Goal: Task Accomplishment & Management: Manage account settings

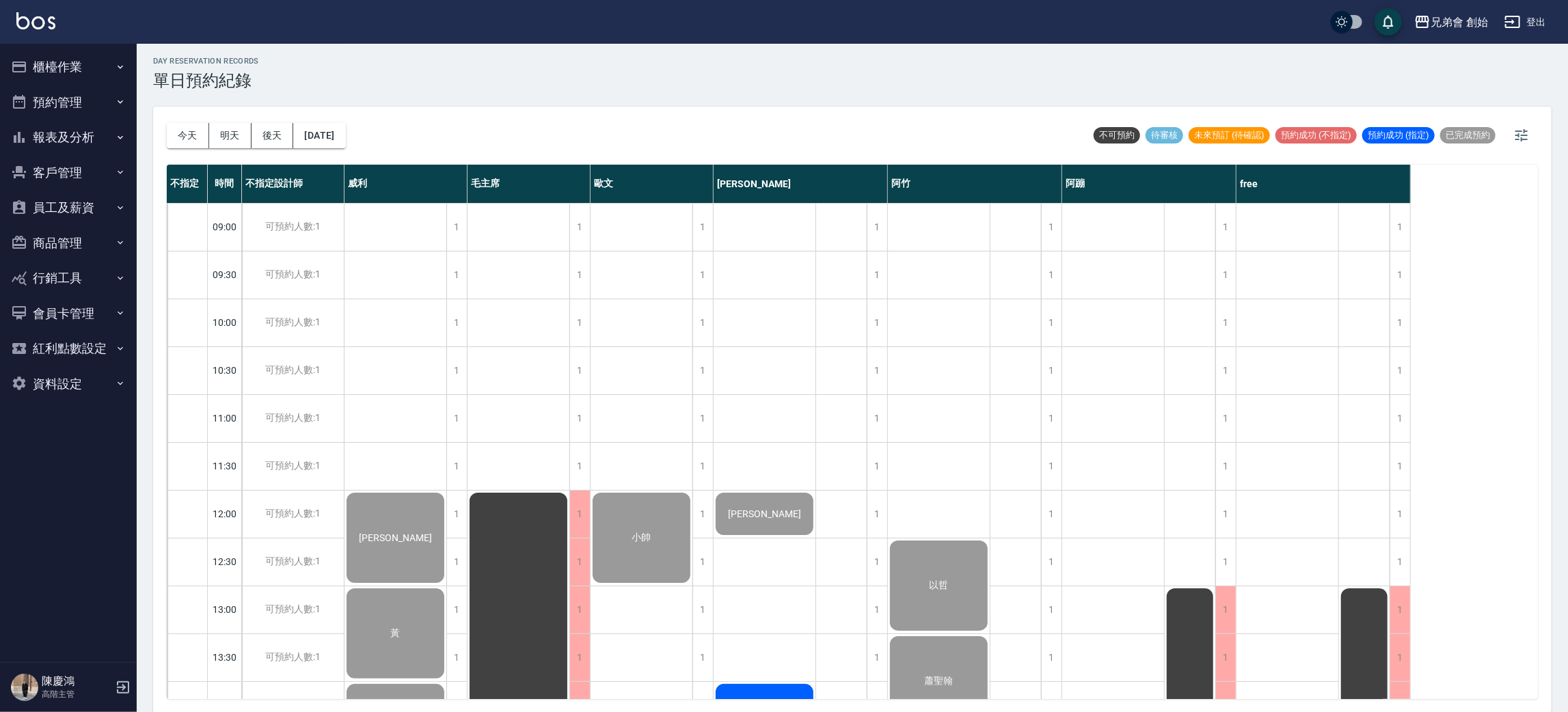
scroll to position [718, 0]
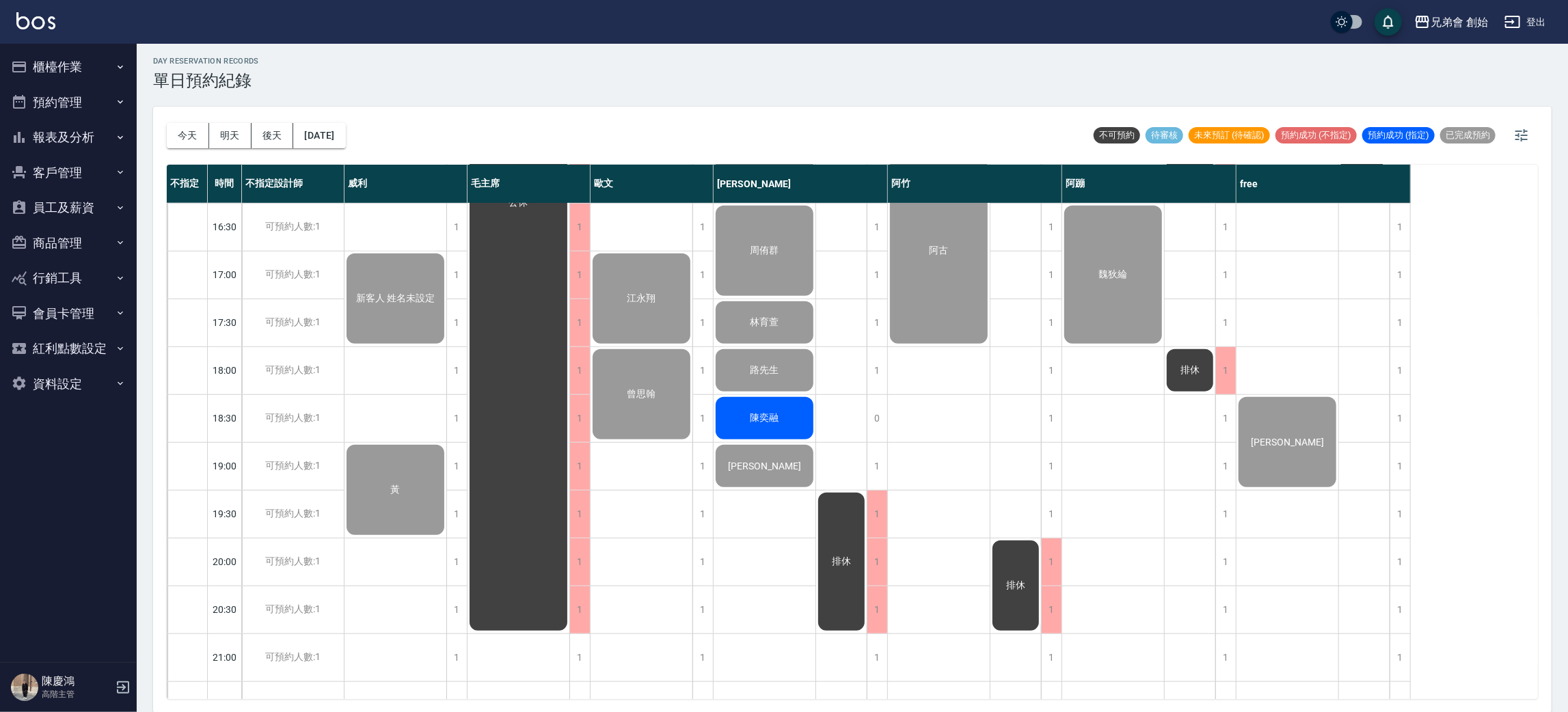
click at [391, 397] on div "徐敬家 黃 林恩東 新客人 姓名未設定 黃" at bounding box center [396, 179] width 103 height 1388
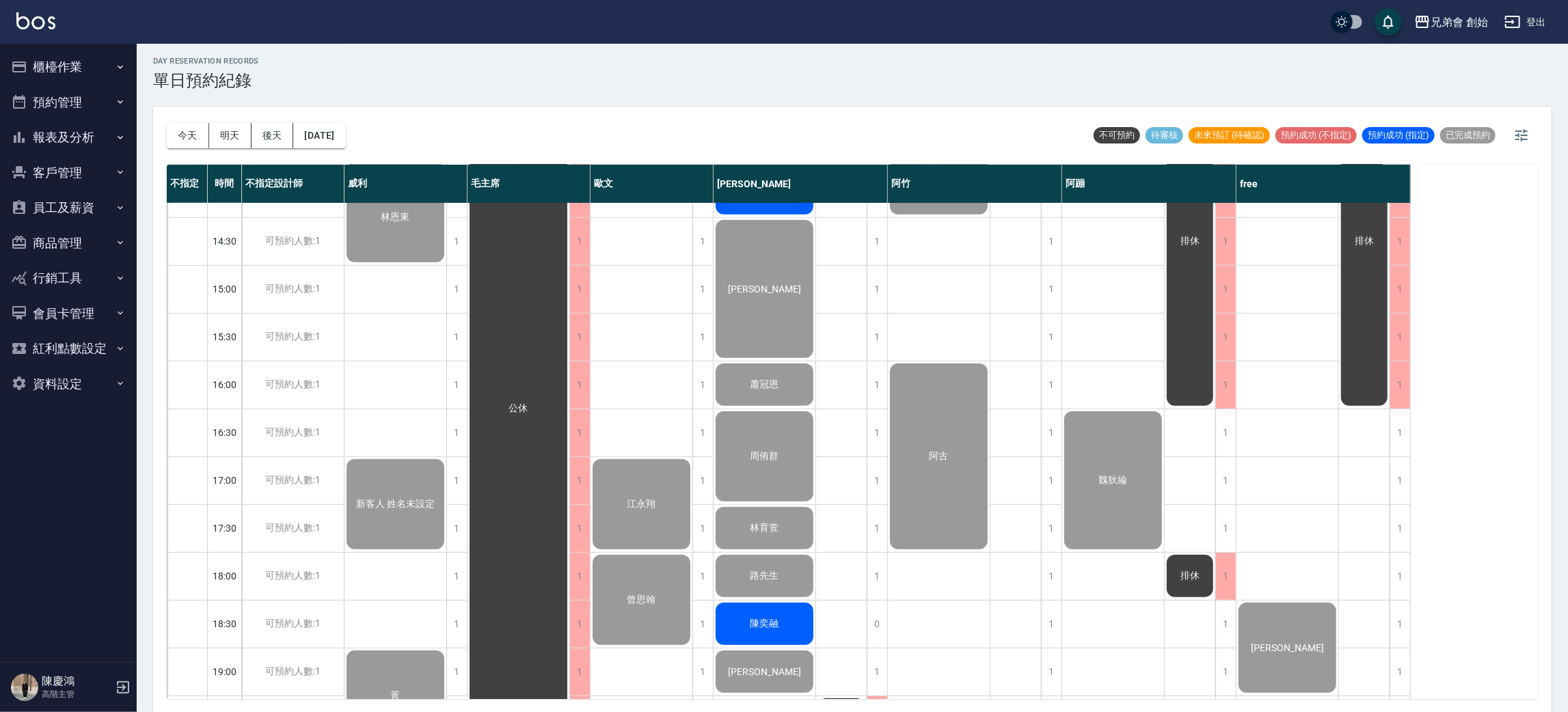
scroll to position [615, 0]
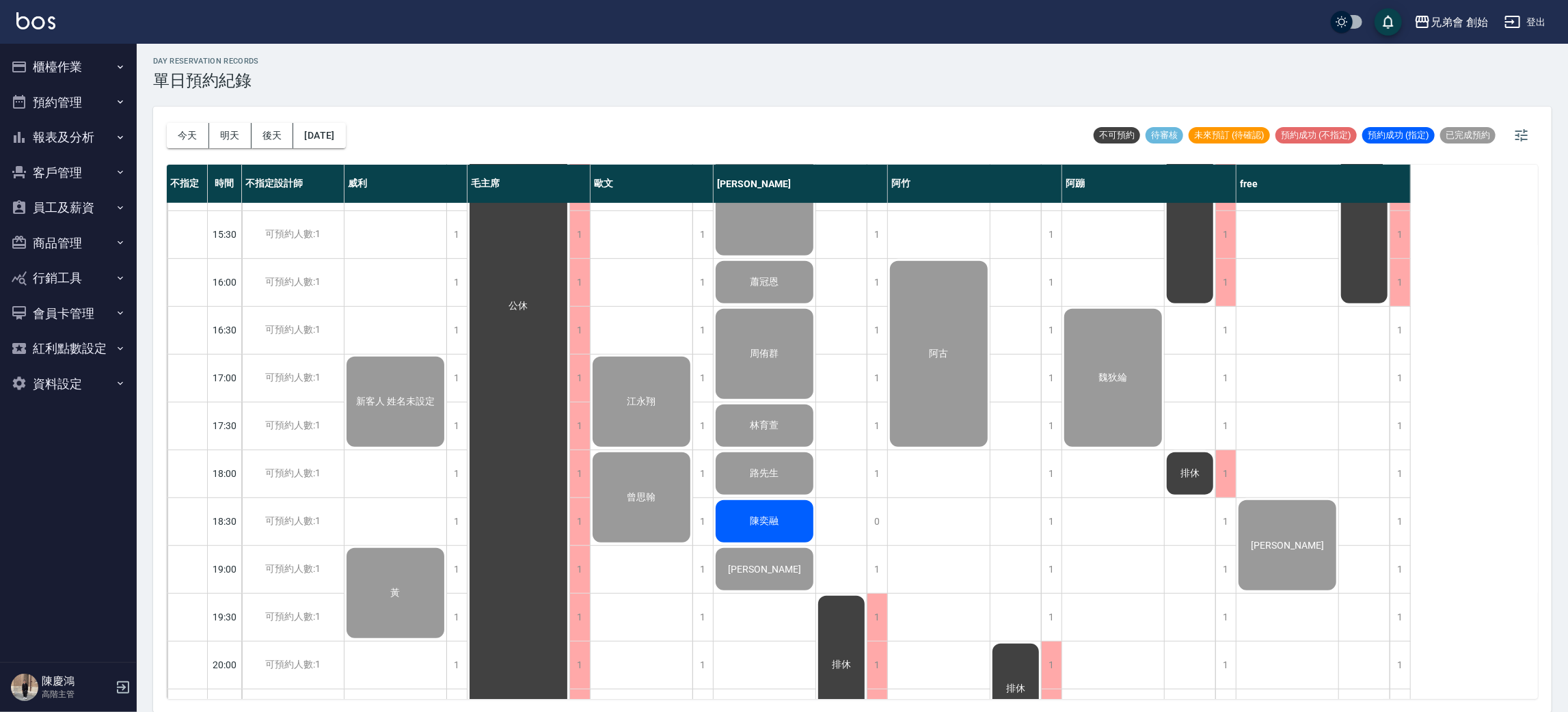
click at [446, 77] on div "day Reservation records 單日預約紀錄" at bounding box center [852, 74] width 1398 height 33
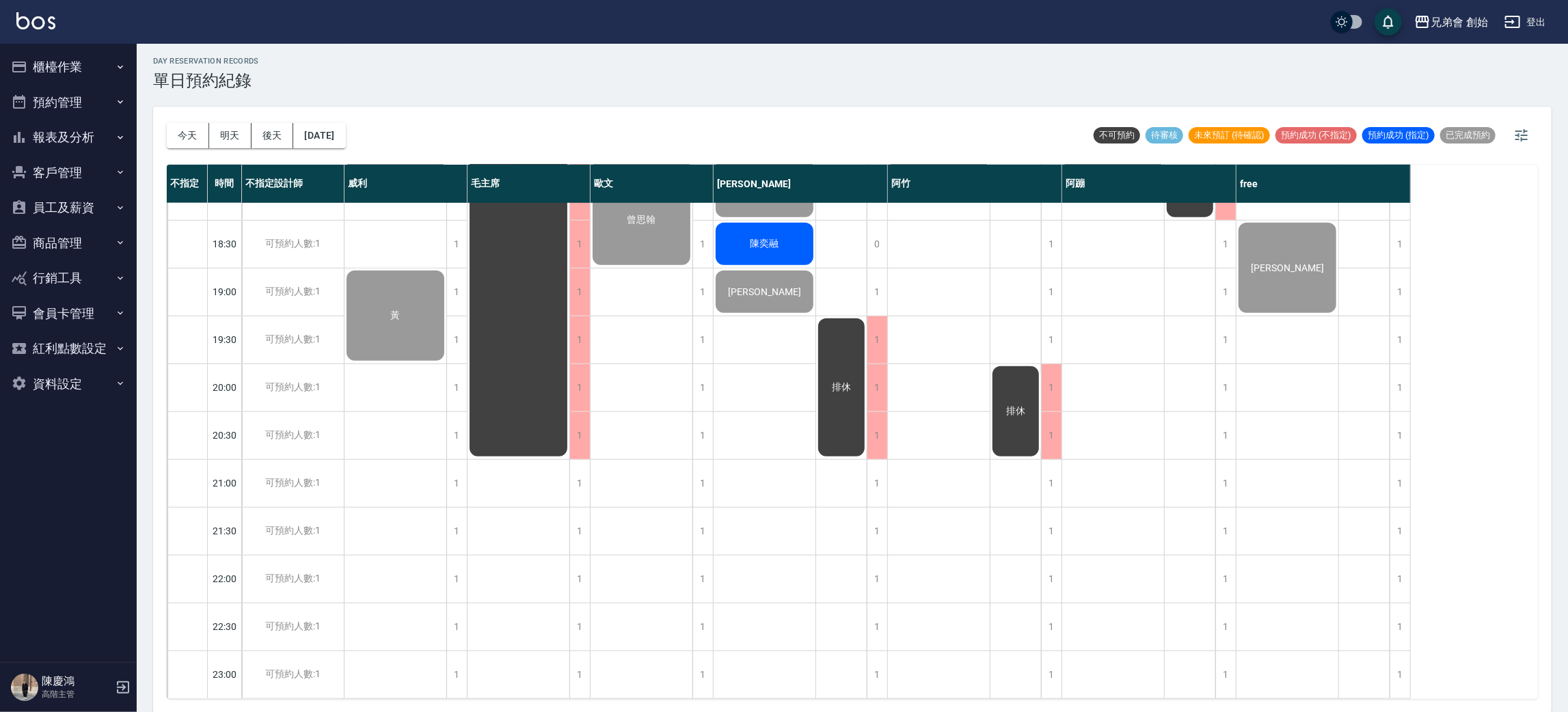
scroll to position [702, 0]
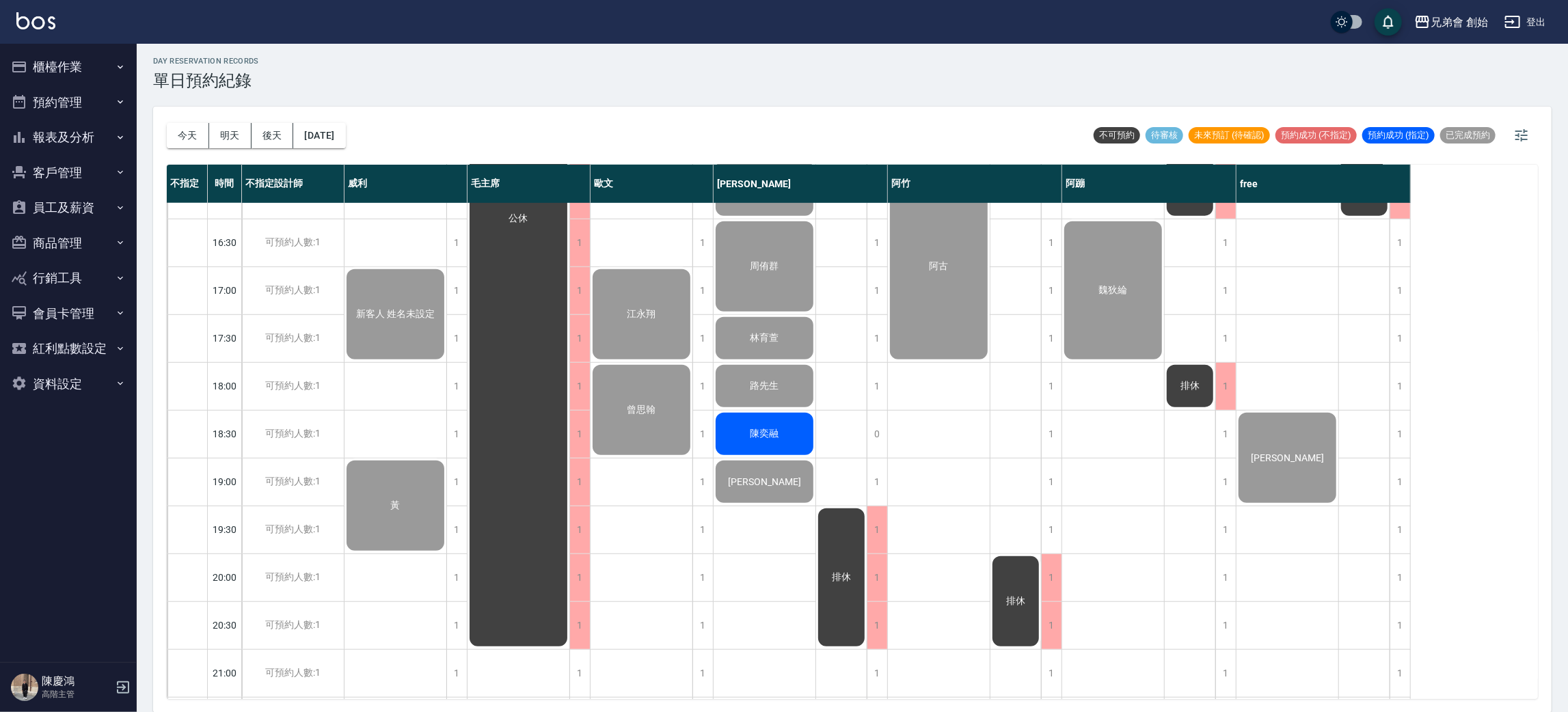
click at [77, 71] on button "櫃檯作業" at bounding box center [69, 66] width 126 height 35
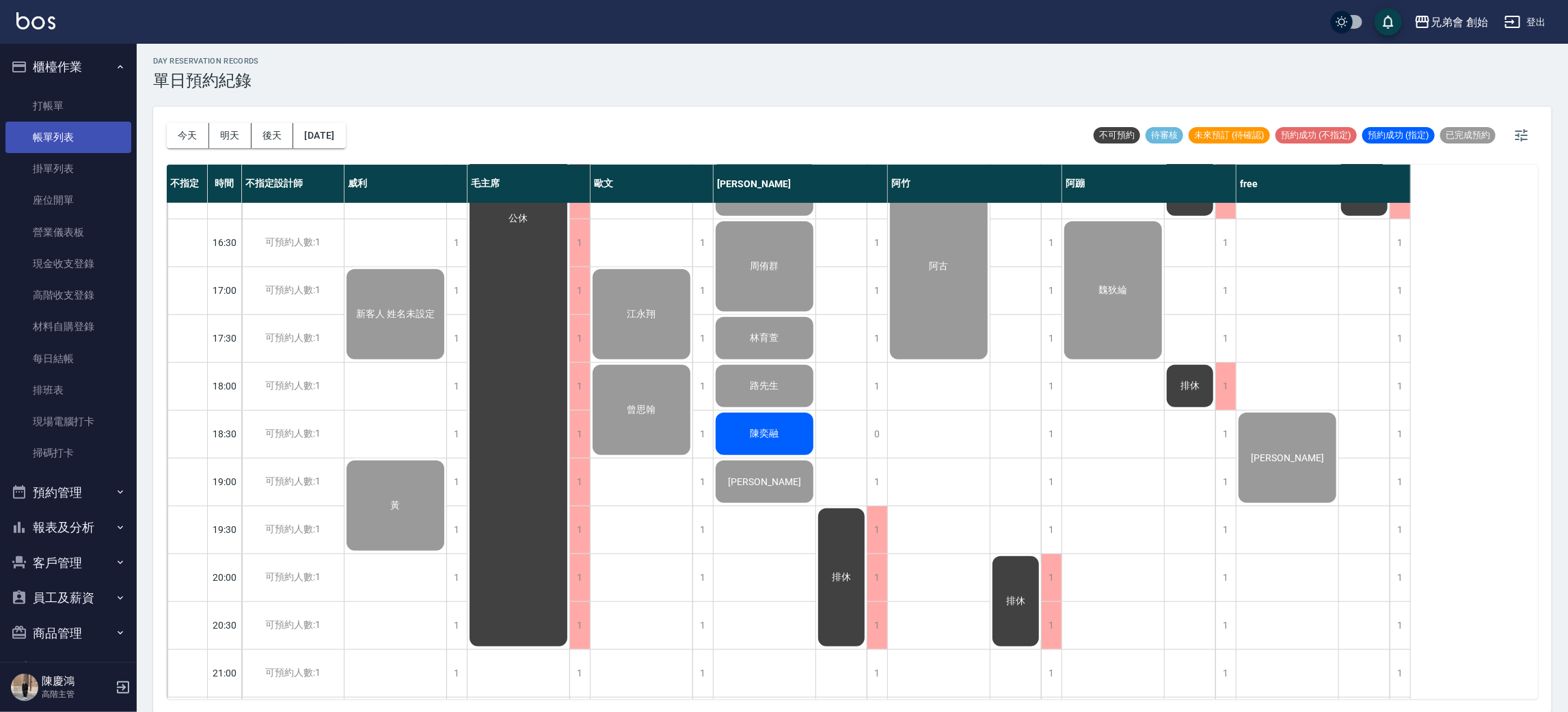
click at [90, 143] on link "帳單列表" at bounding box center [69, 138] width 126 height 32
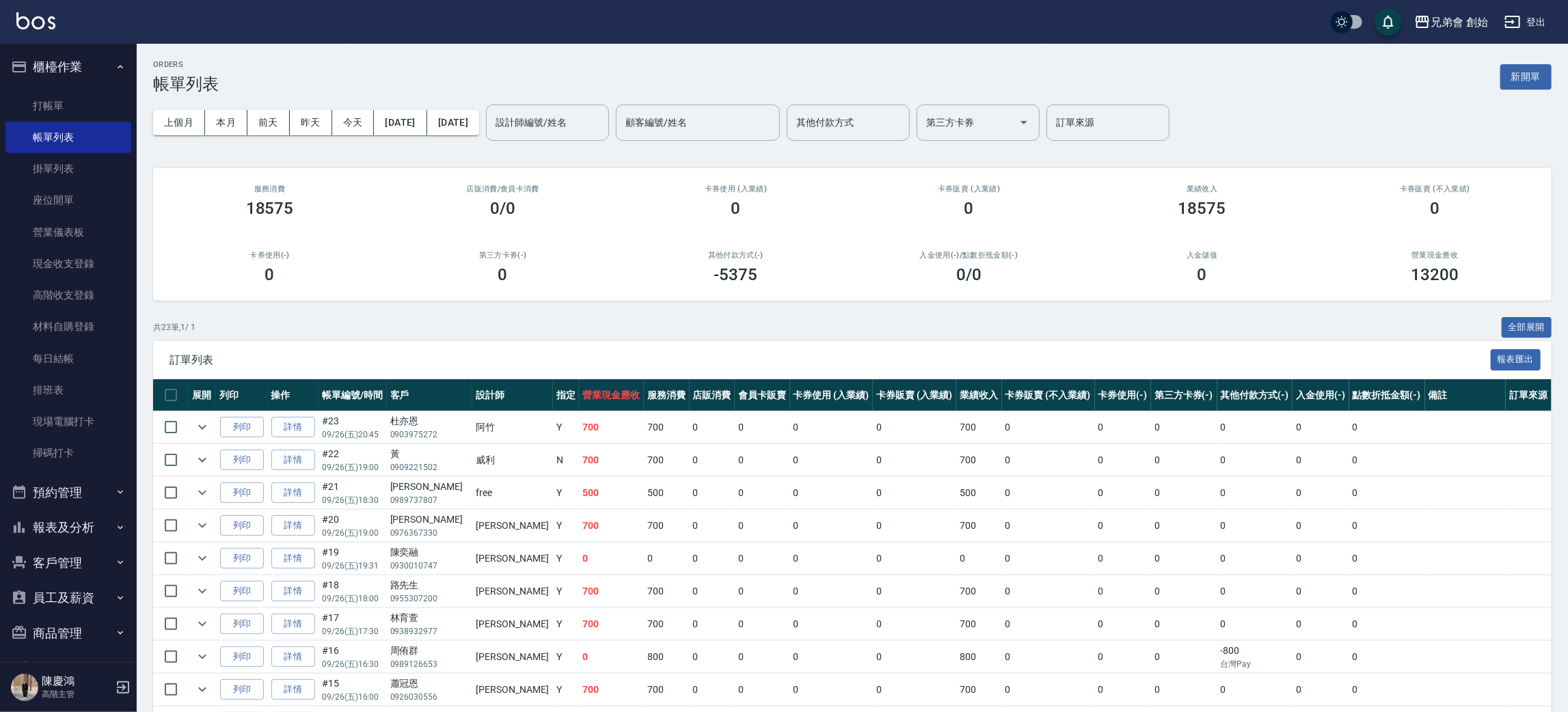
click at [59, 499] on button "預約管理" at bounding box center [69, 492] width 126 height 35
click at [603, 112] on input "設計師編號/姓名" at bounding box center [547, 122] width 110 height 24
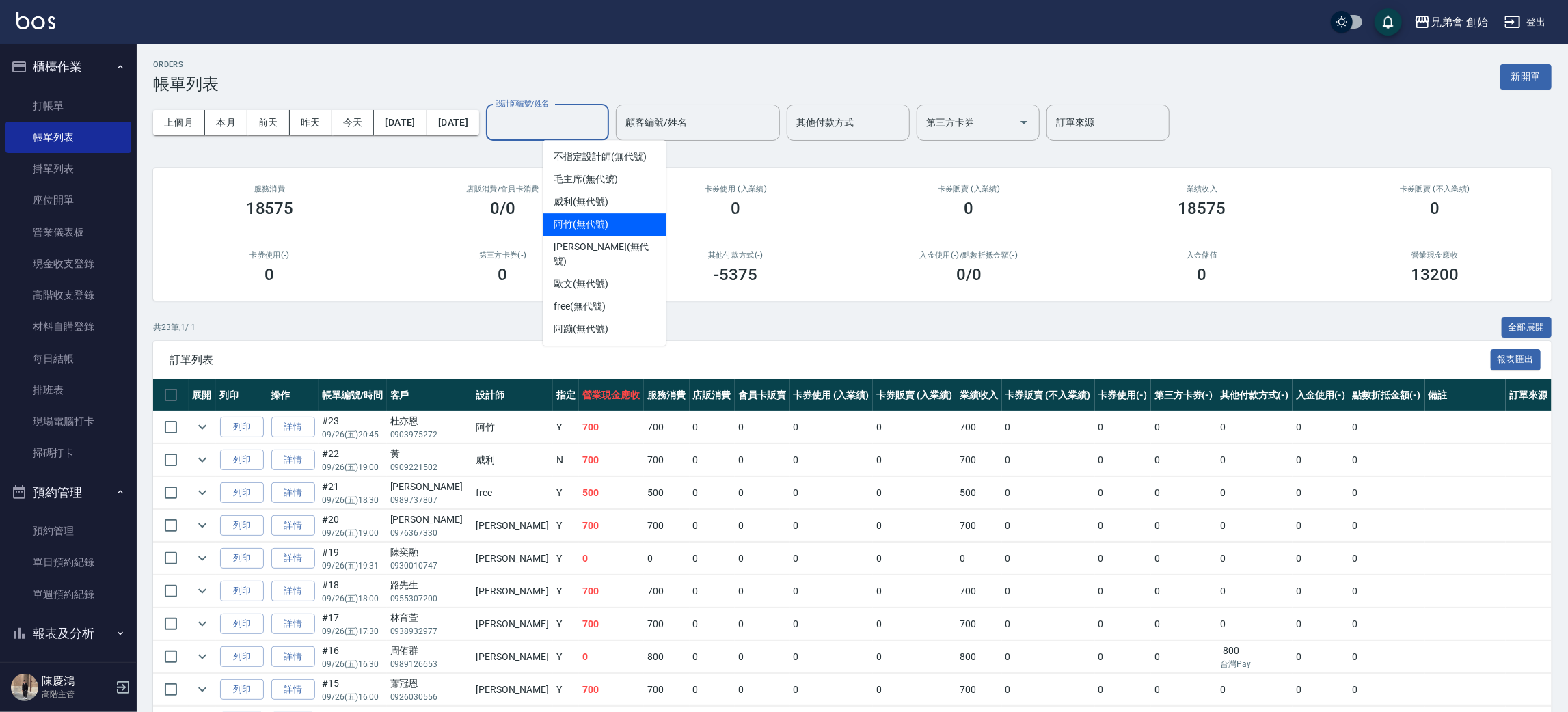
click at [634, 222] on div "阿竹 (無代號)" at bounding box center [604, 224] width 123 height 22
type input "阿竹 (無代號)"
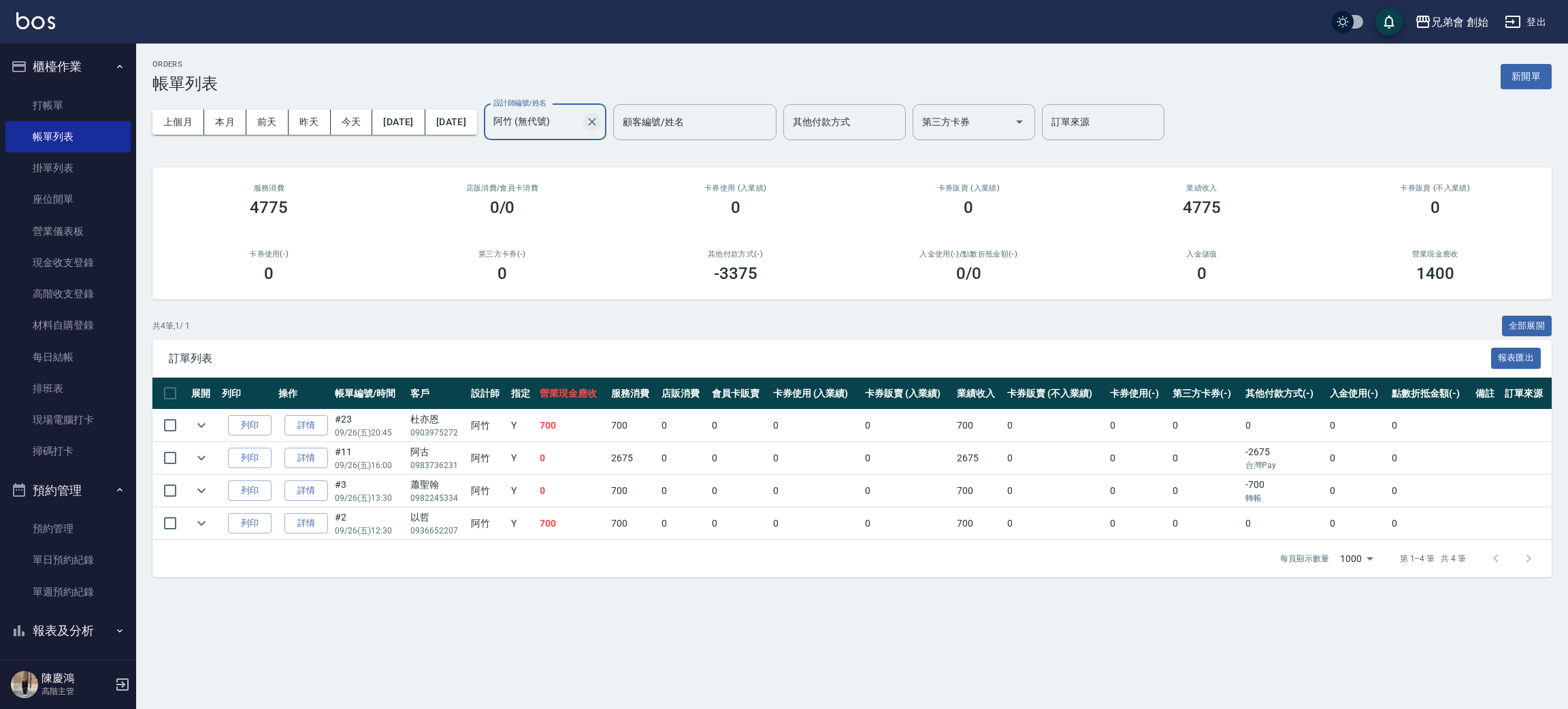
click at [599, 125] on icon "Clear" at bounding box center [592, 122] width 14 height 14
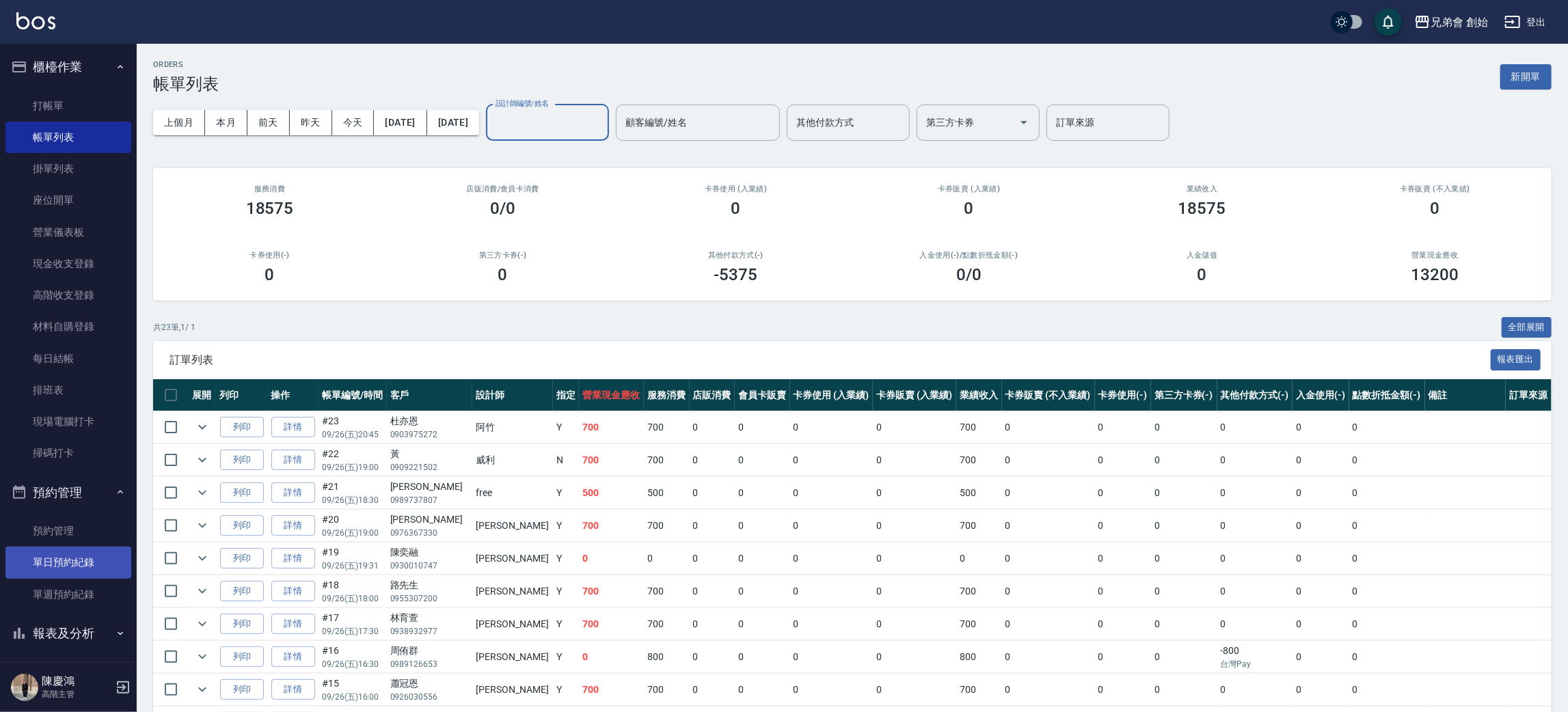
click at [64, 555] on link "單日預約紀錄" at bounding box center [69, 563] width 126 height 32
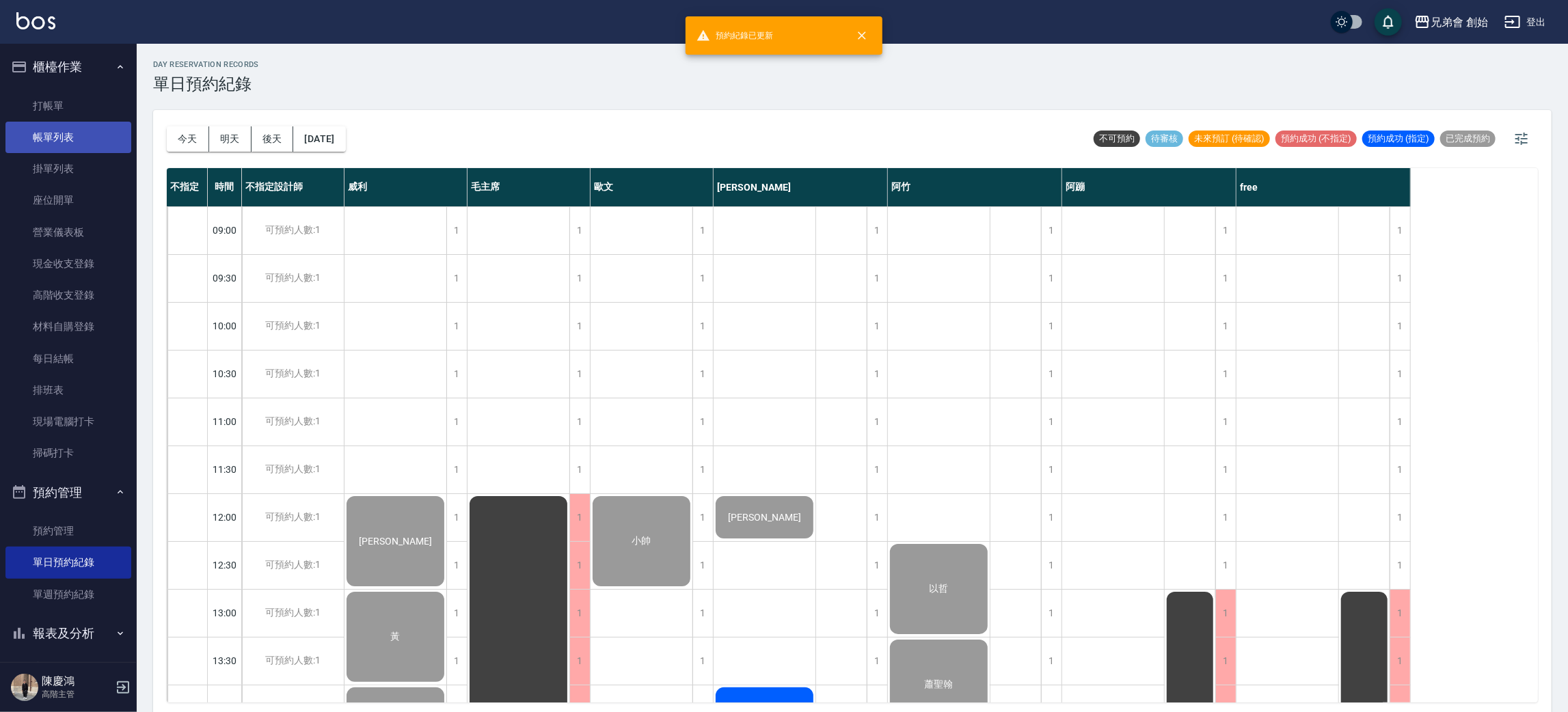
click at [63, 129] on link "帳單列表" at bounding box center [69, 138] width 126 height 32
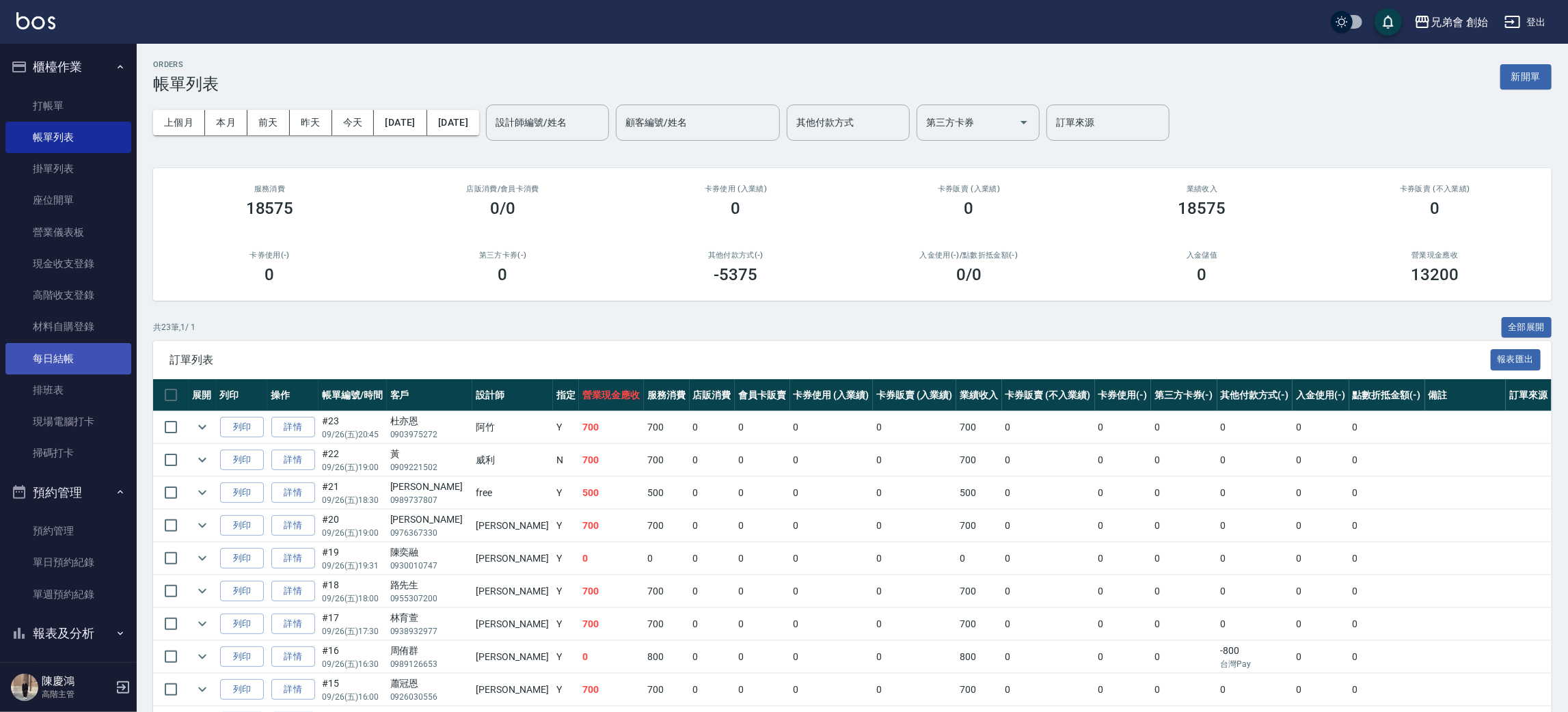
click at [80, 357] on link "每日結帳" at bounding box center [69, 359] width 126 height 32
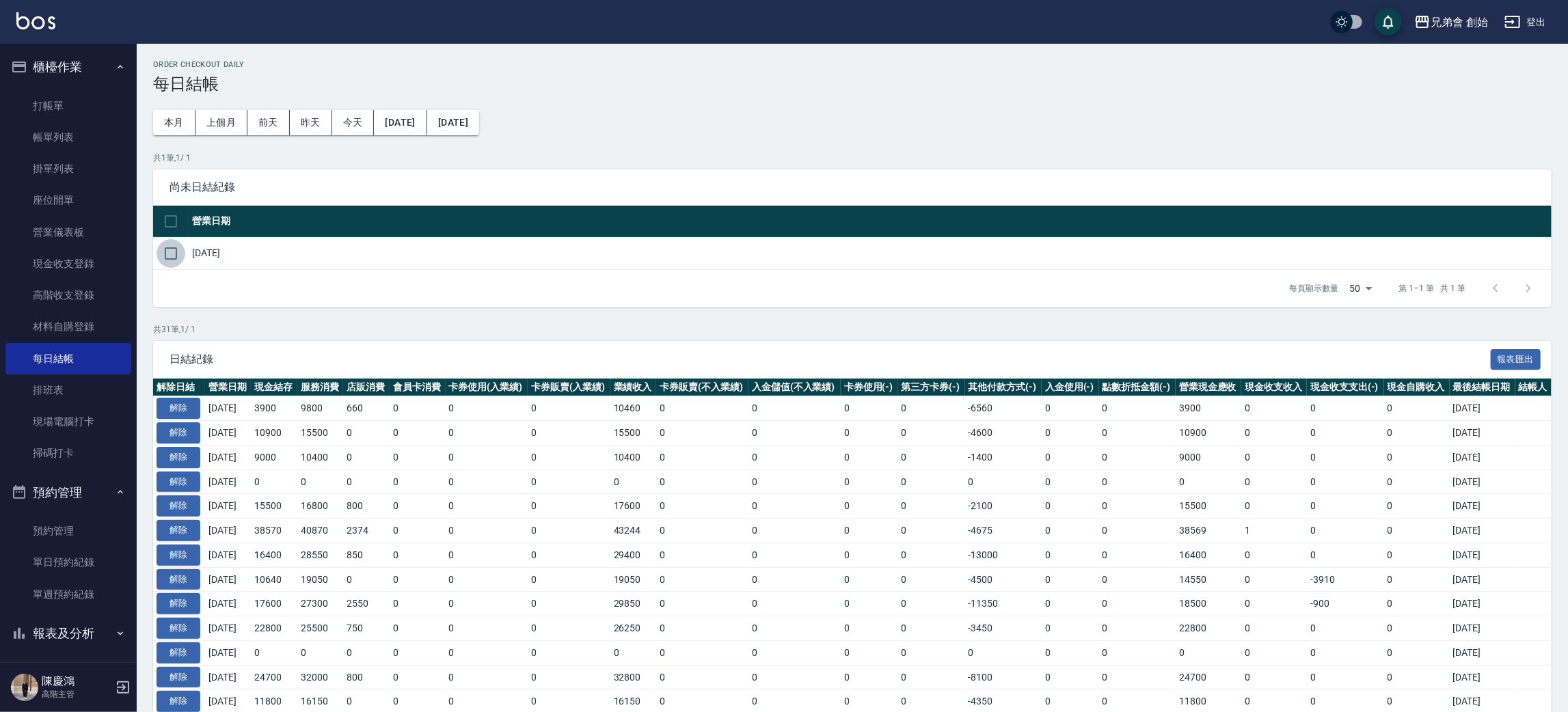
click at [172, 251] on input "checkbox" at bounding box center [171, 253] width 29 height 29
checkbox input "true"
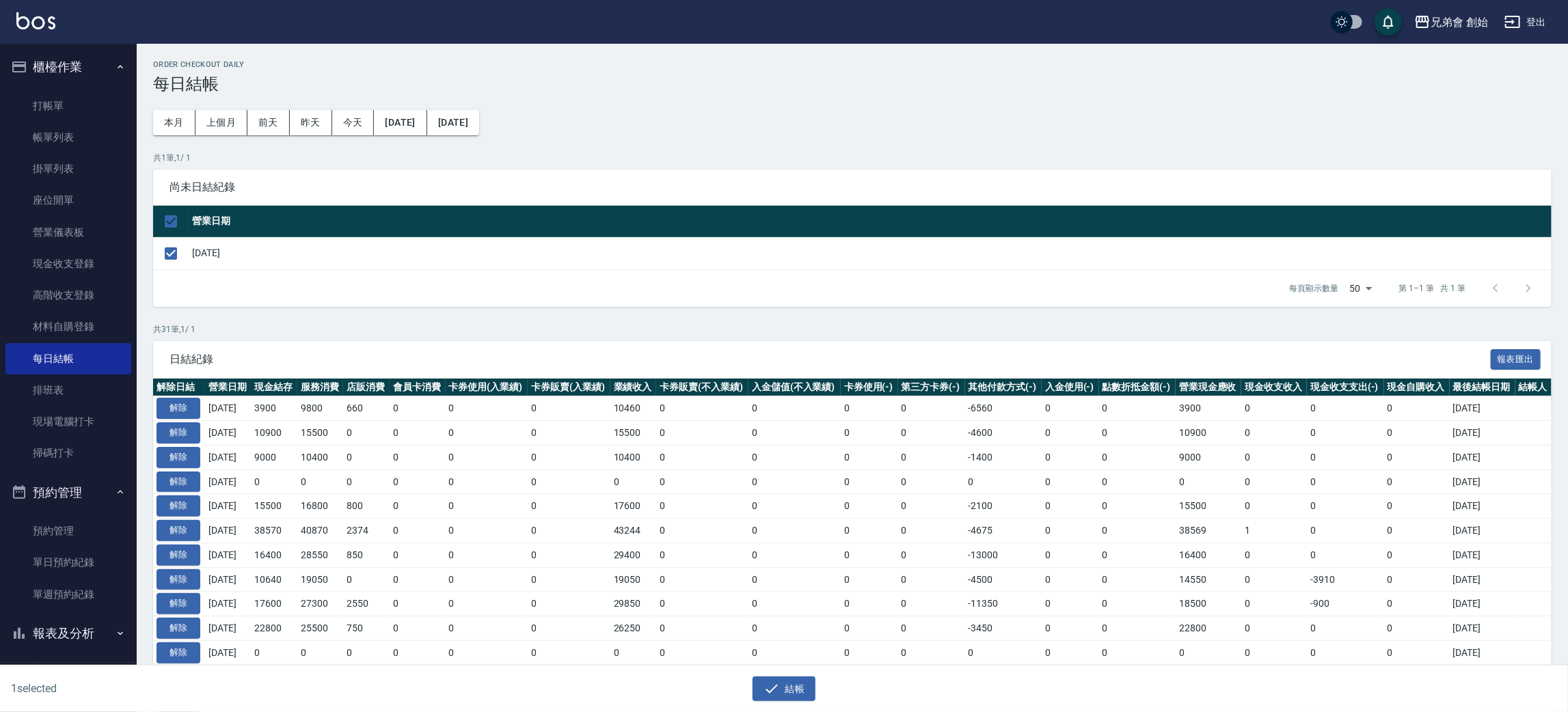
click at [786, 711] on div "1 selected 結帳" at bounding box center [784, 689] width 1568 height 47
click at [786, 701] on div "1 selected 結帳" at bounding box center [784, 689] width 1568 height 47
click at [786, 687] on button "結帳" at bounding box center [784, 689] width 64 height 25
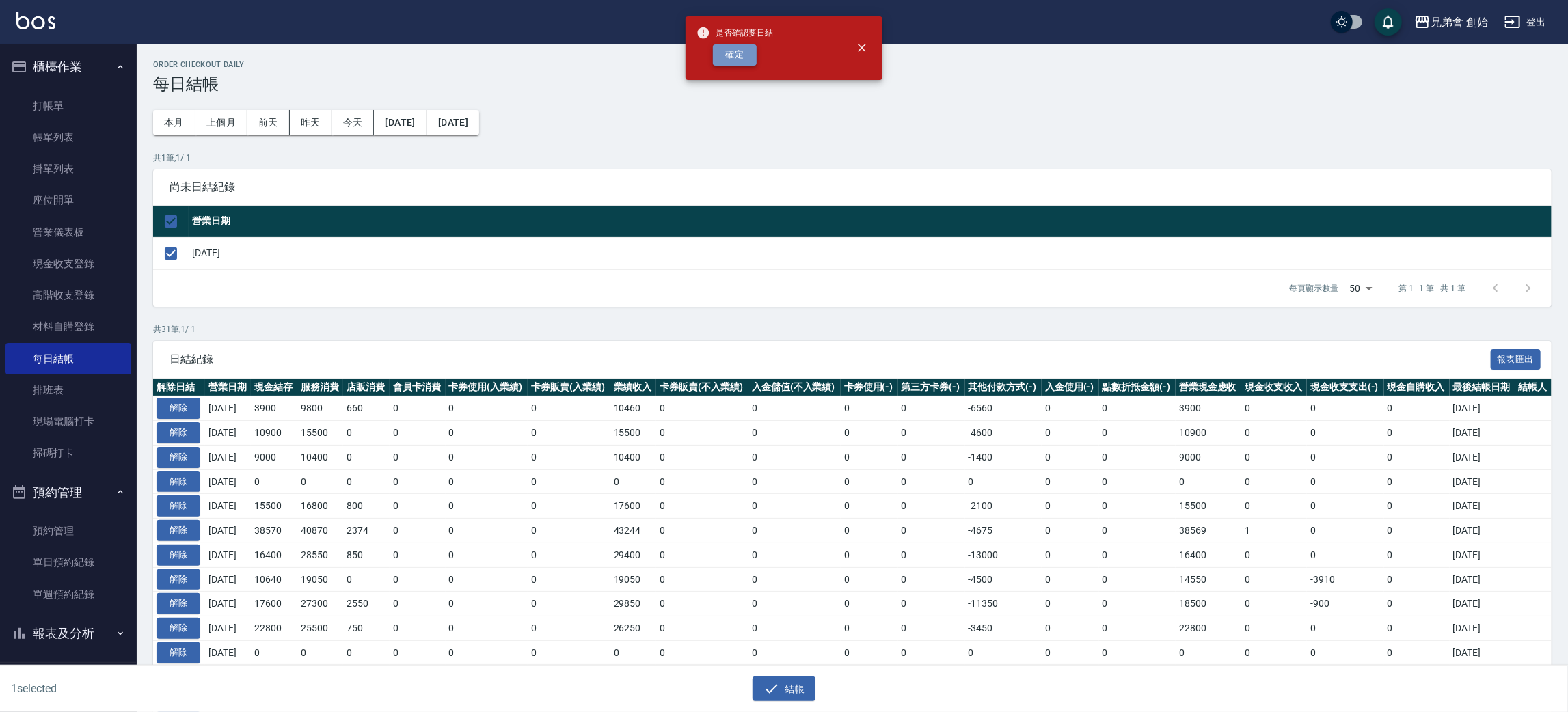
click at [751, 51] on button "確定" at bounding box center [734, 55] width 44 height 21
checkbox input "false"
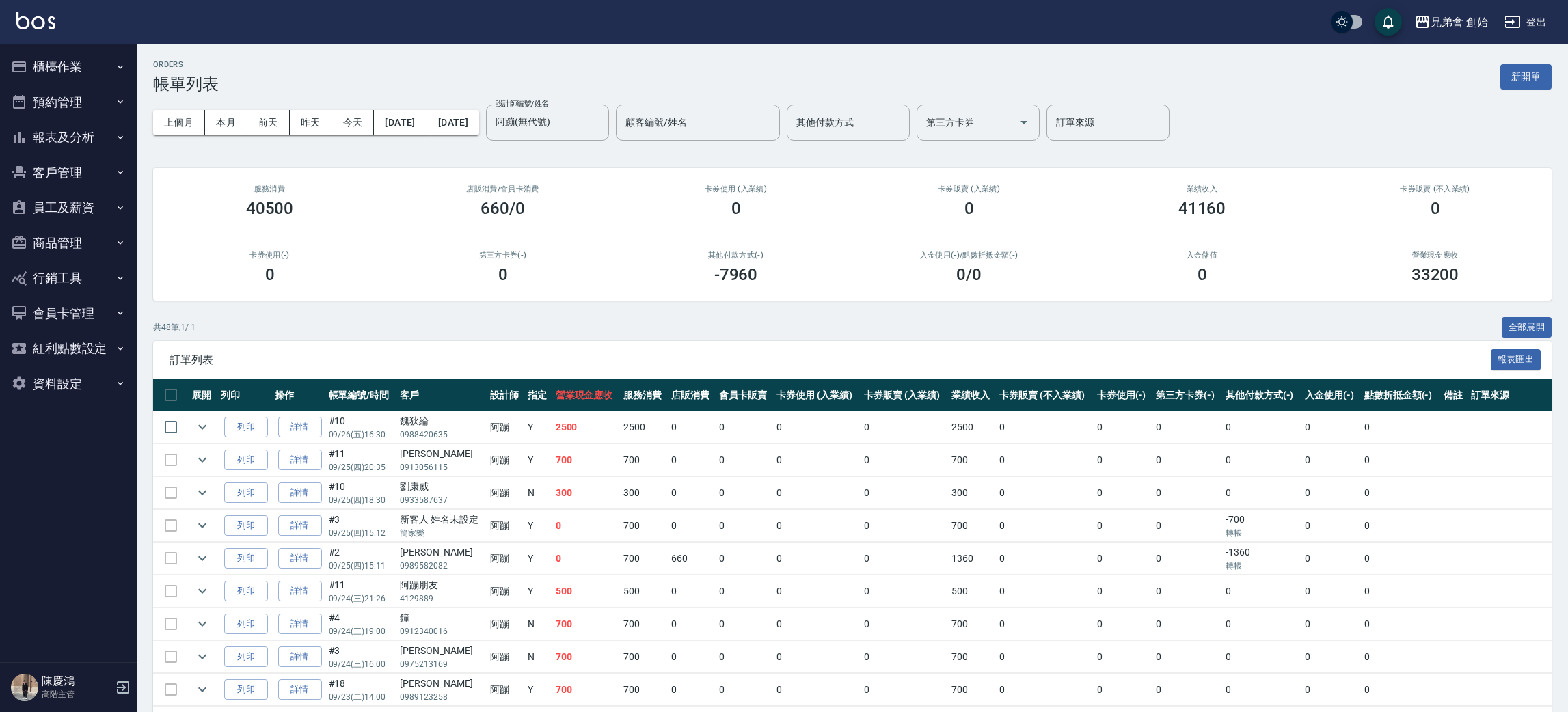
click at [82, 40] on div "兄弟會 創始 登出" at bounding box center [784, 22] width 1568 height 44
click at [65, 84] on button "櫃檯作業" at bounding box center [69, 66] width 126 height 35
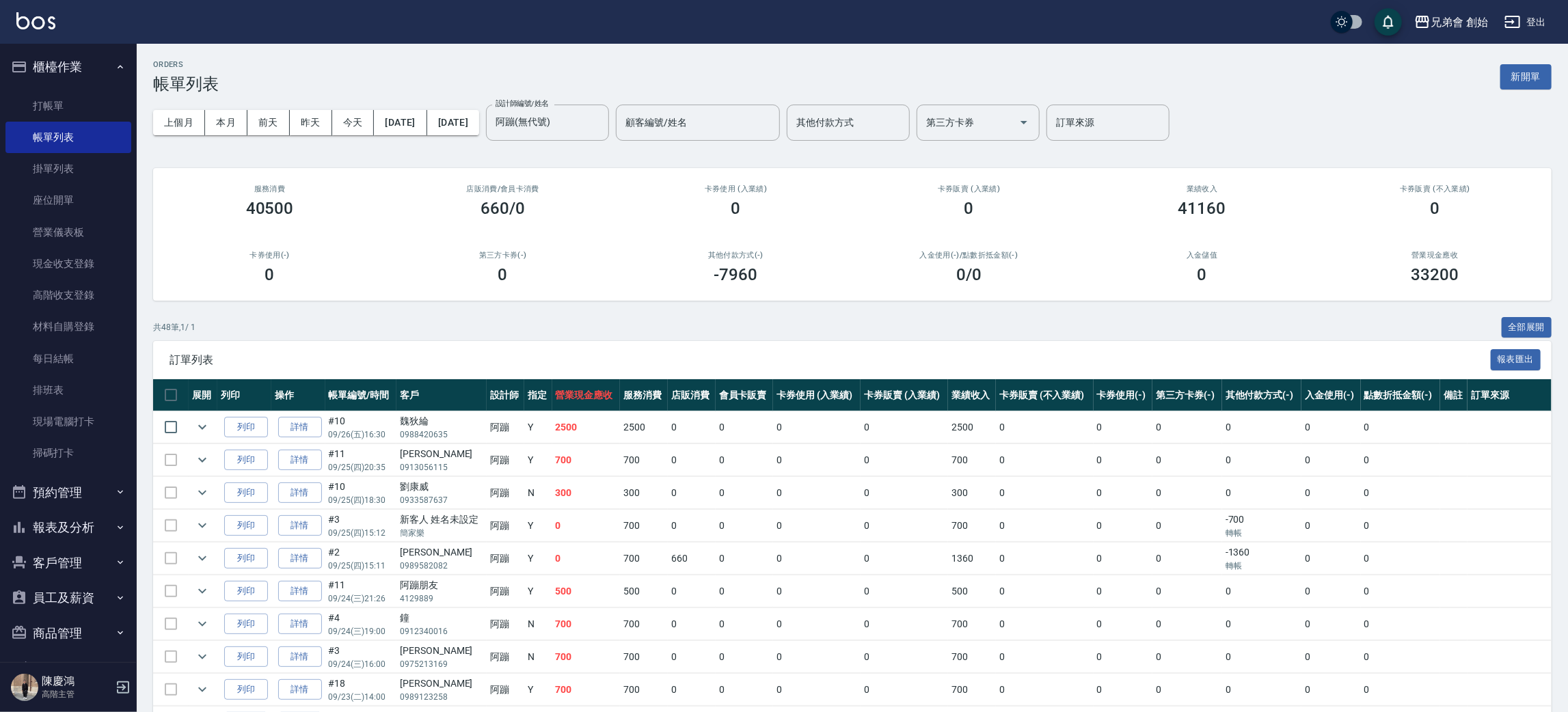
click at [96, 109] on link "打帳單" at bounding box center [69, 106] width 126 height 32
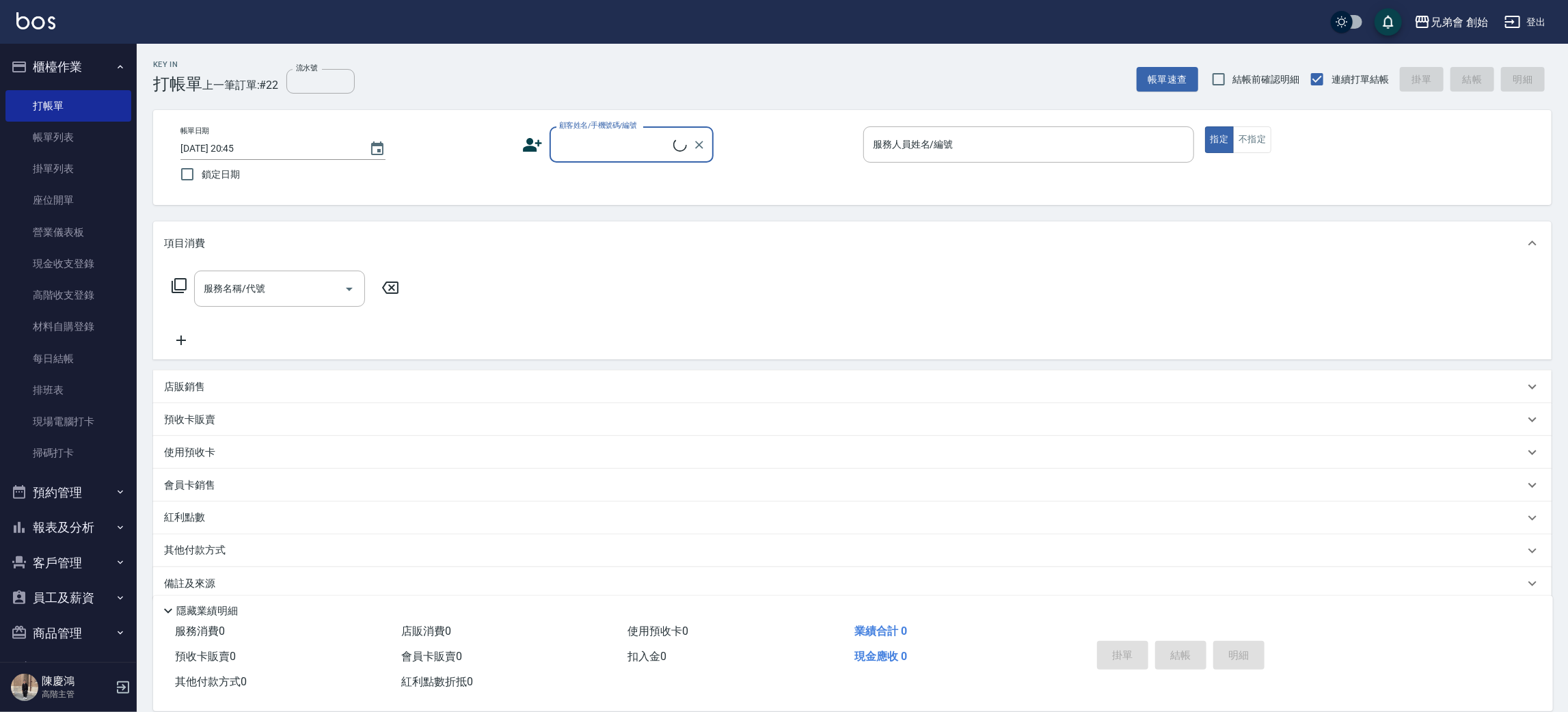
click at [572, 138] on input "顧客姓名/手機號碼/編號" at bounding box center [614, 144] width 118 height 24
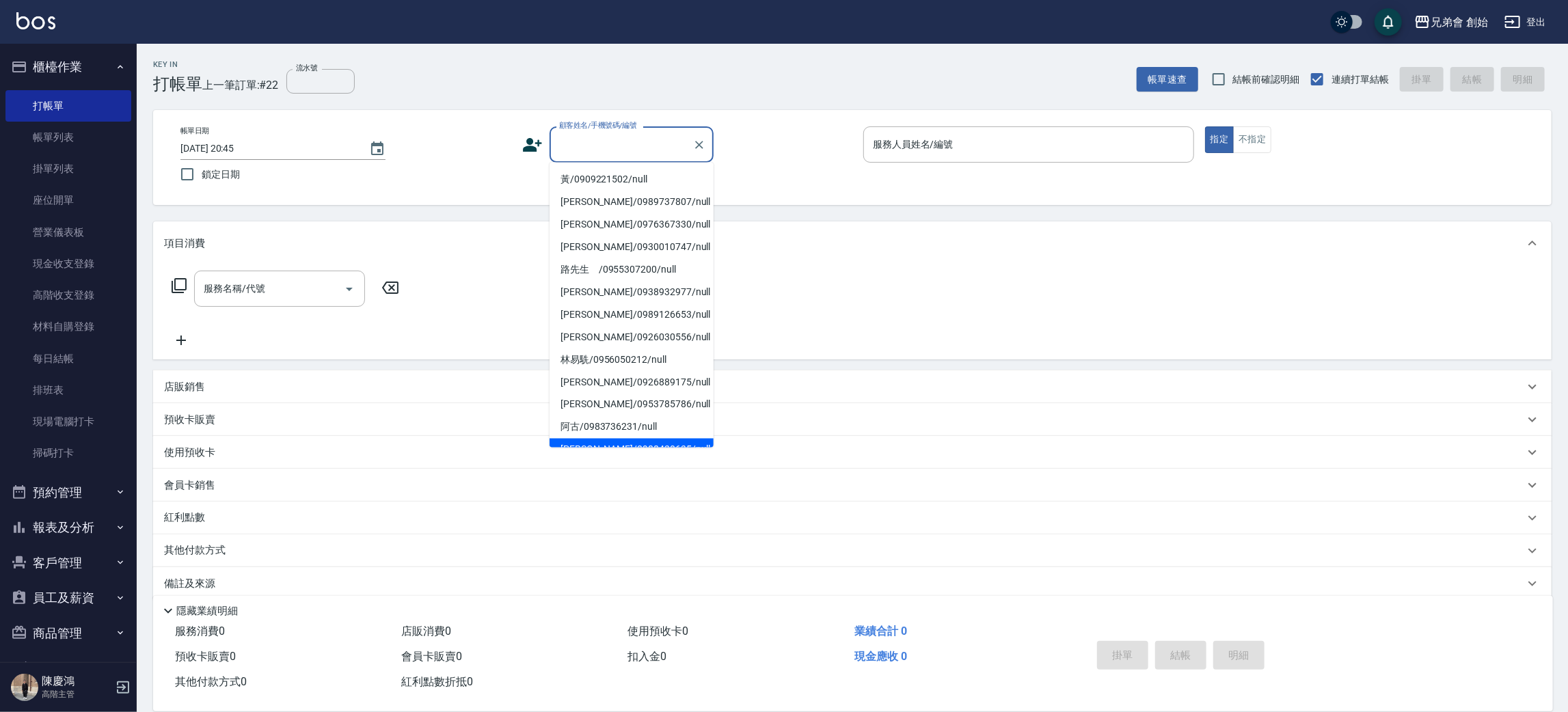
click at [527, 147] on icon at bounding box center [532, 144] width 19 height 14
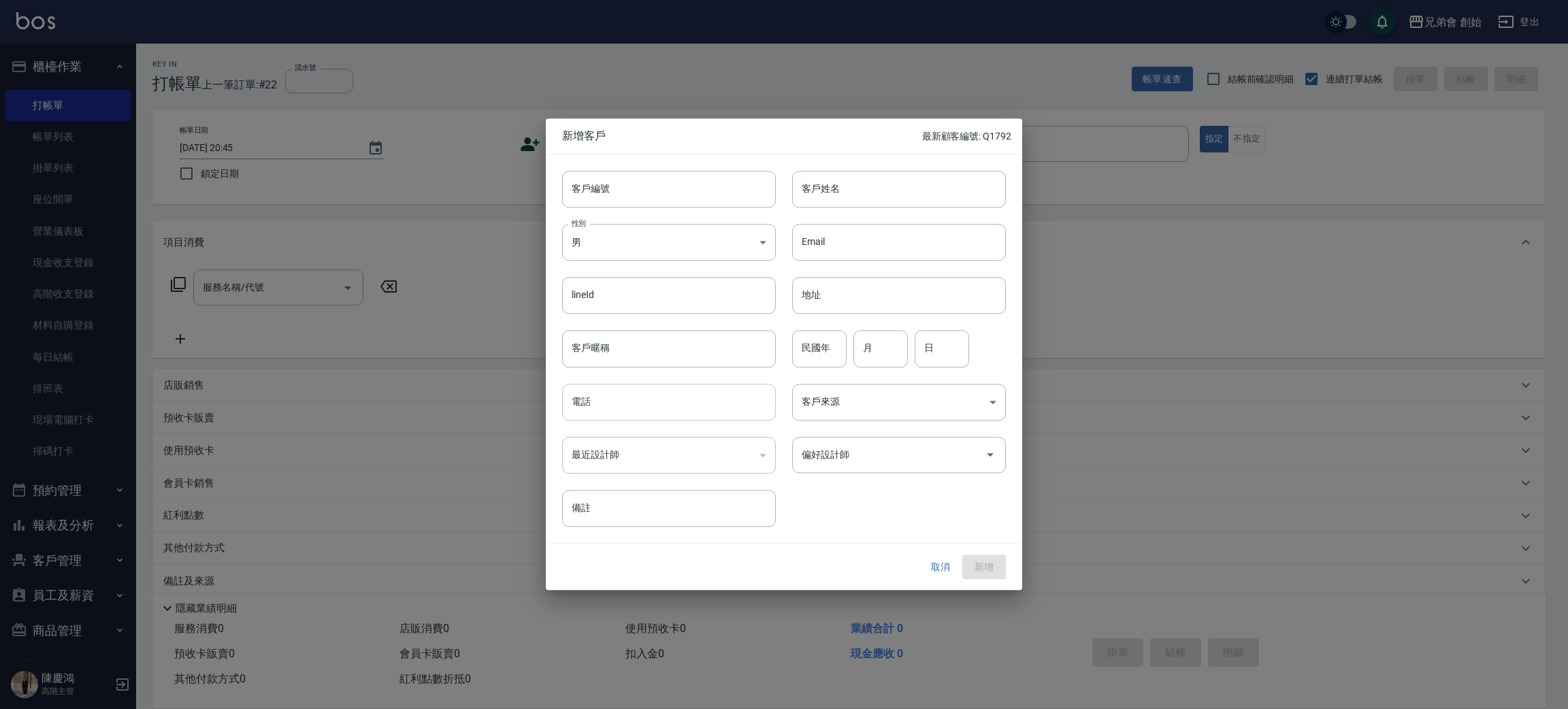
click at [702, 403] on input "電話" at bounding box center [669, 402] width 214 height 37
type input "0903975272"
click at [868, 172] on div "客戶姓名 客戶姓名" at bounding box center [891, 181] width 230 height 53
click at [868, 175] on input "客戶姓名" at bounding box center [899, 189] width 214 height 37
type input "2"
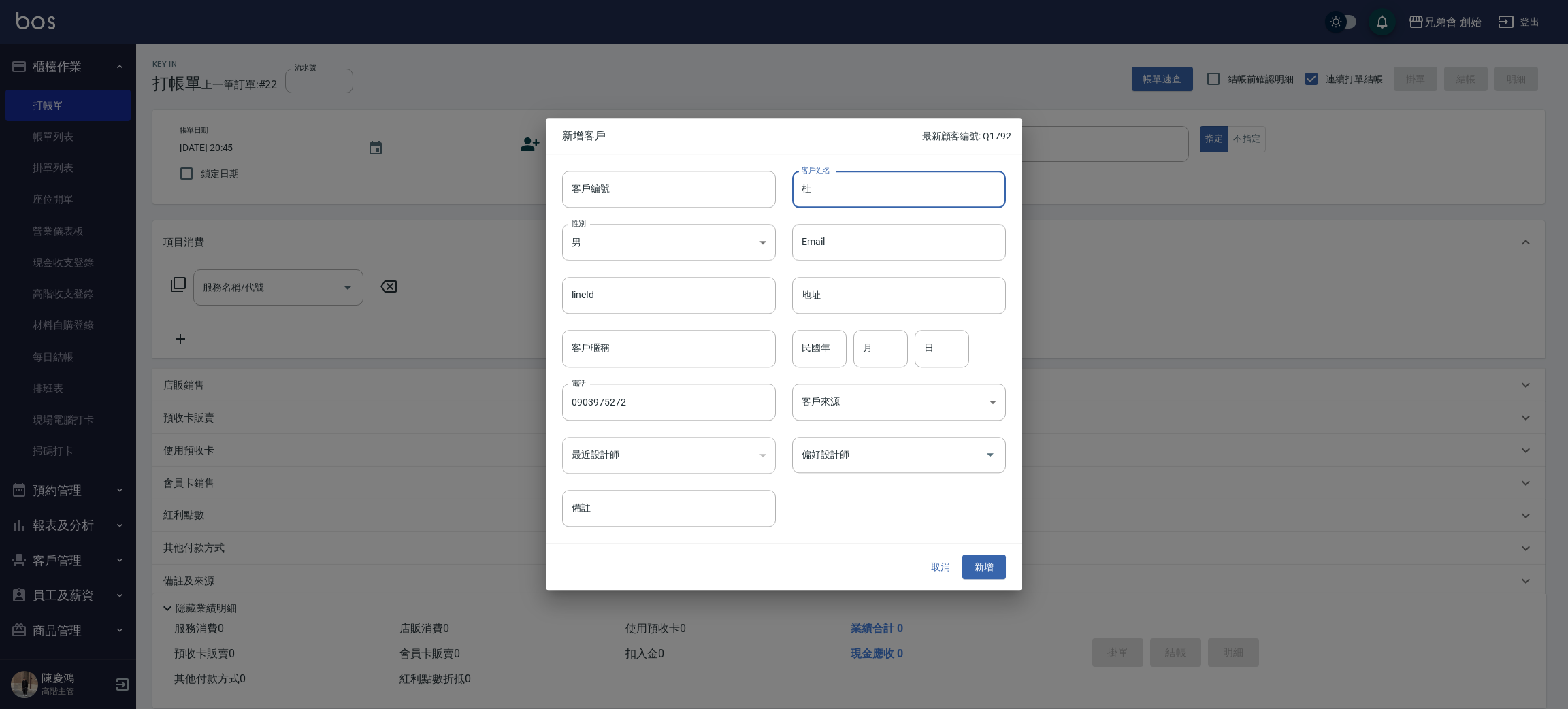
type input "杜亦恩"
click at [825, 160] on div "客戶姓名 杜亦恩 客戶姓名" at bounding box center [891, 181] width 230 height 53
drag, startPoint x: 846, startPoint y: 204, endPoint x: 742, endPoint y: 216, distance: 104.7
click at [742, 216] on div "客戶編號 客戶編號 客戶姓名 杜亦恩 客戶姓名 性別 男 MALE 性別 Email Email lineId lineId 地址 地址 客戶暱稱 客戶暱稱 …" at bounding box center [776, 341] width 460 height 372
click at [933, 567] on button "取消" at bounding box center [940, 567] width 44 height 25
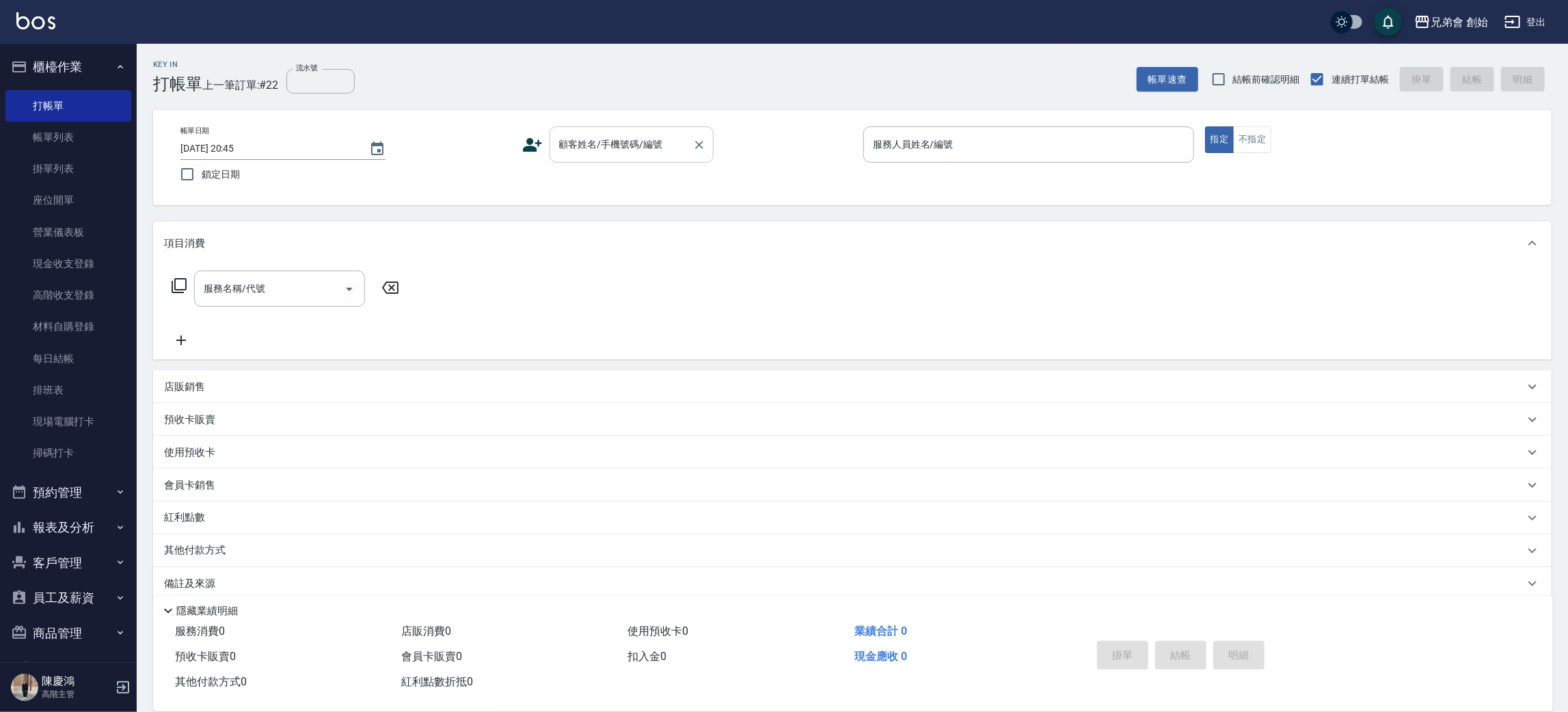
click at [551, 139] on div "顧客姓名/手機號碼/編號" at bounding box center [631, 144] width 164 height 36
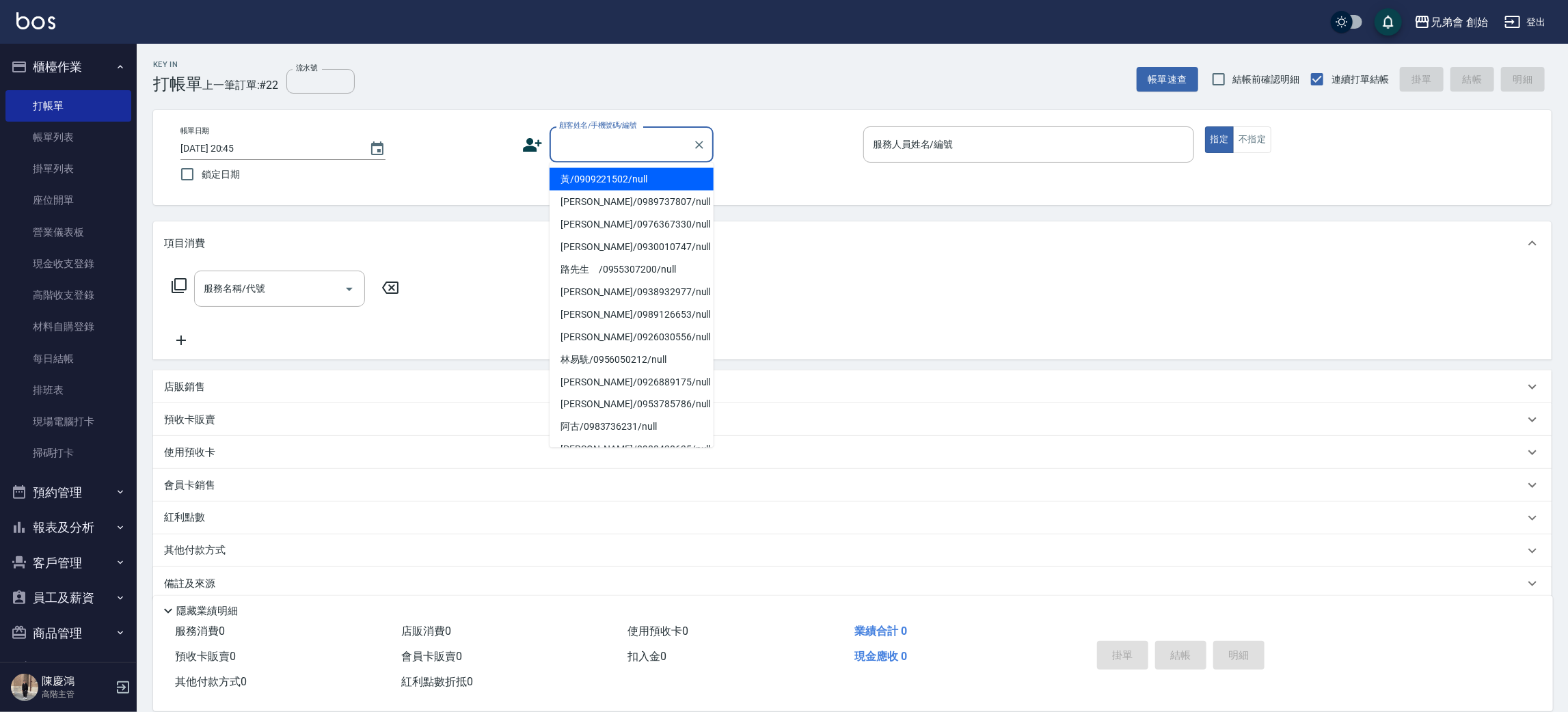
paste input "杜亦恩"
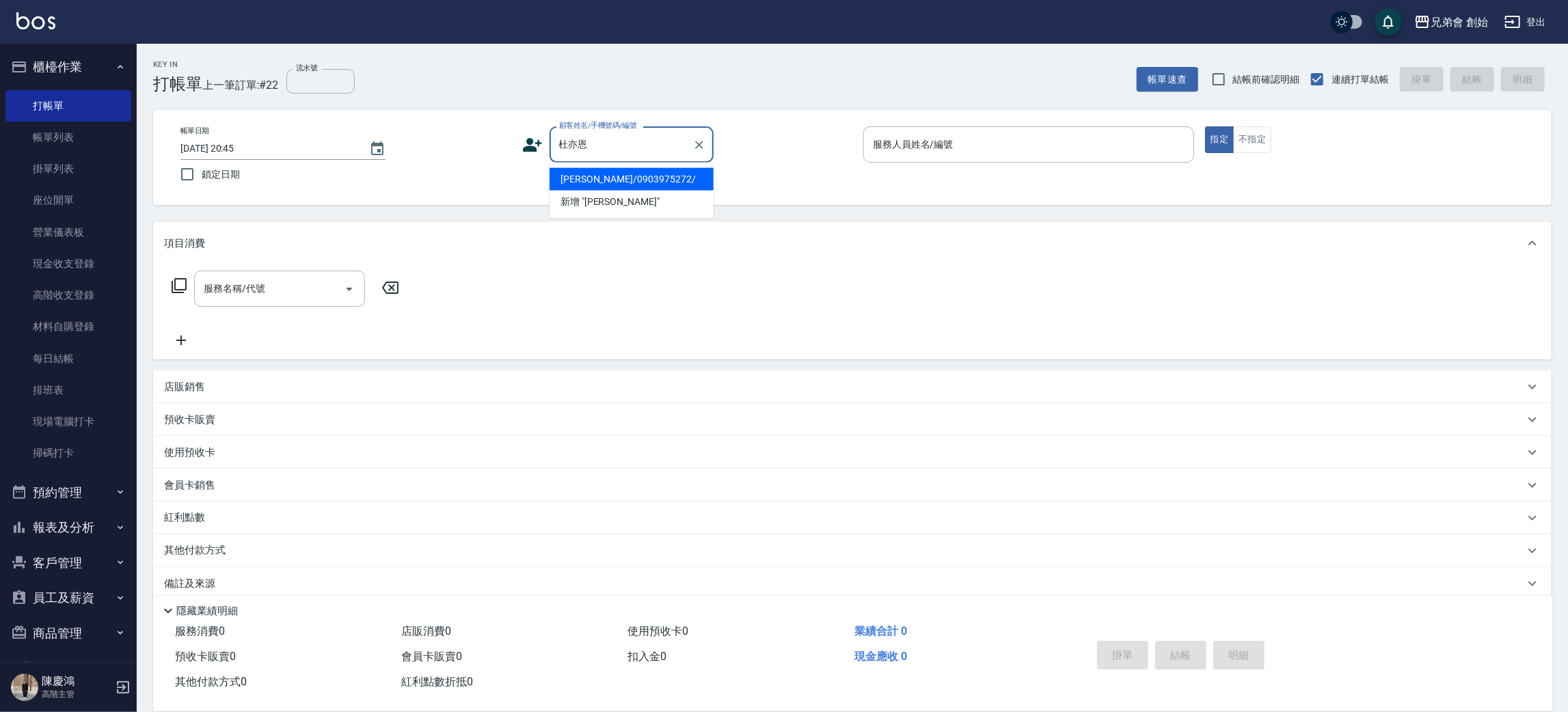
click at [628, 186] on li "[PERSON_NAME]/0903975272/" at bounding box center [631, 179] width 164 height 22
type input "[PERSON_NAME]/0903975272/"
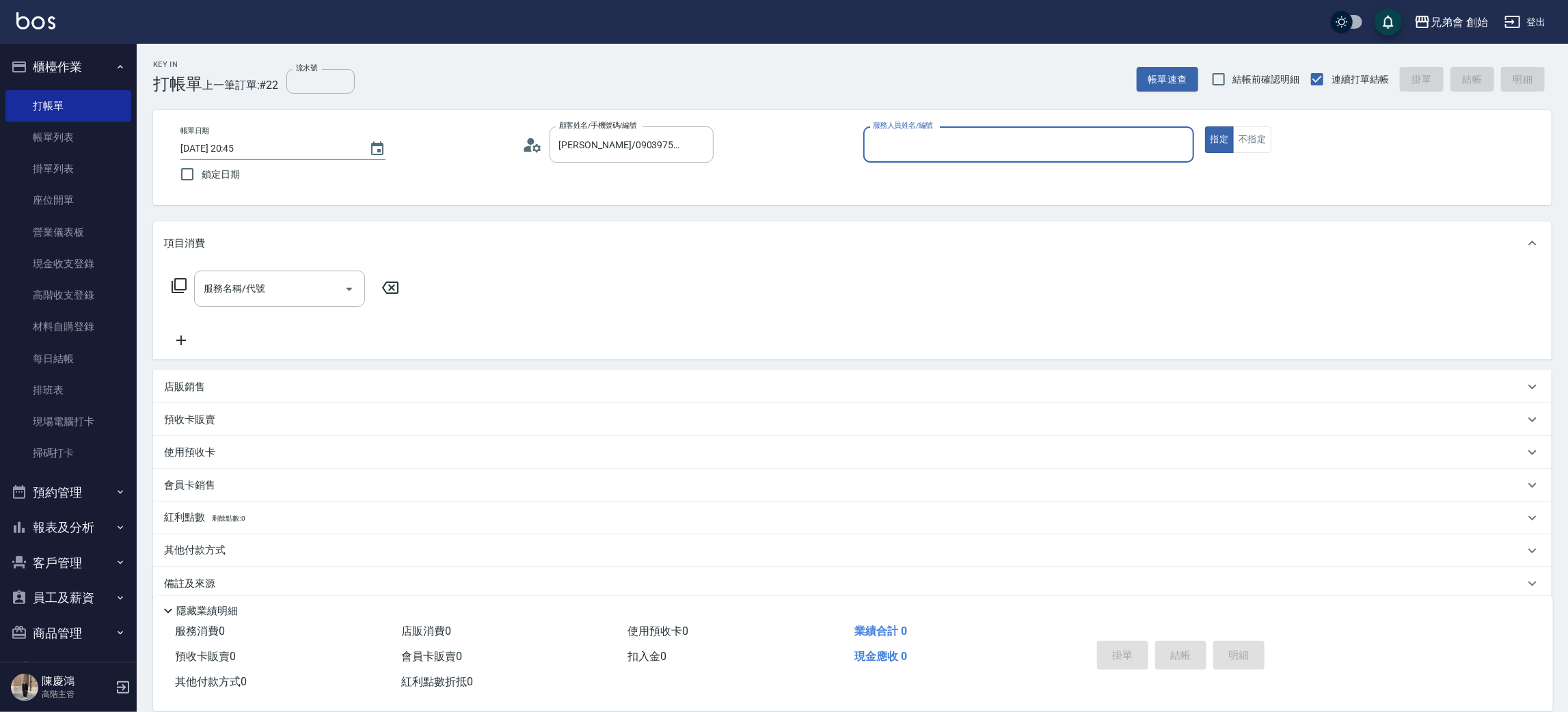
click at [960, 154] on input "服務人員姓名/編號" at bounding box center [1028, 144] width 318 height 24
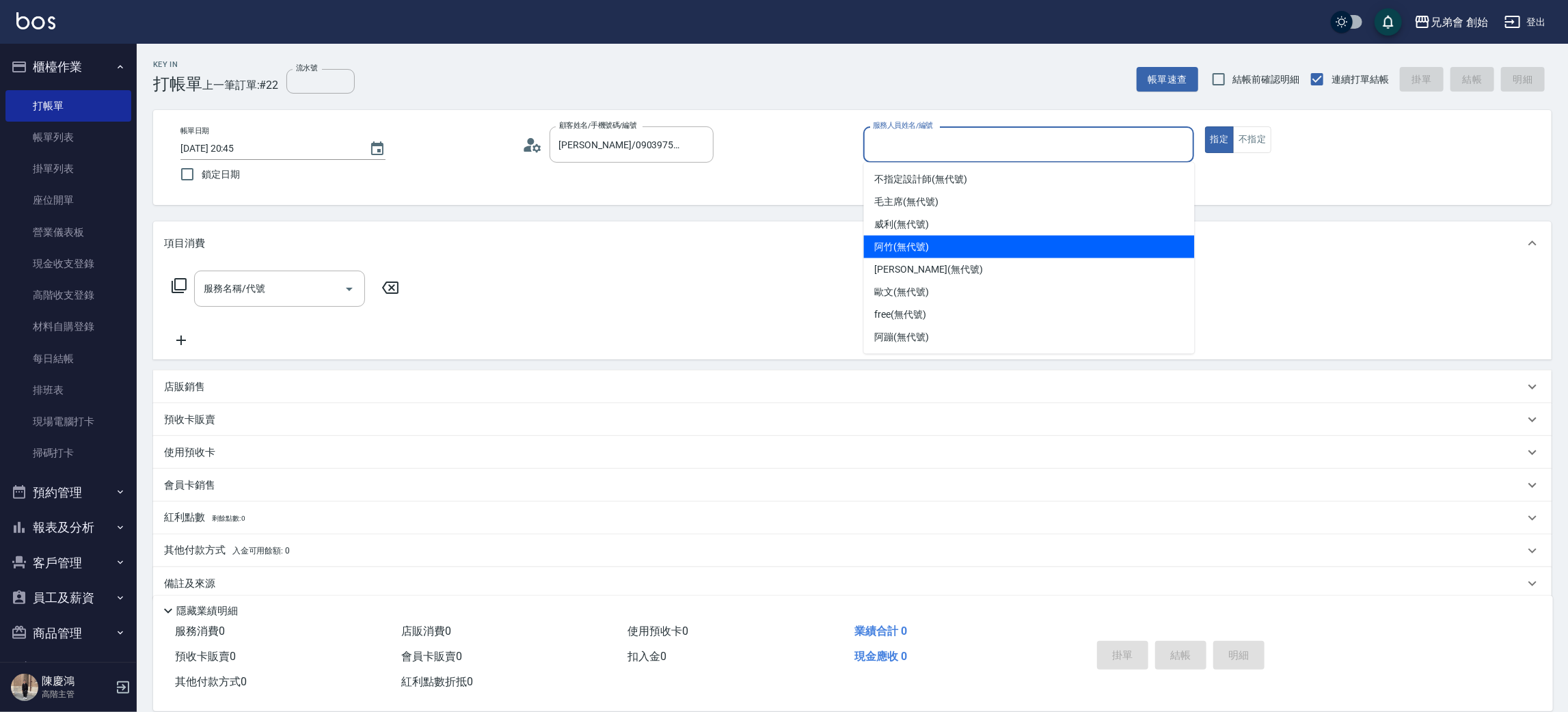
click at [929, 240] on span "阿竹 (無代號)" at bounding box center [902, 247] width 55 height 14
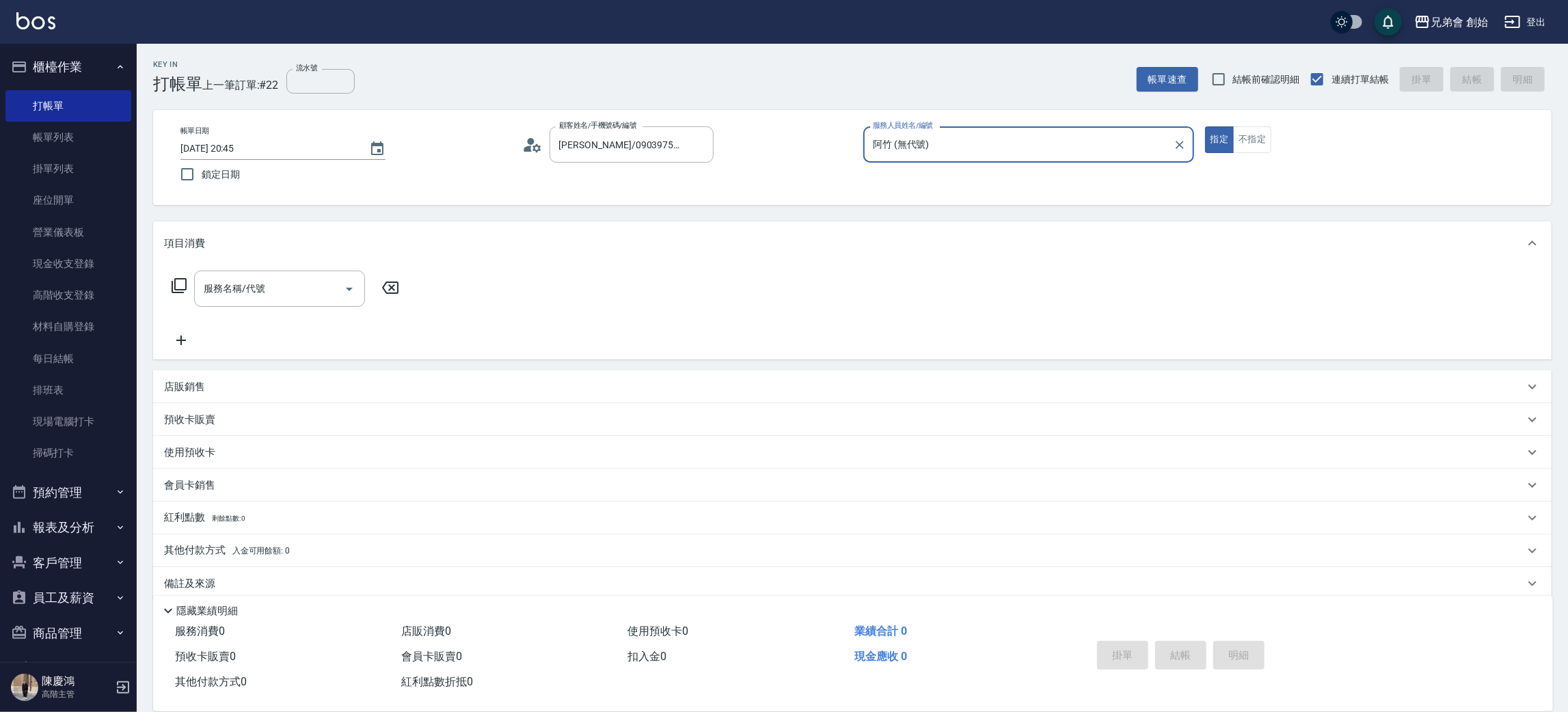
type input "阿竹 (無代號)"
click at [308, 287] on input "服務名稱/代號" at bounding box center [269, 288] width 138 height 24
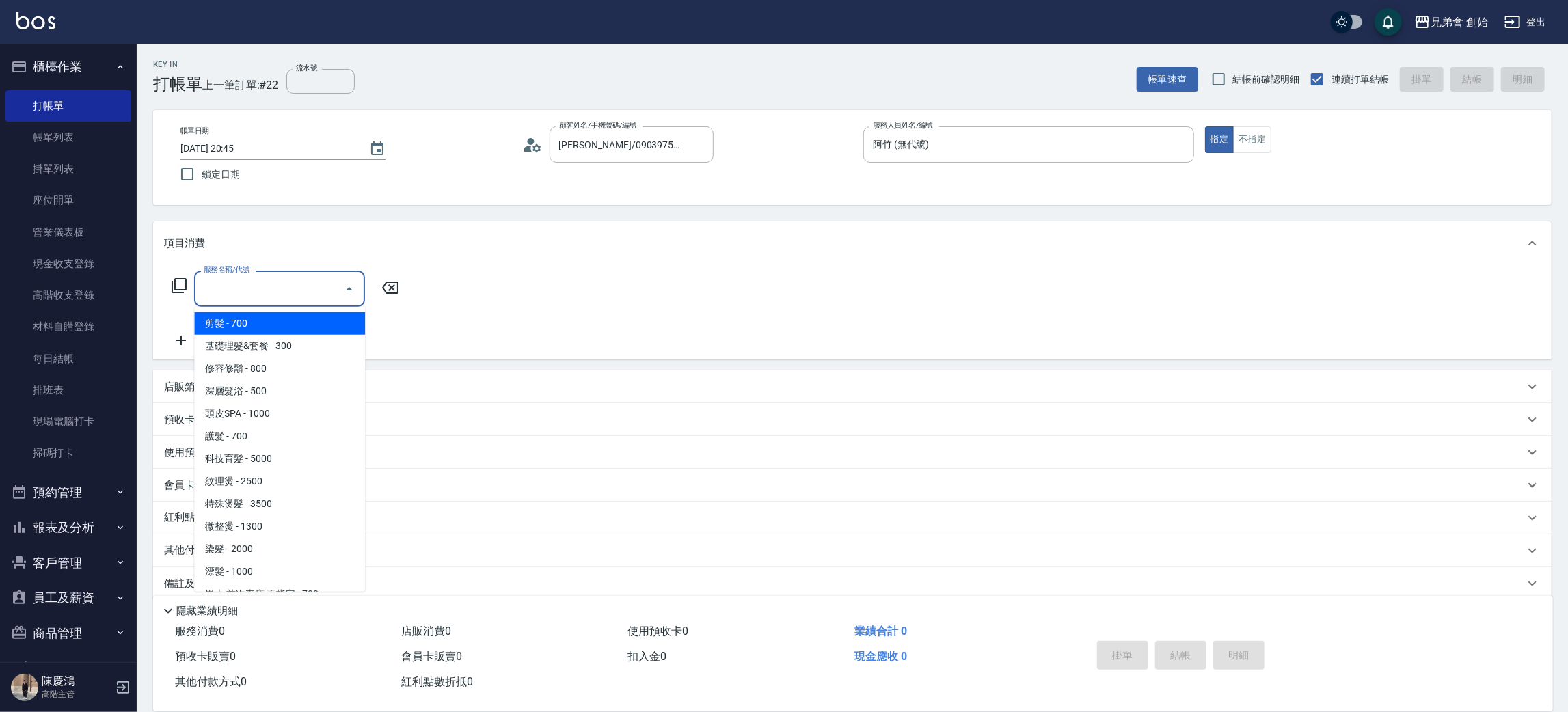
click at [292, 326] on span "剪髮 - 700" at bounding box center [279, 324] width 171 height 22
type input "剪髮(A01)"
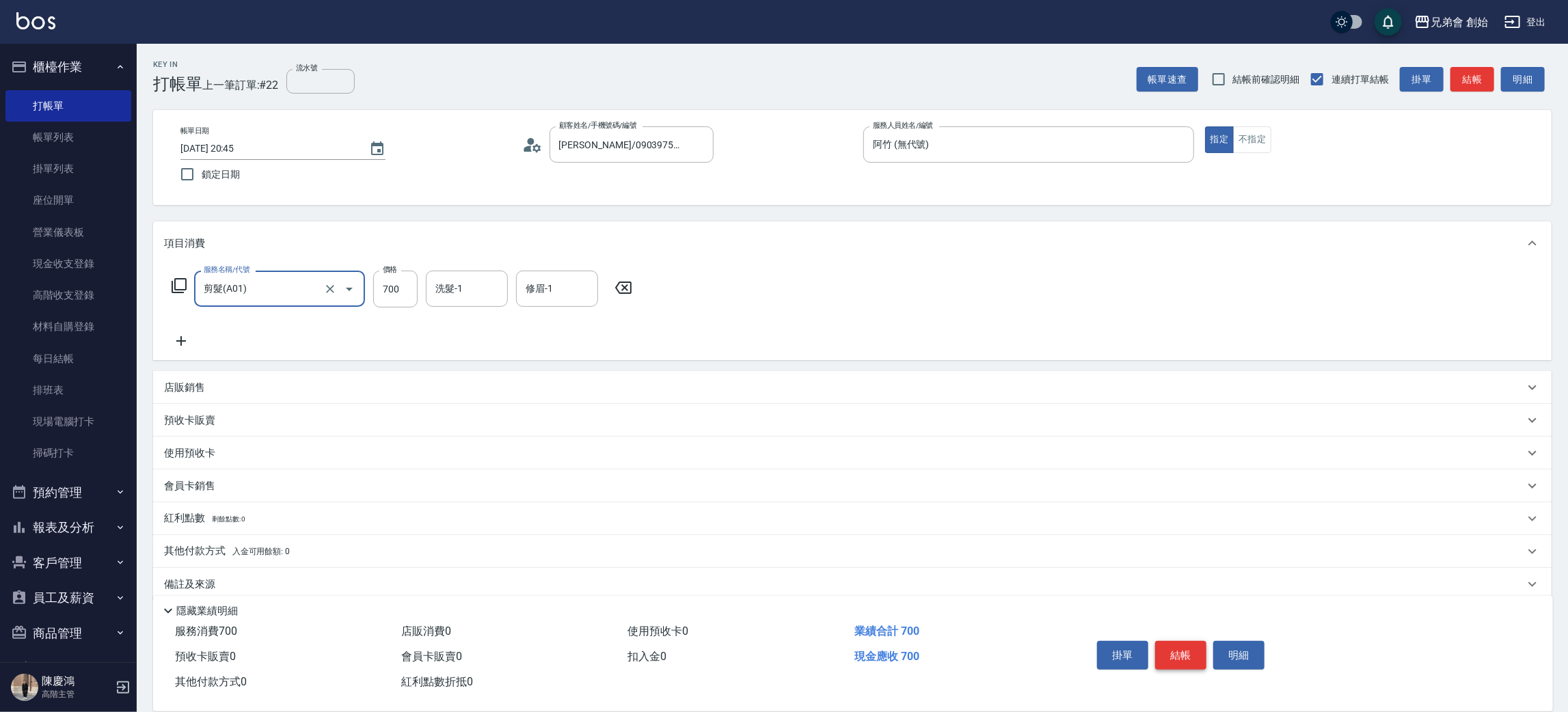
click at [1194, 656] on button "結帳" at bounding box center [1180, 656] width 51 height 29
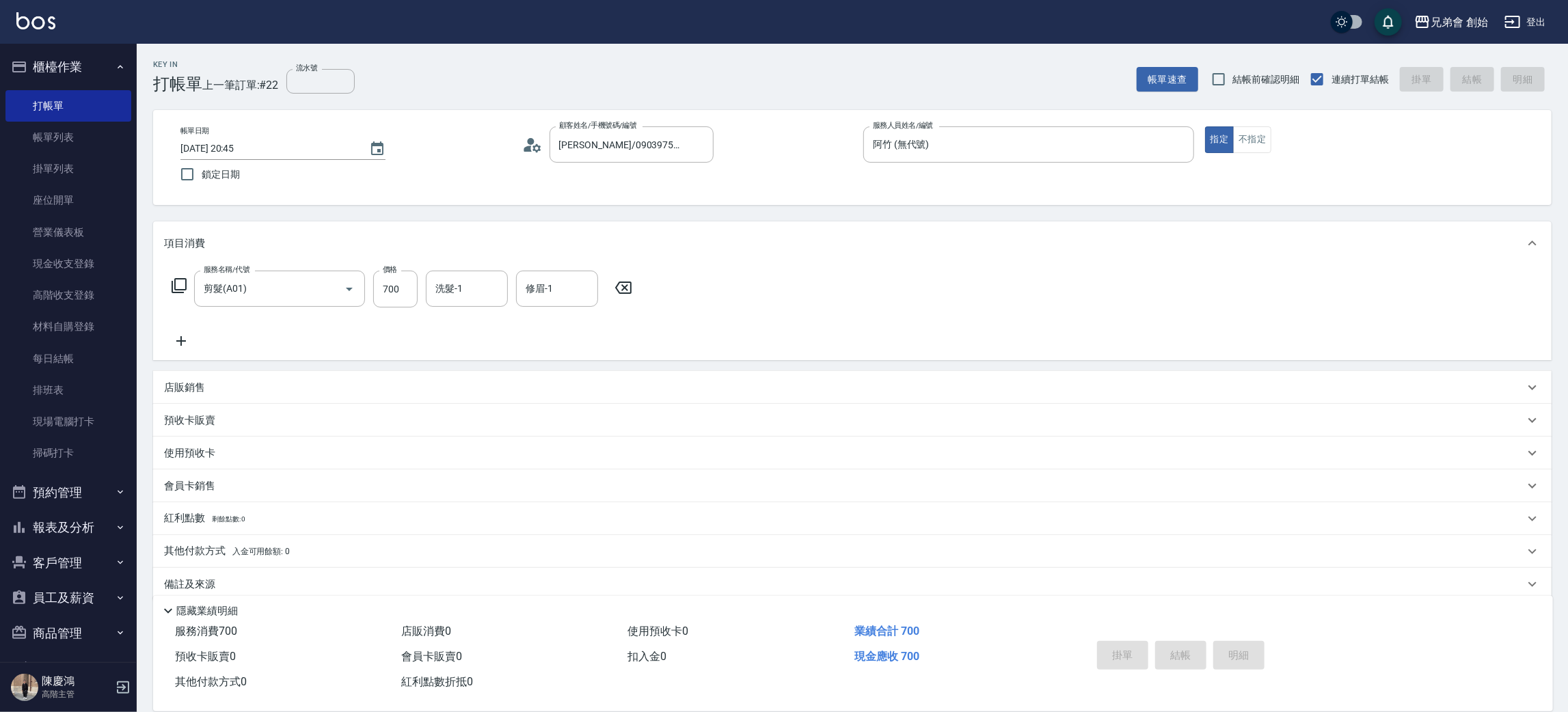
type input "2025/09/26 20:46"
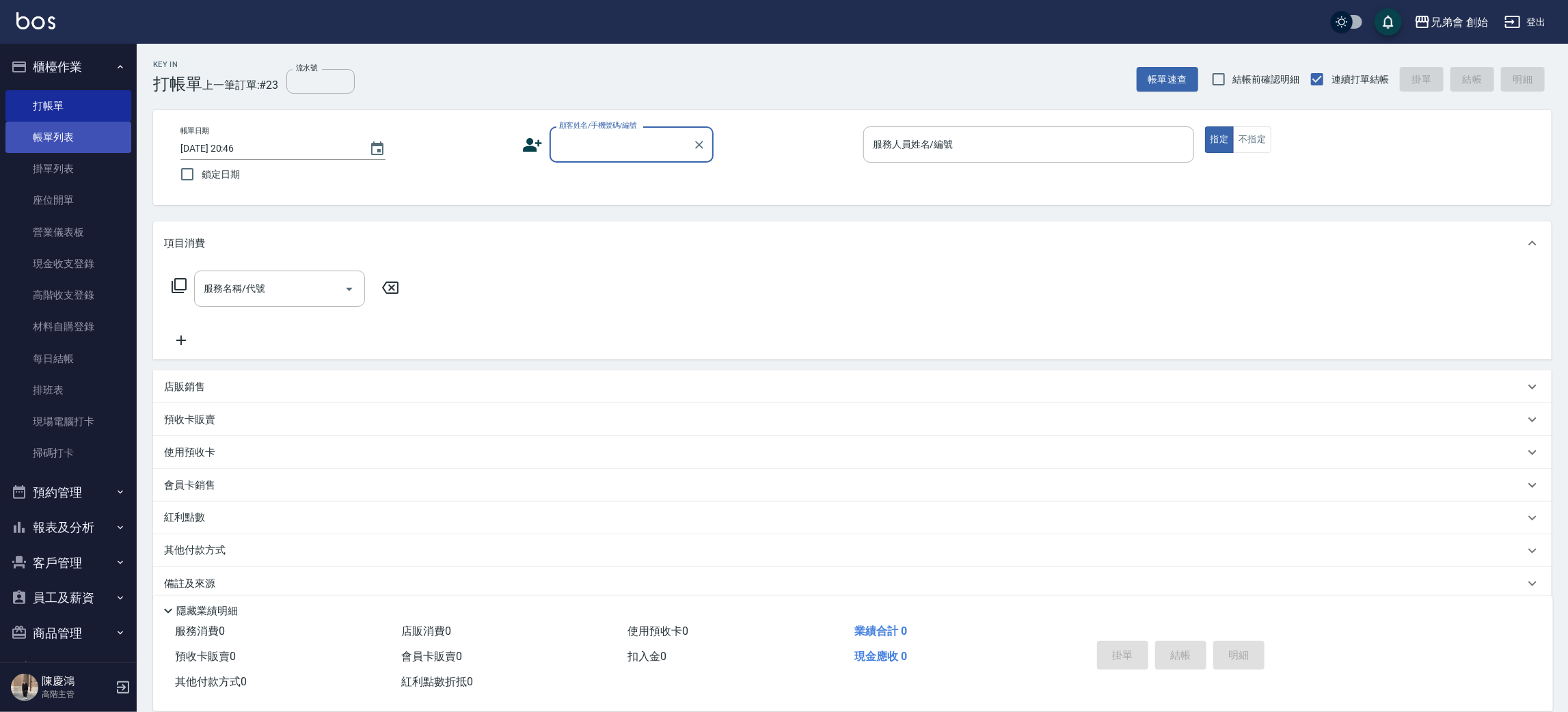
click at [89, 137] on link "帳單列表" at bounding box center [69, 138] width 126 height 32
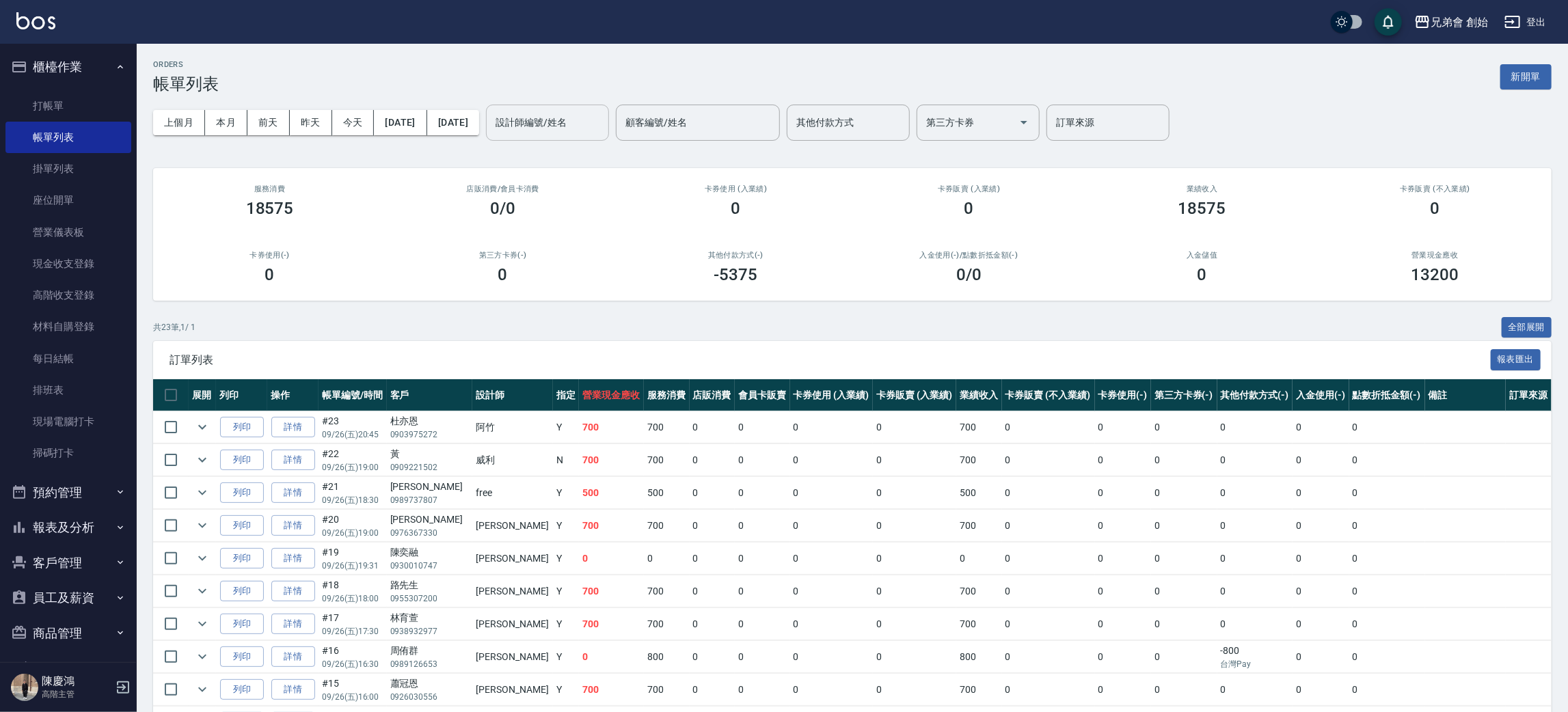
click at [591, 121] on input "設計師編號/姓名" at bounding box center [547, 122] width 110 height 24
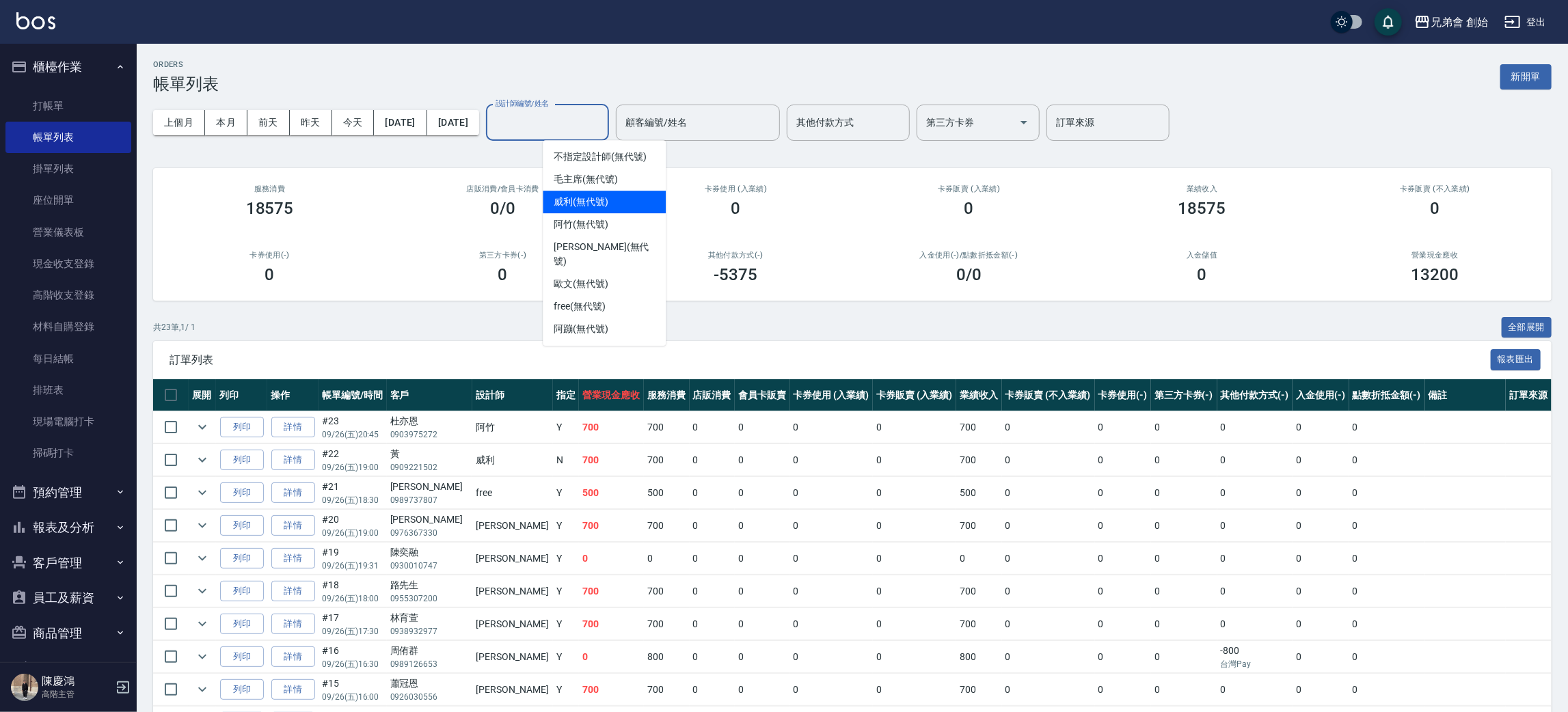
click at [604, 204] on span "威利 (無代號)" at bounding box center [581, 202] width 55 height 14
type input "威利(無代號)"
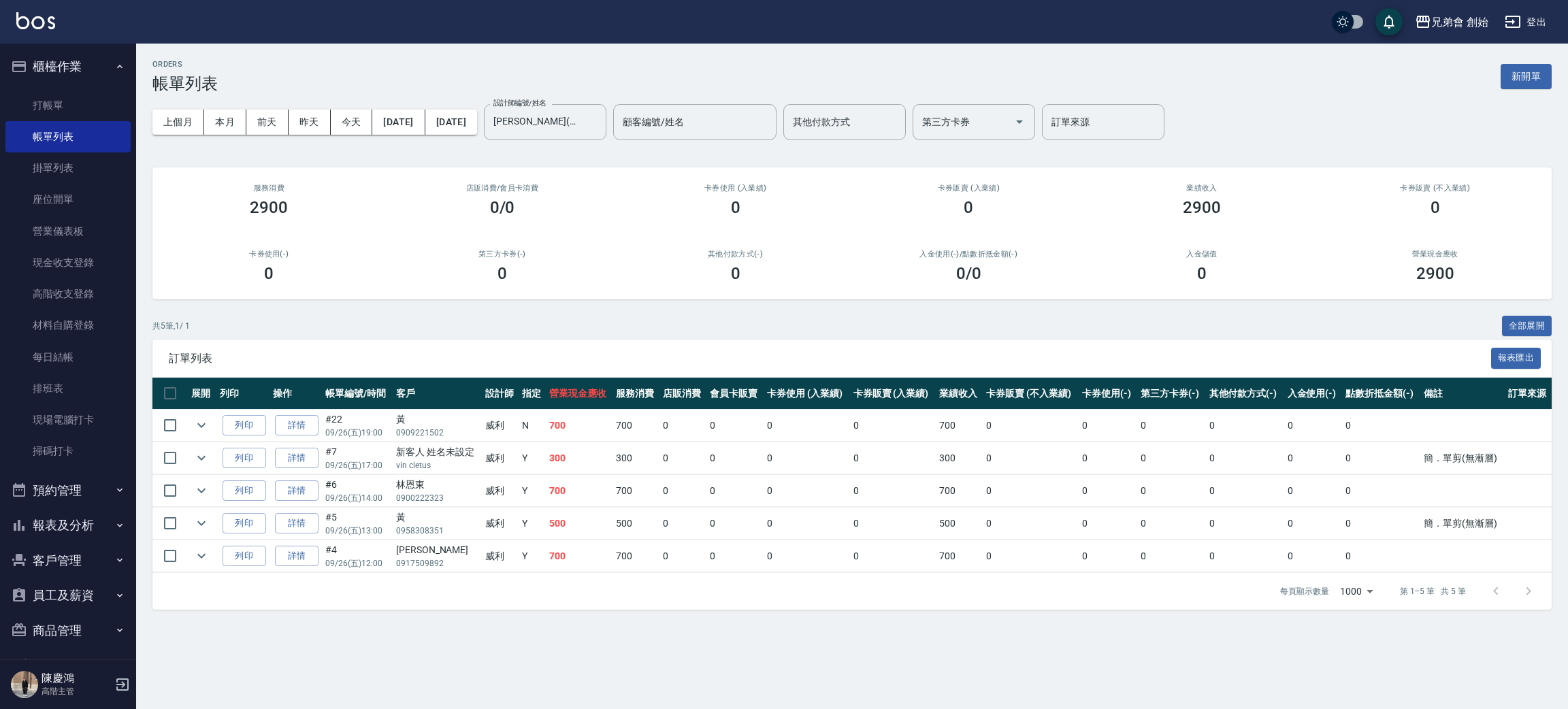
click at [336, 60] on div "ORDERS 帳單列表 新開單" at bounding box center [852, 76] width 1399 height 33
click at [214, 117] on button "本月" at bounding box center [225, 122] width 42 height 25
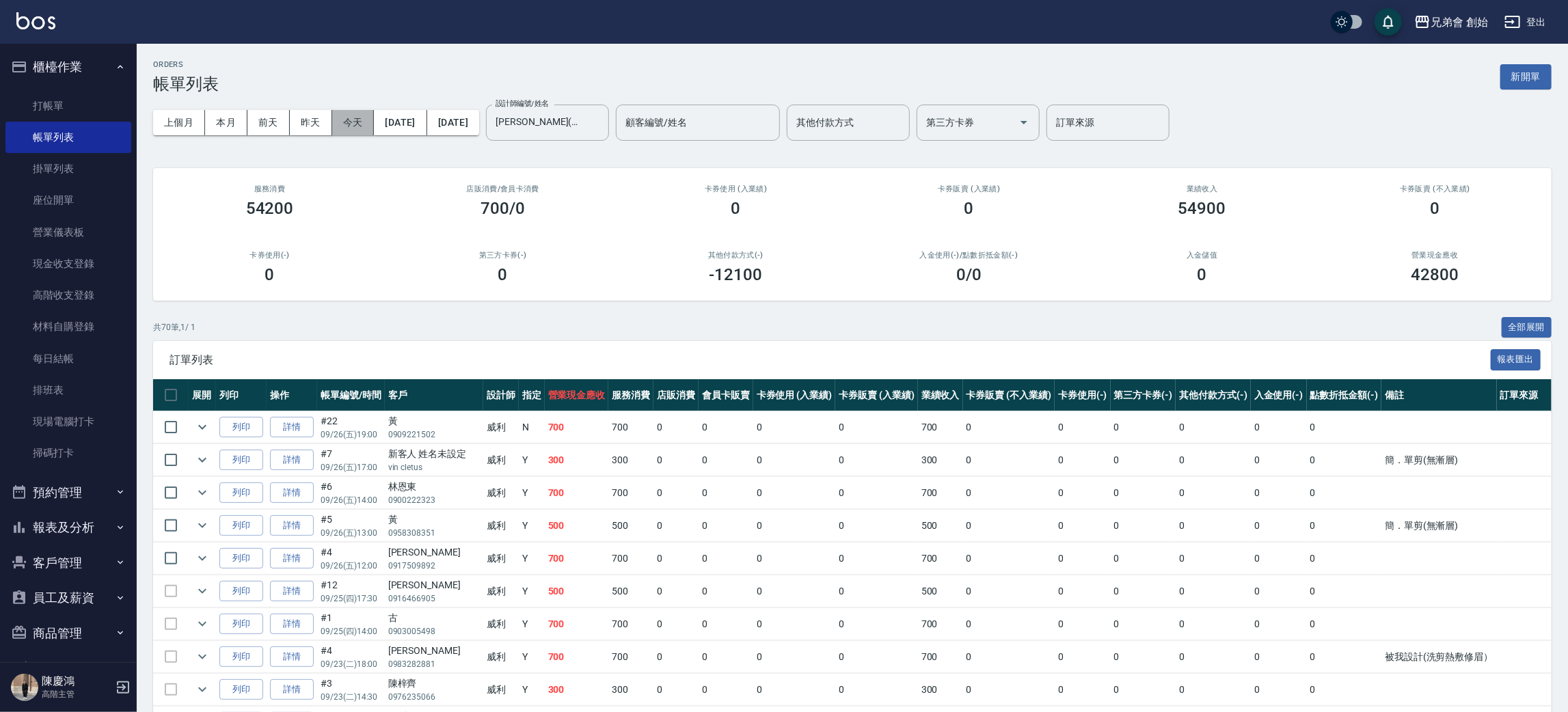
click at [364, 118] on button "今天" at bounding box center [353, 122] width 43 height 25
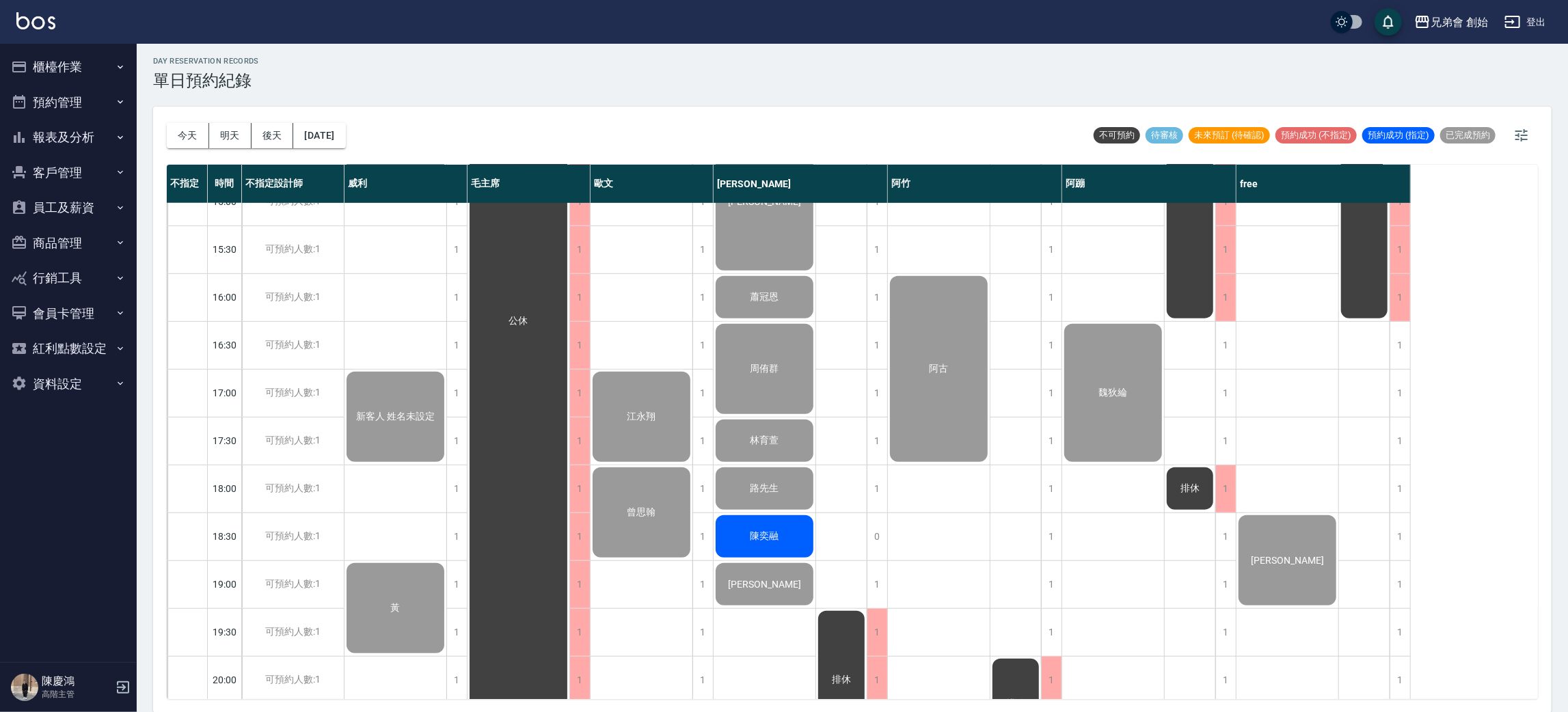
scroll to position [702, 0]
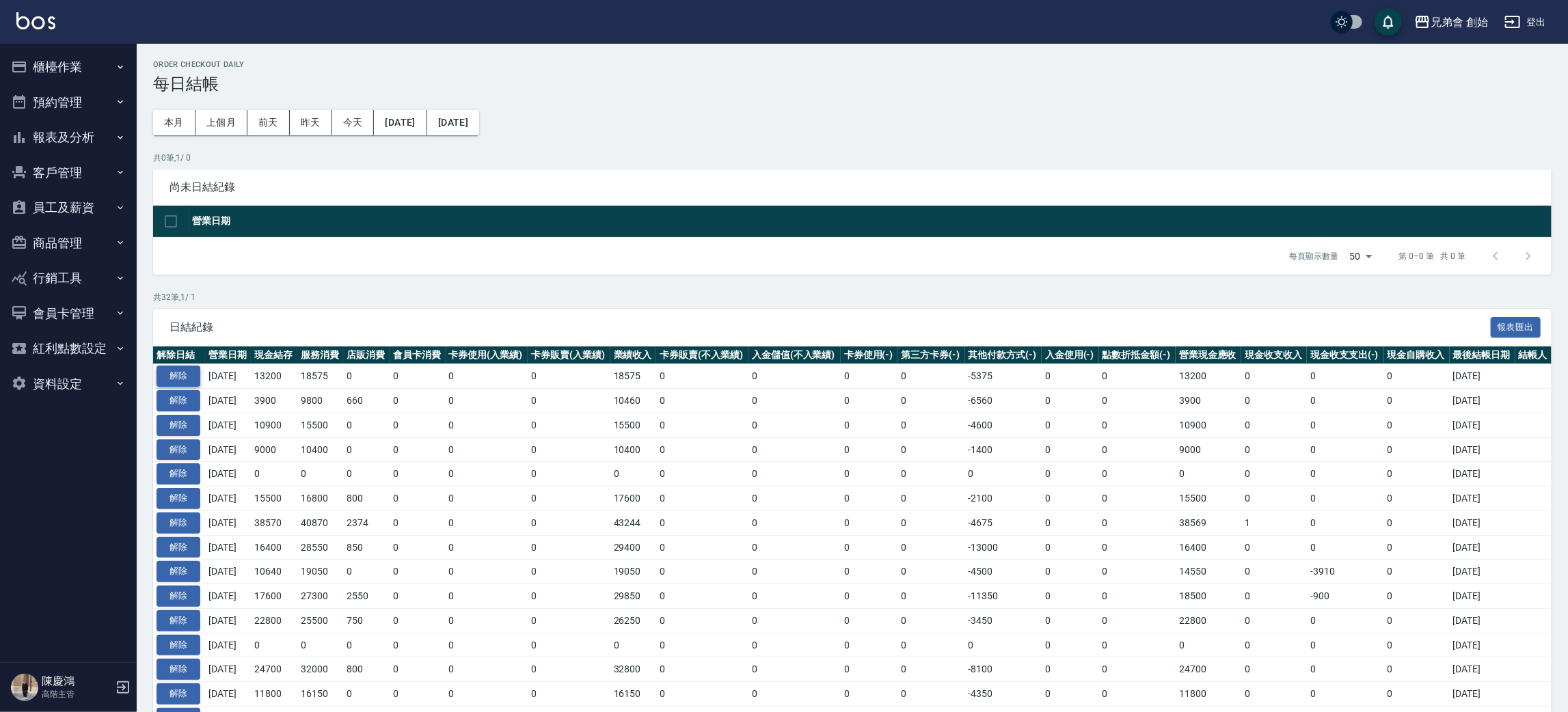
click at [175, 381] on button "解除" at bounding box center [178, 376] width 44 height 21
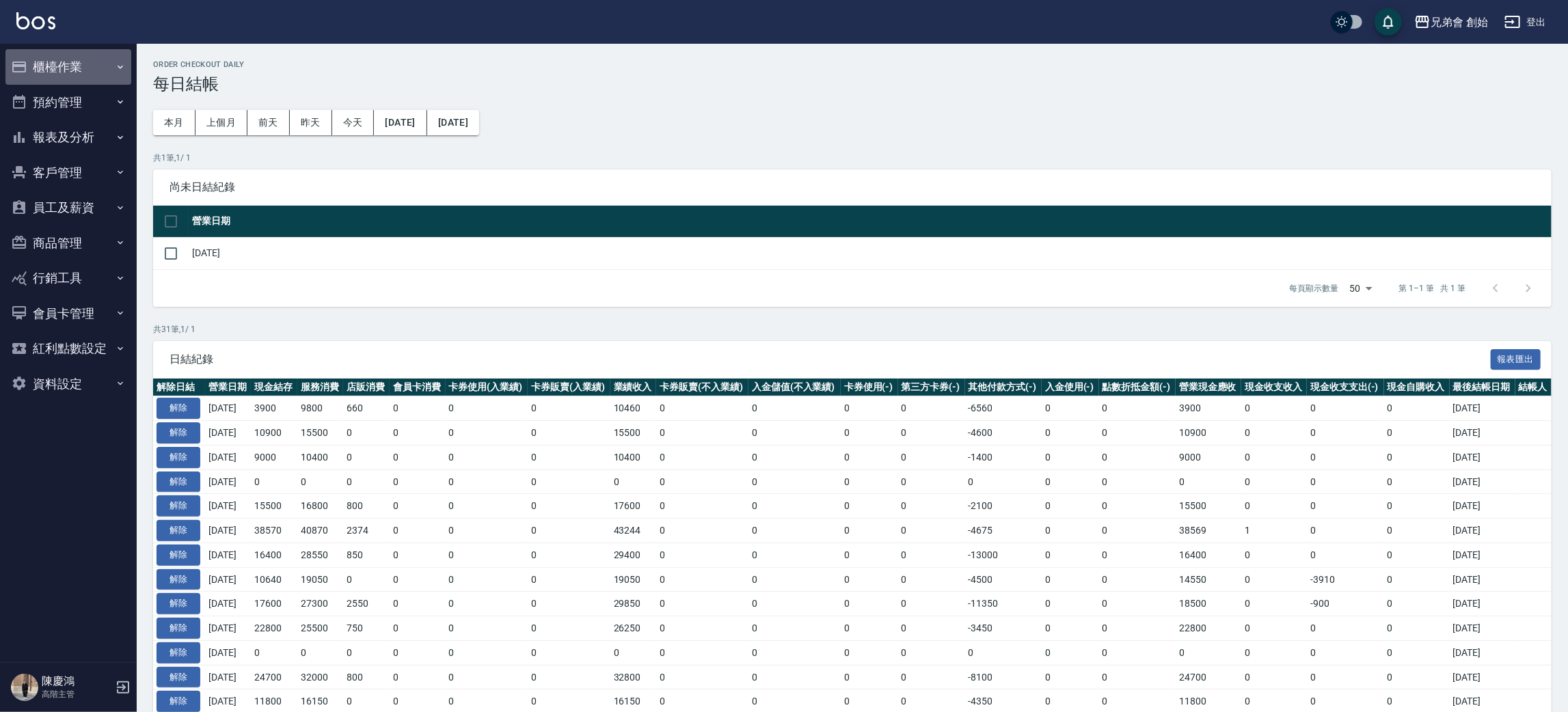
click at [75, 73] on button "櫃檯作業" at bounding box center [69, 66] width 126 height 35
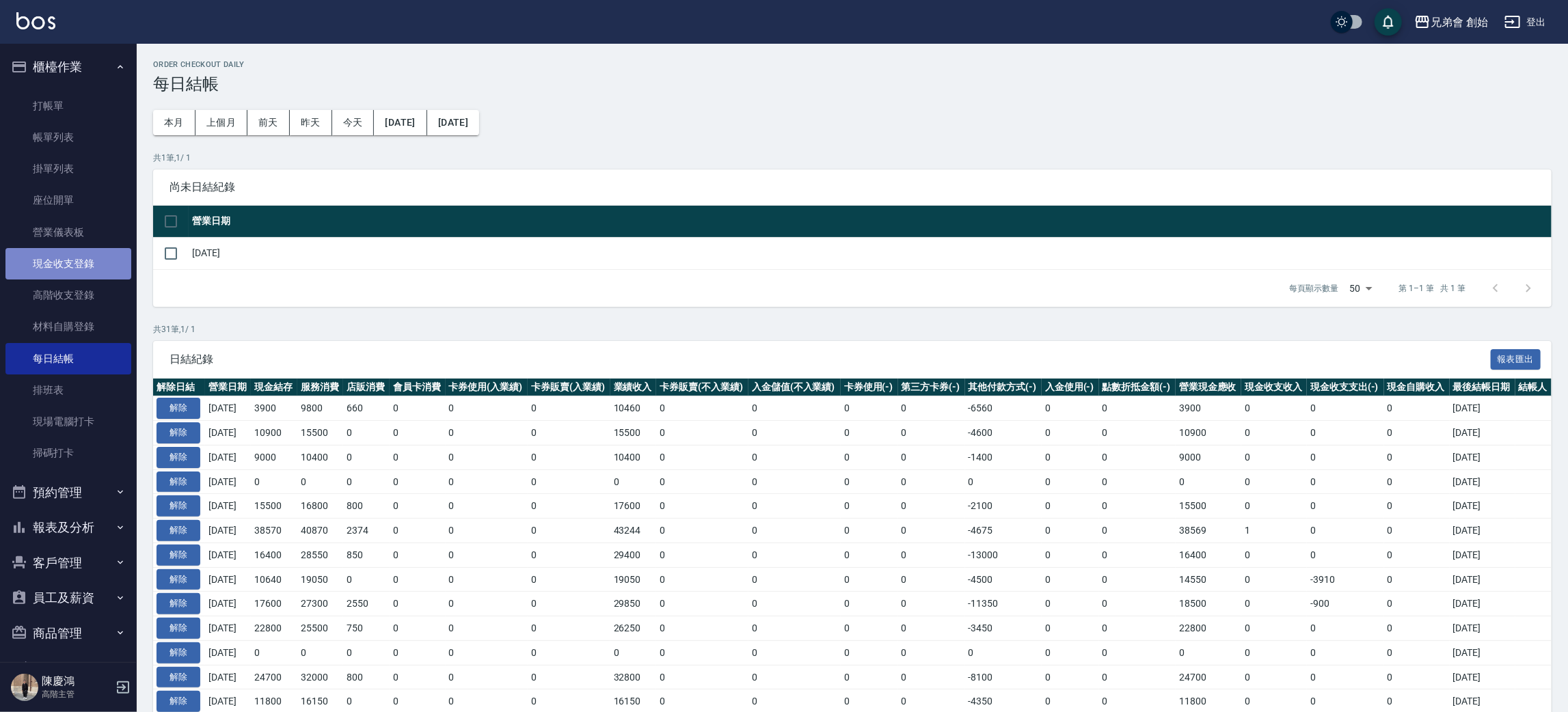
click at [99, 265] on link "現金收支登錄" at bounding box center [69, 264] width 126 height 32
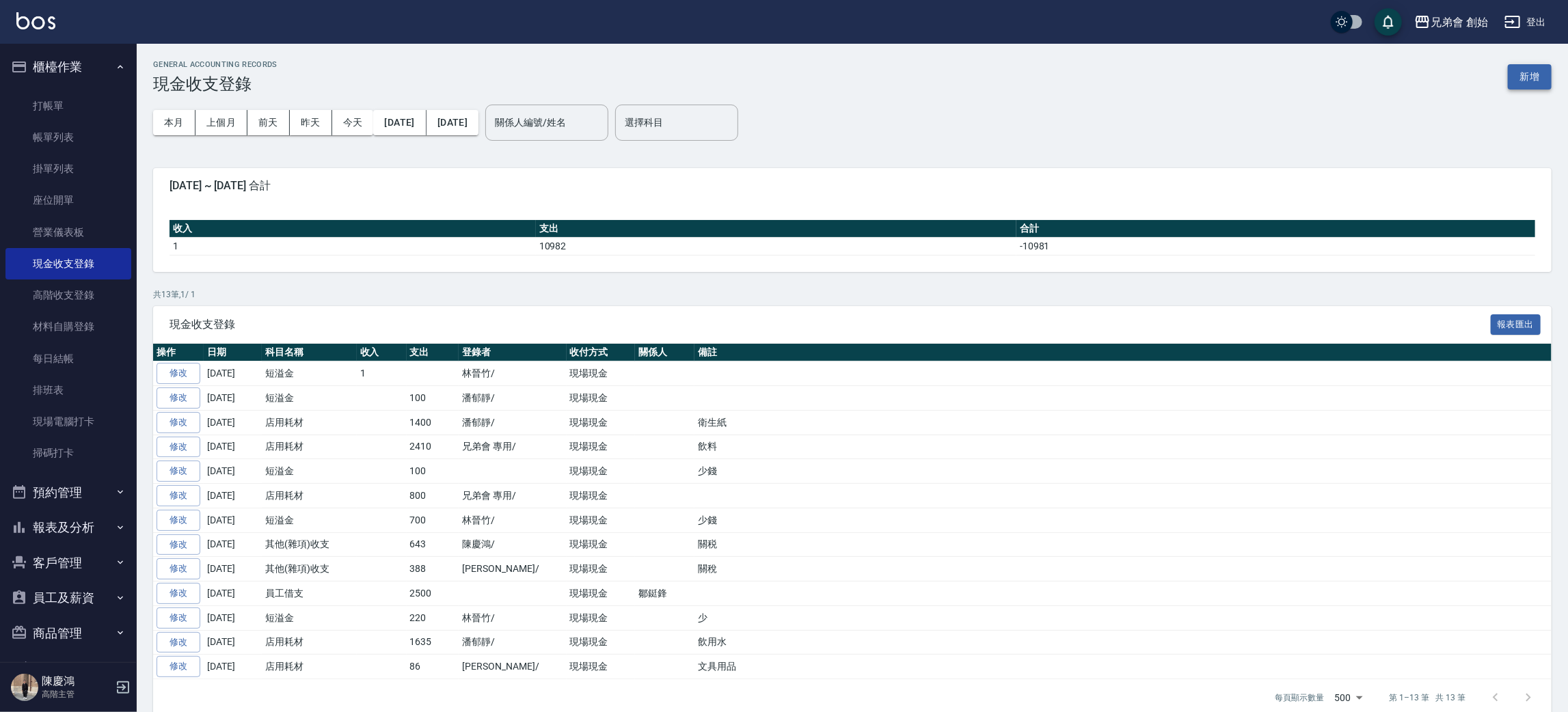
click at [1515, 86] on button "新增" at bounding box center [1529, 77] width 44 height 25
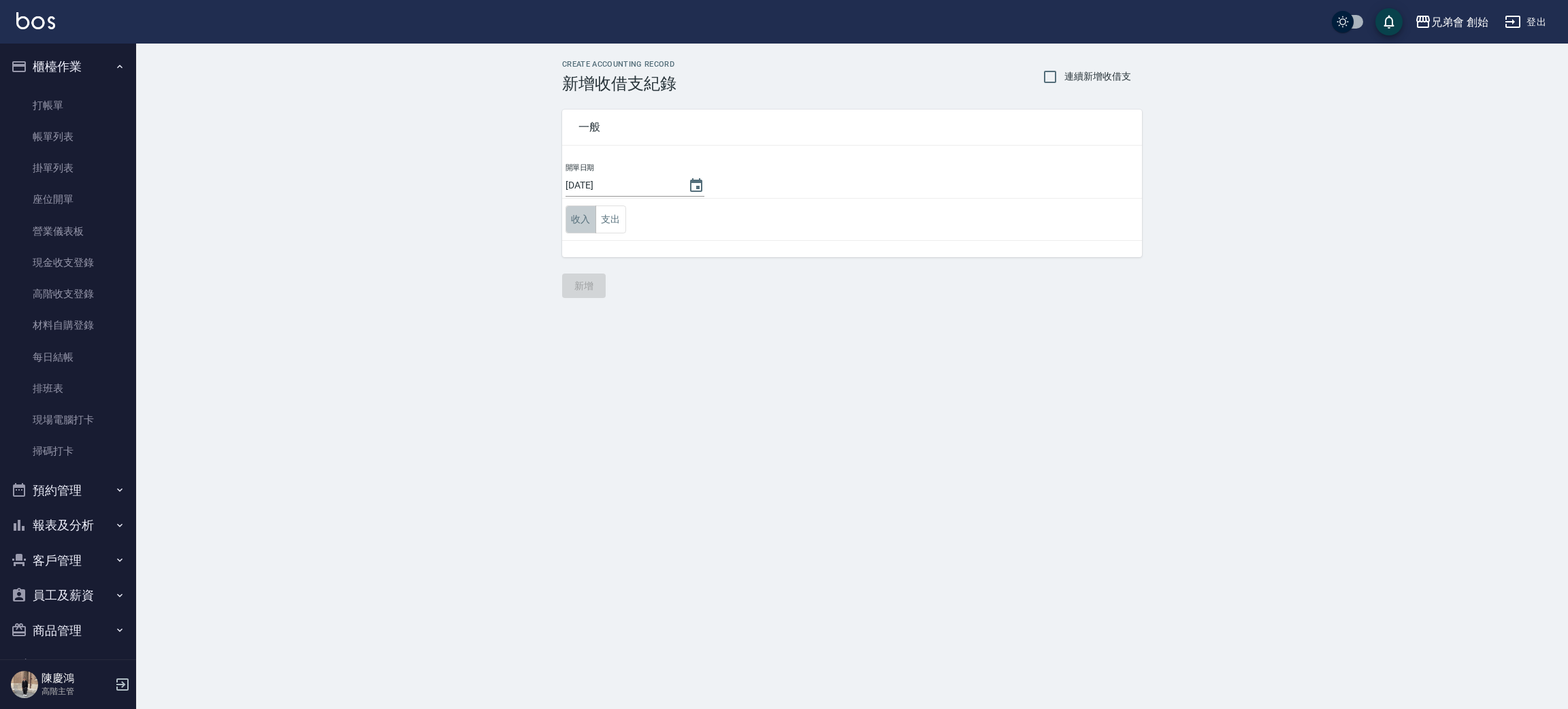
click at [583, 212] on button "收入" at bounding box center [581, 219] width 31 height 28
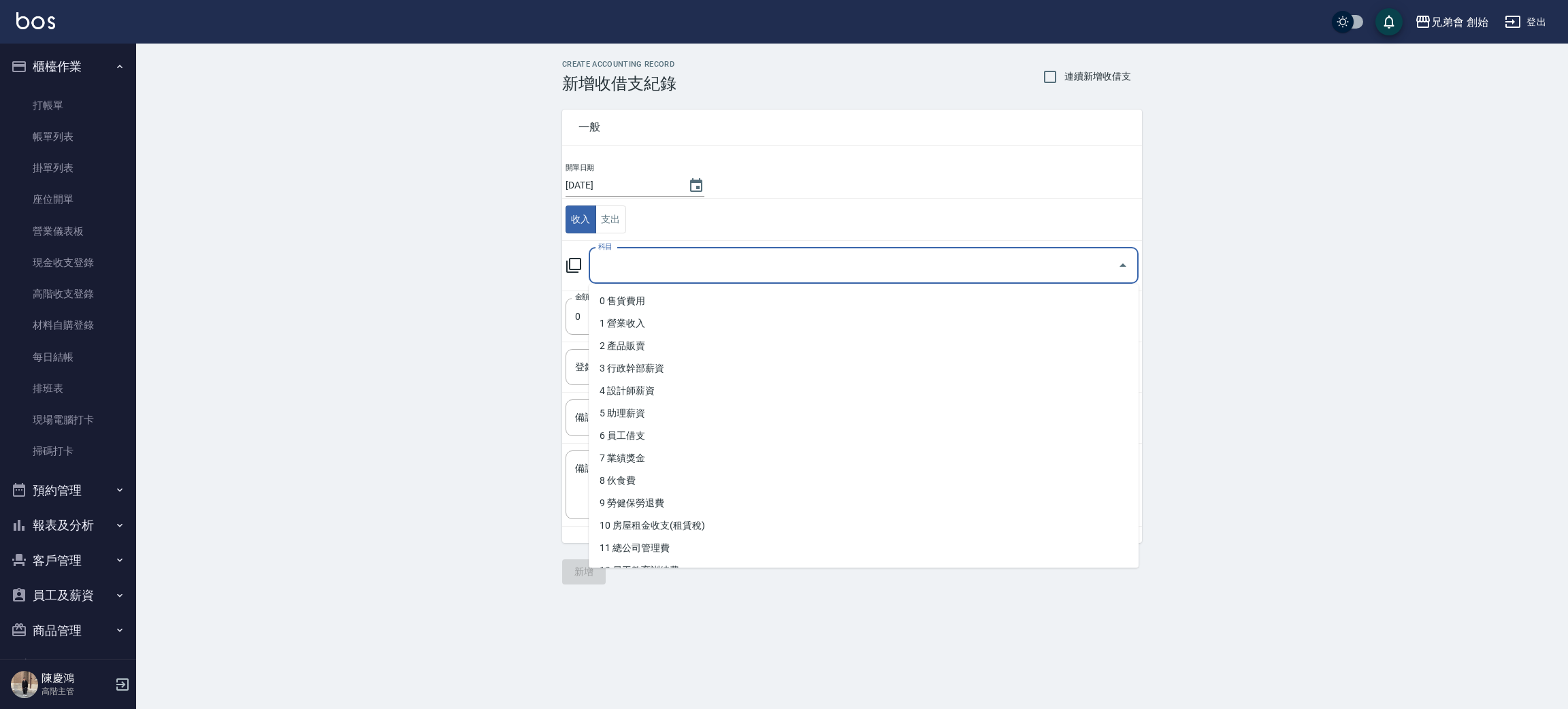
click at [738, 262] on input "科目" at bounding box center [853, 265] width 518 height 24
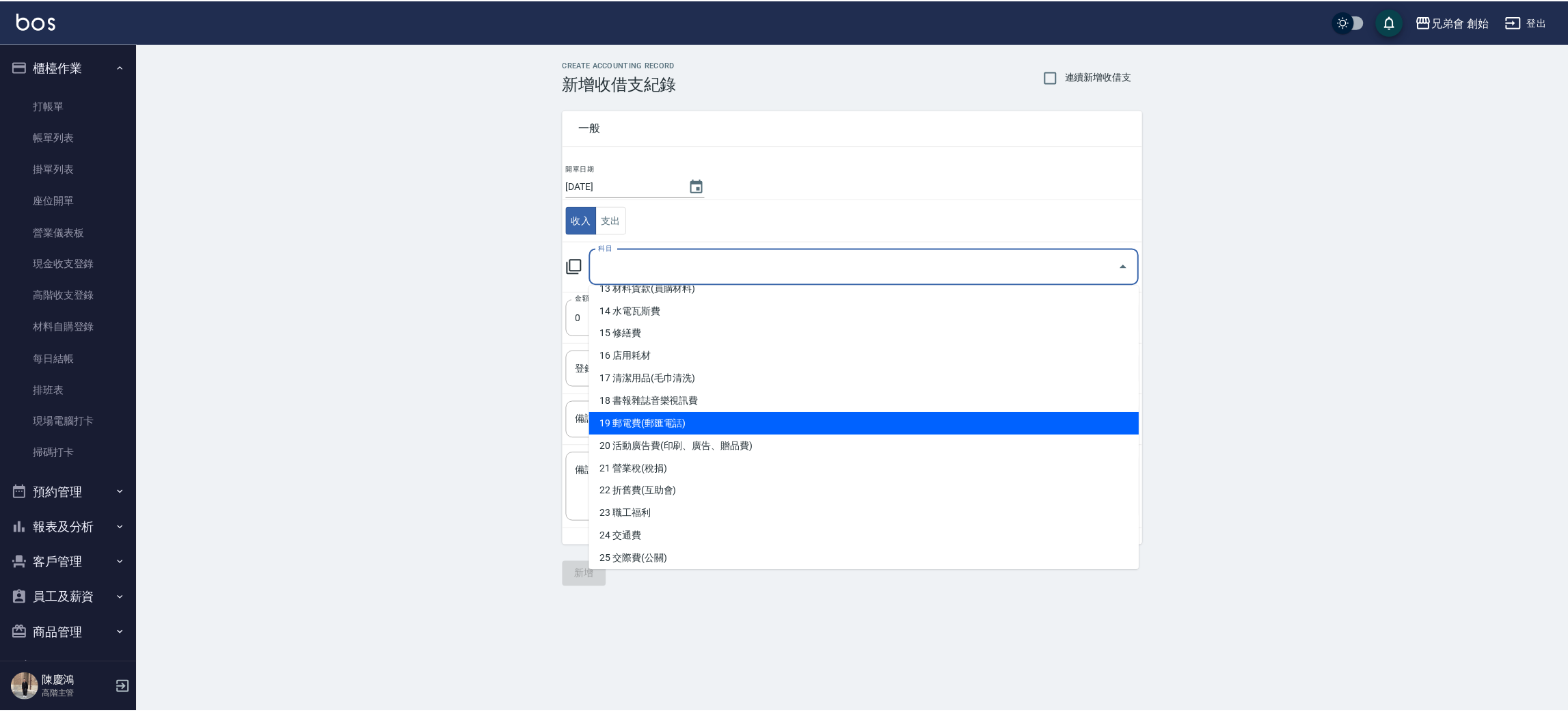
scroll to position [410, 0]
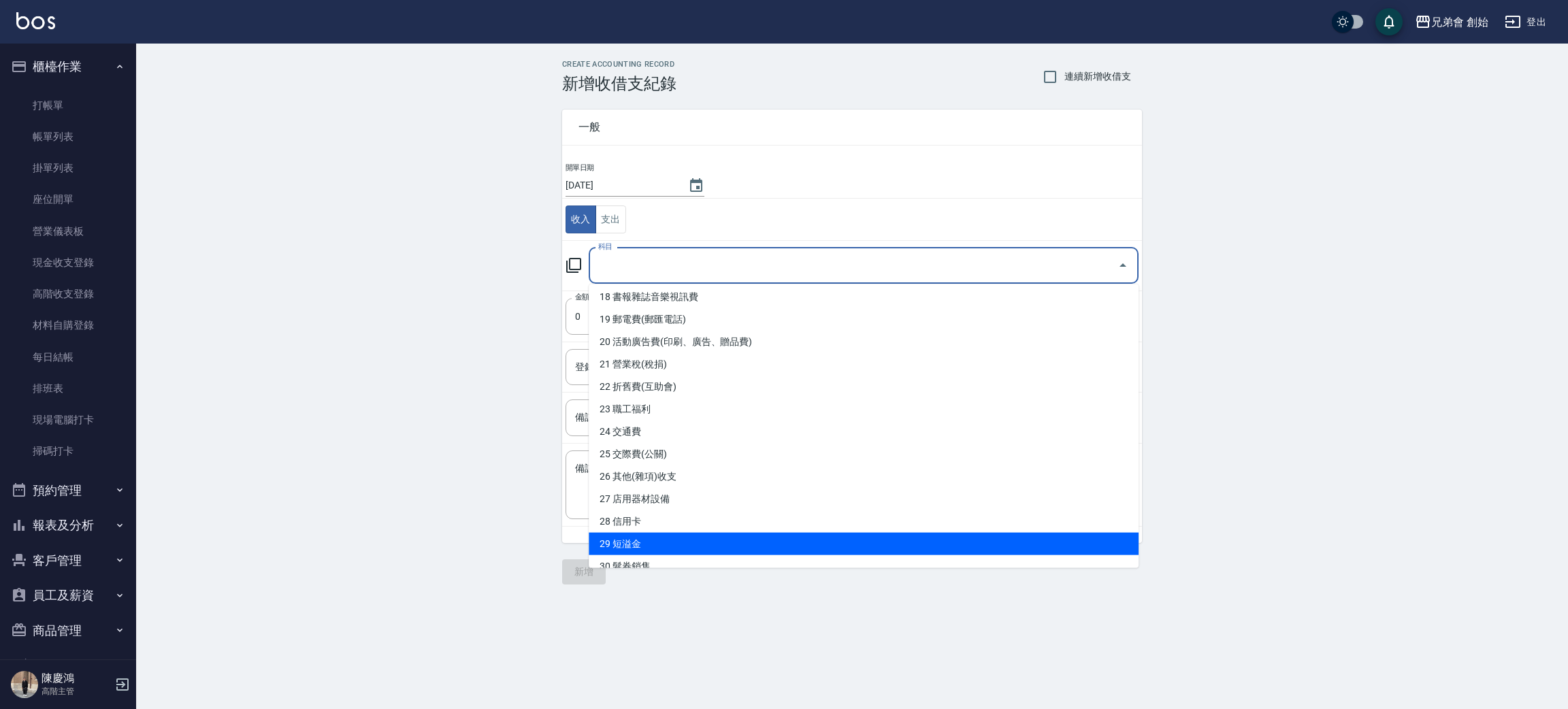
drag, startPoint x: 746, startPoint y: 541, endPoint x: 699, endPoint y: 392, distance: 156.2
click at [746, 539] on li "29 短溢金" at bounding box center [863, 544] width 550 height 22
type input "29 短溢金"
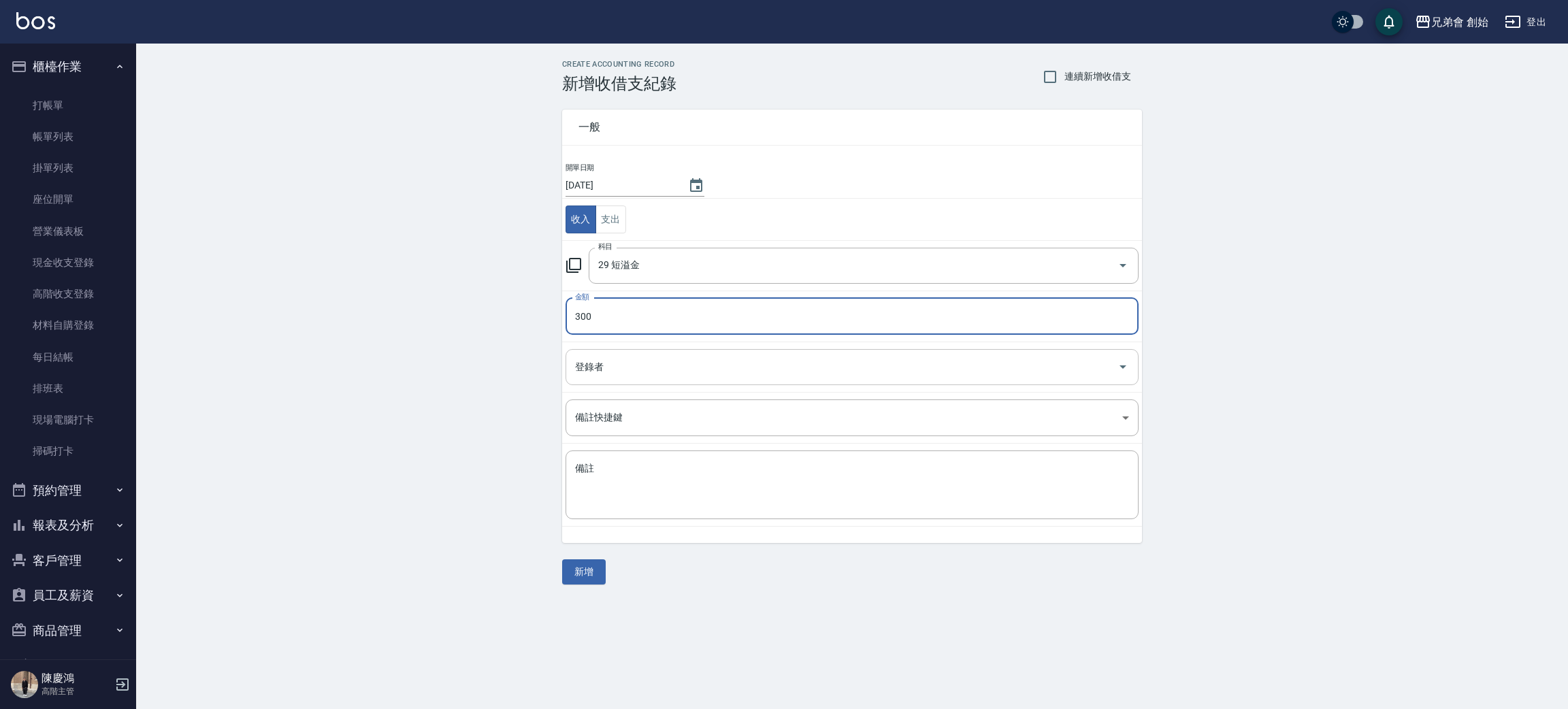
type input "300"
click at [623, 364] on input "登錄者" at bounding box center [842, 367] width 541 height 24
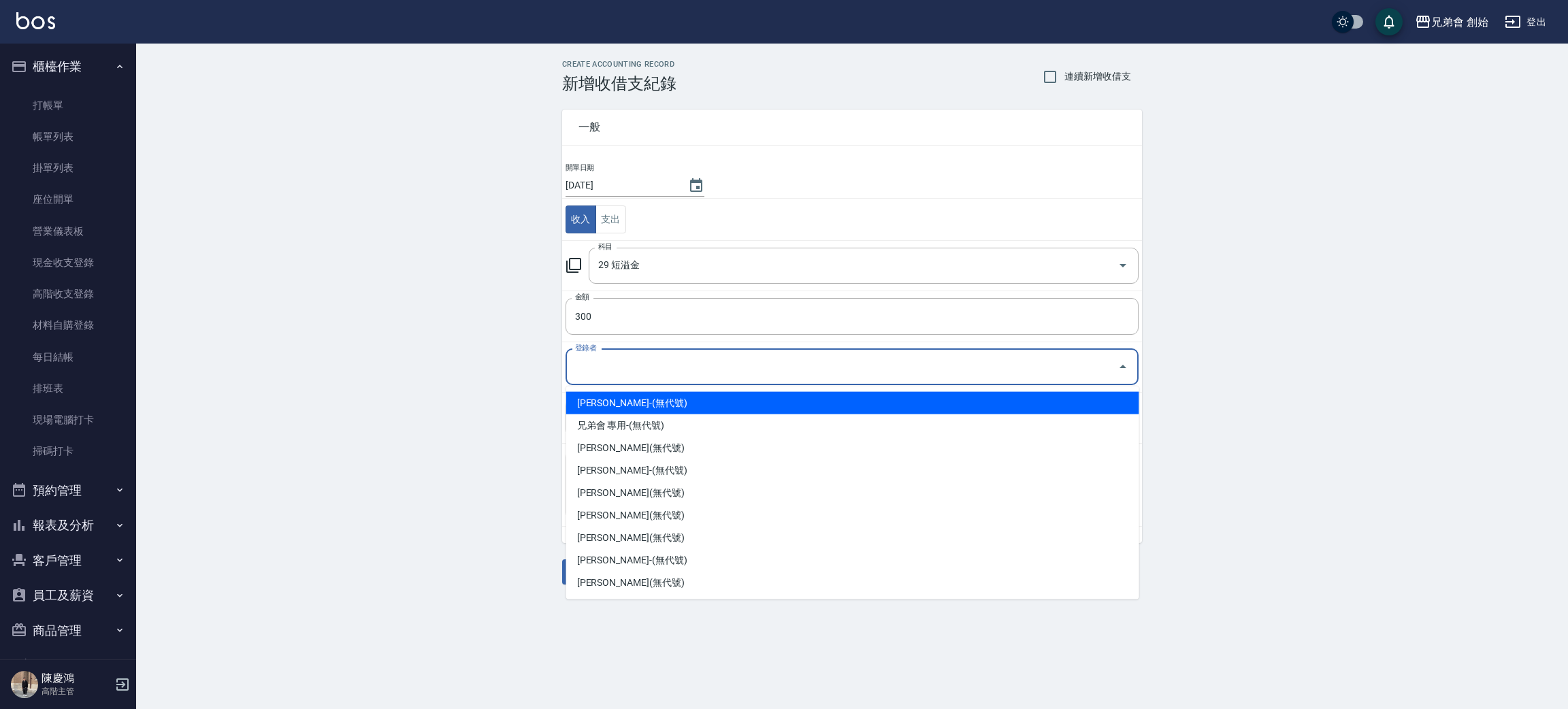
drag, startPoint x: 634, startPoint y: 395, endPoint x: 639, endPoint y: 452, distance: 57.2
click at [635, 395] on li "林晉竹-(無代號)" at bounding box center [853, 403] width 573 height 22
type input "林晉竹-(無代號)"
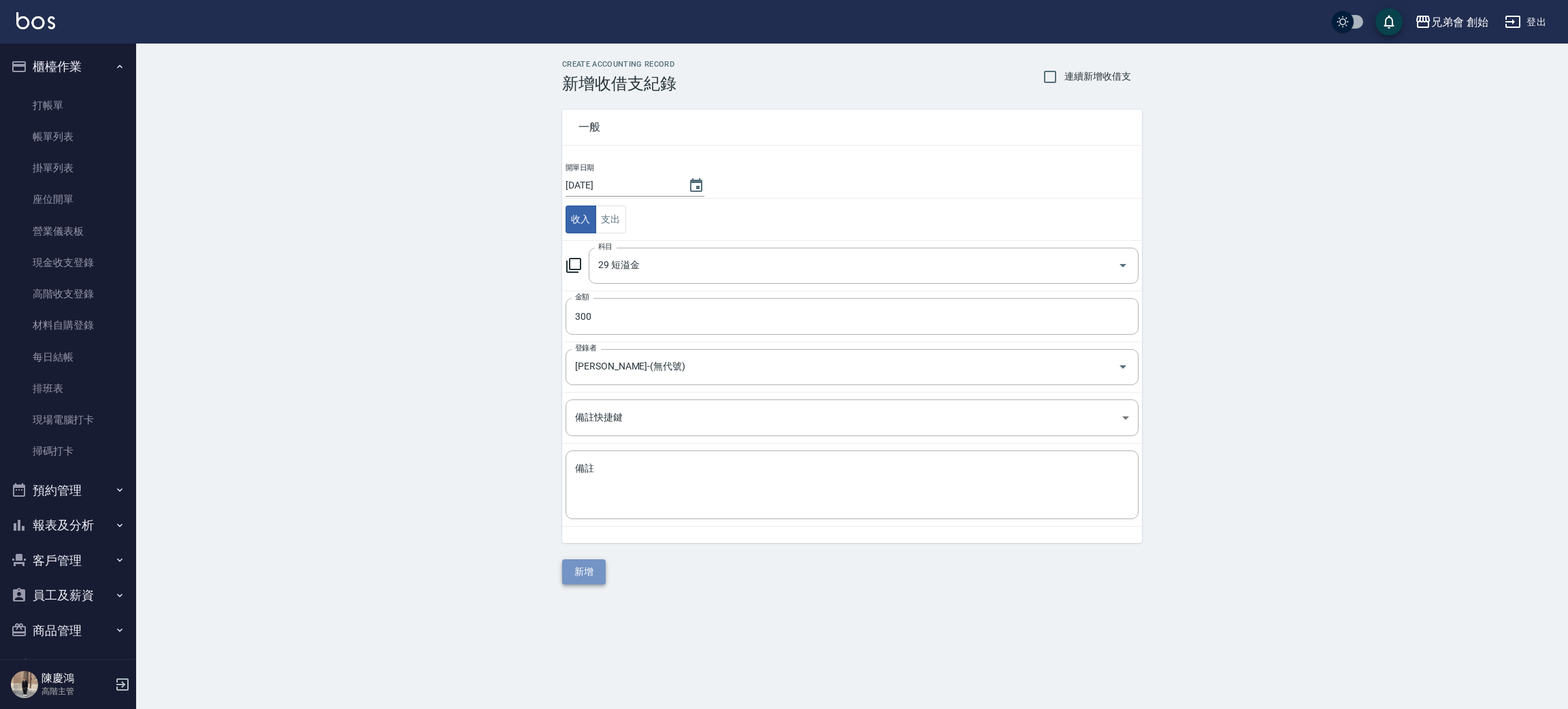
click at [600, 579] on button "新增" at bounding box center [584, 572] width 44 height 25
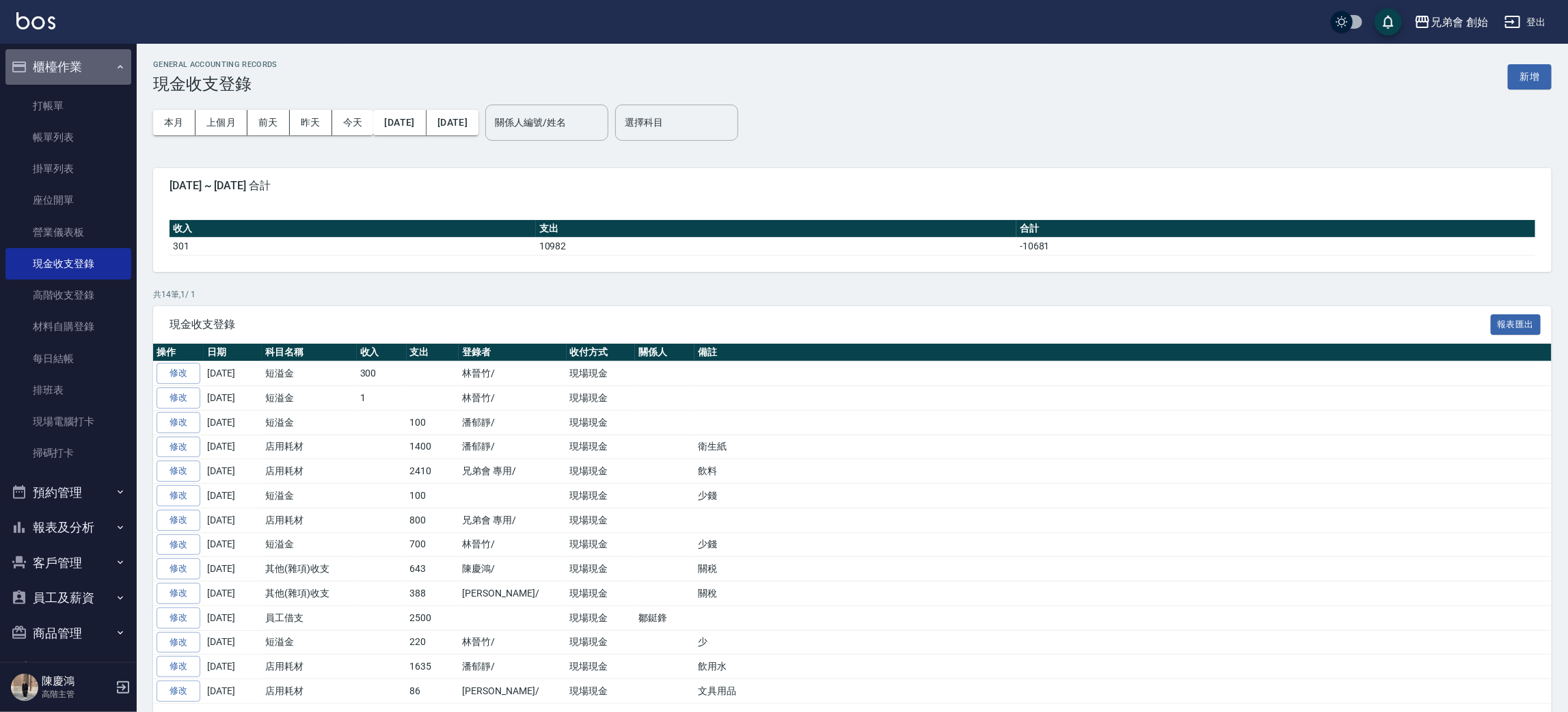
click at [100, 51] on button "櫃檯作業" at bounding box center [69, 66] width 126 height 35
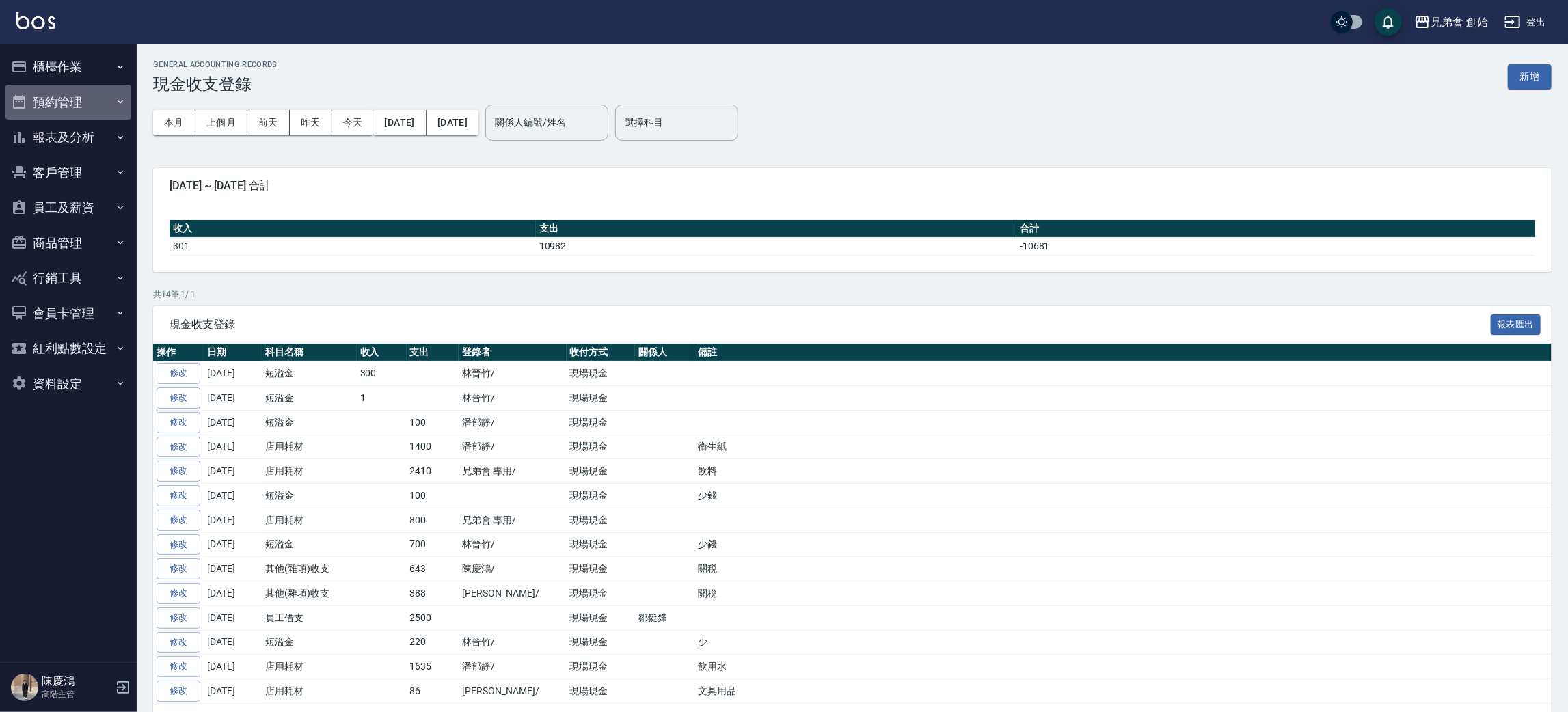
click at [87, 98] on button "預約管理" at bounding box center [69, 102] width 126 height 35
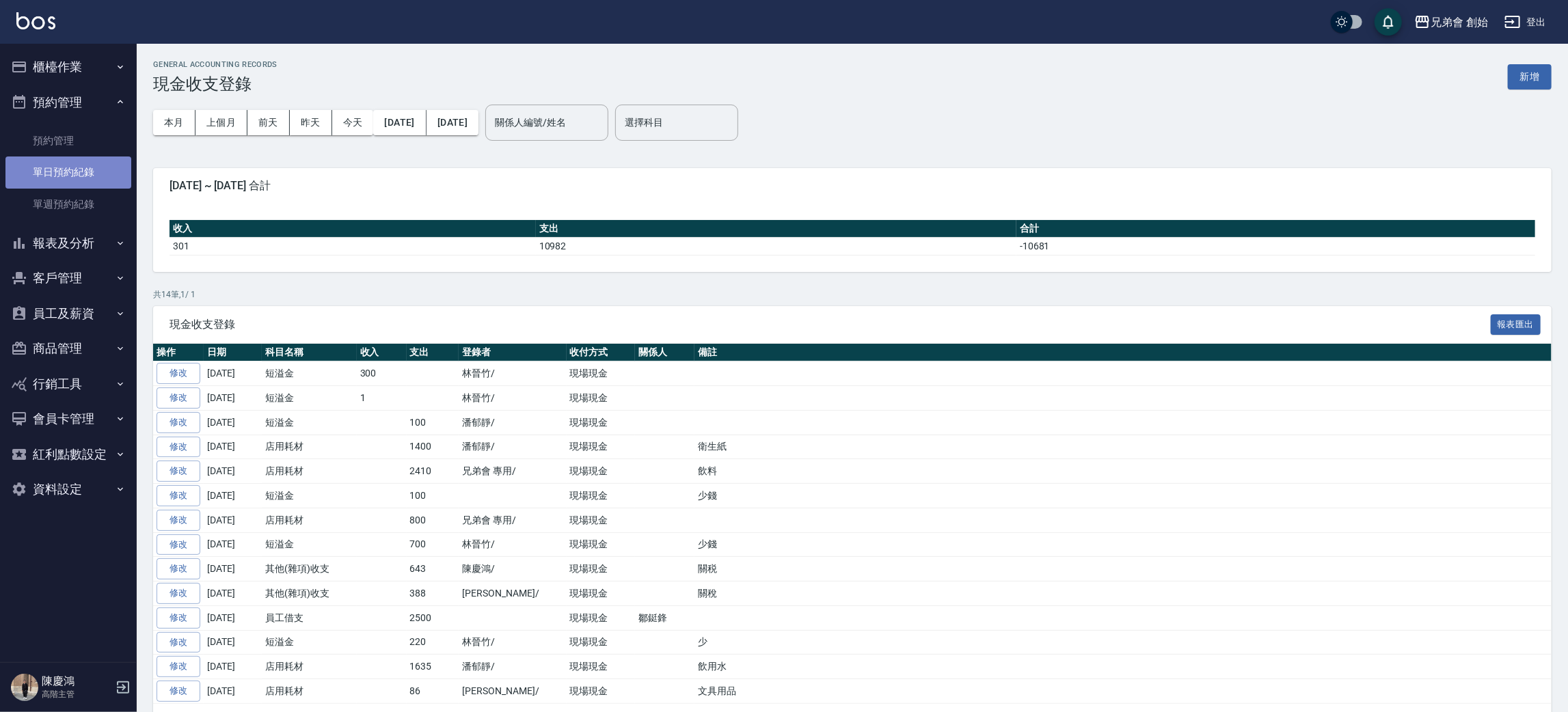
click at [85, 165] on link "單日預約紀錄" at bounding box center [69, 173] width 126 height 32
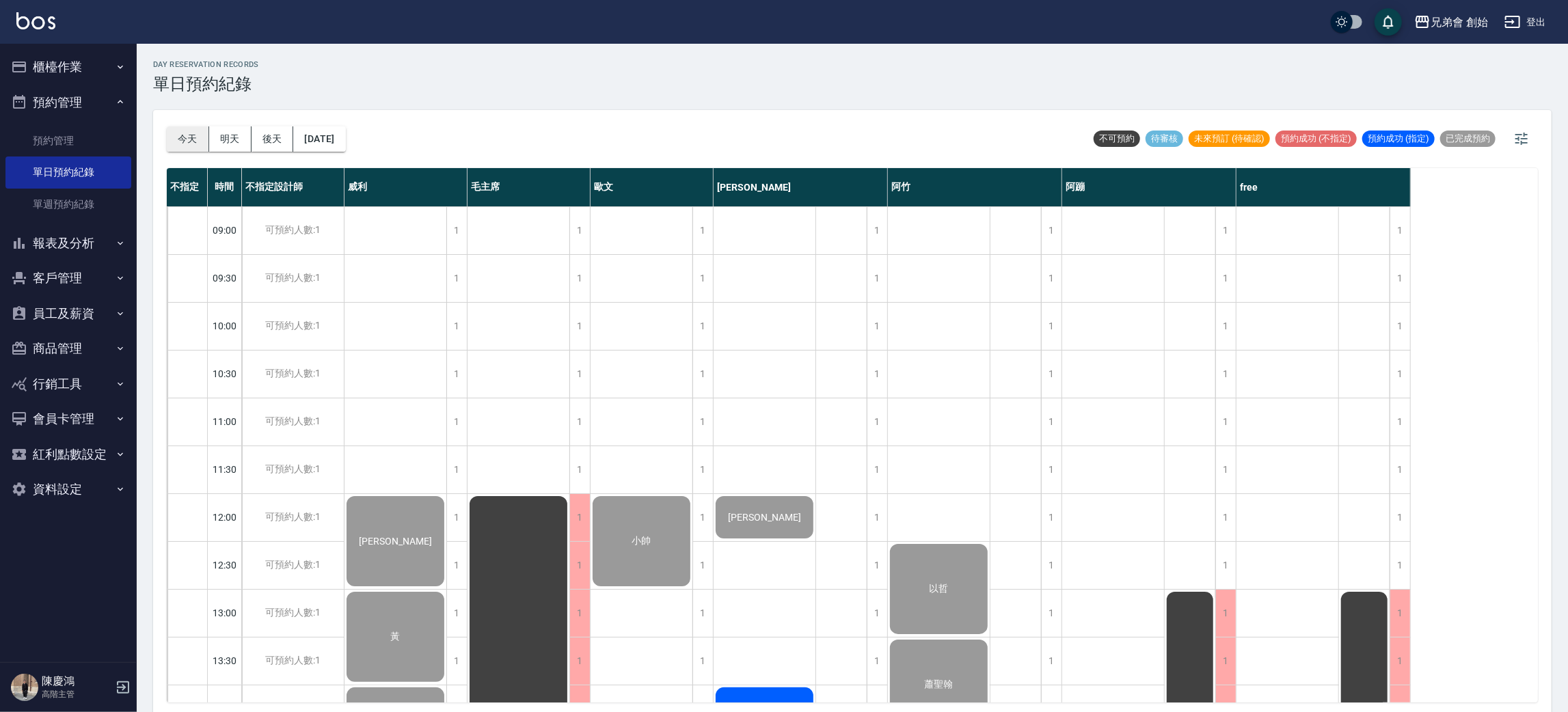
click at [171, 136] on button "今天" at bounding box center [188, 139] width 43 height 25
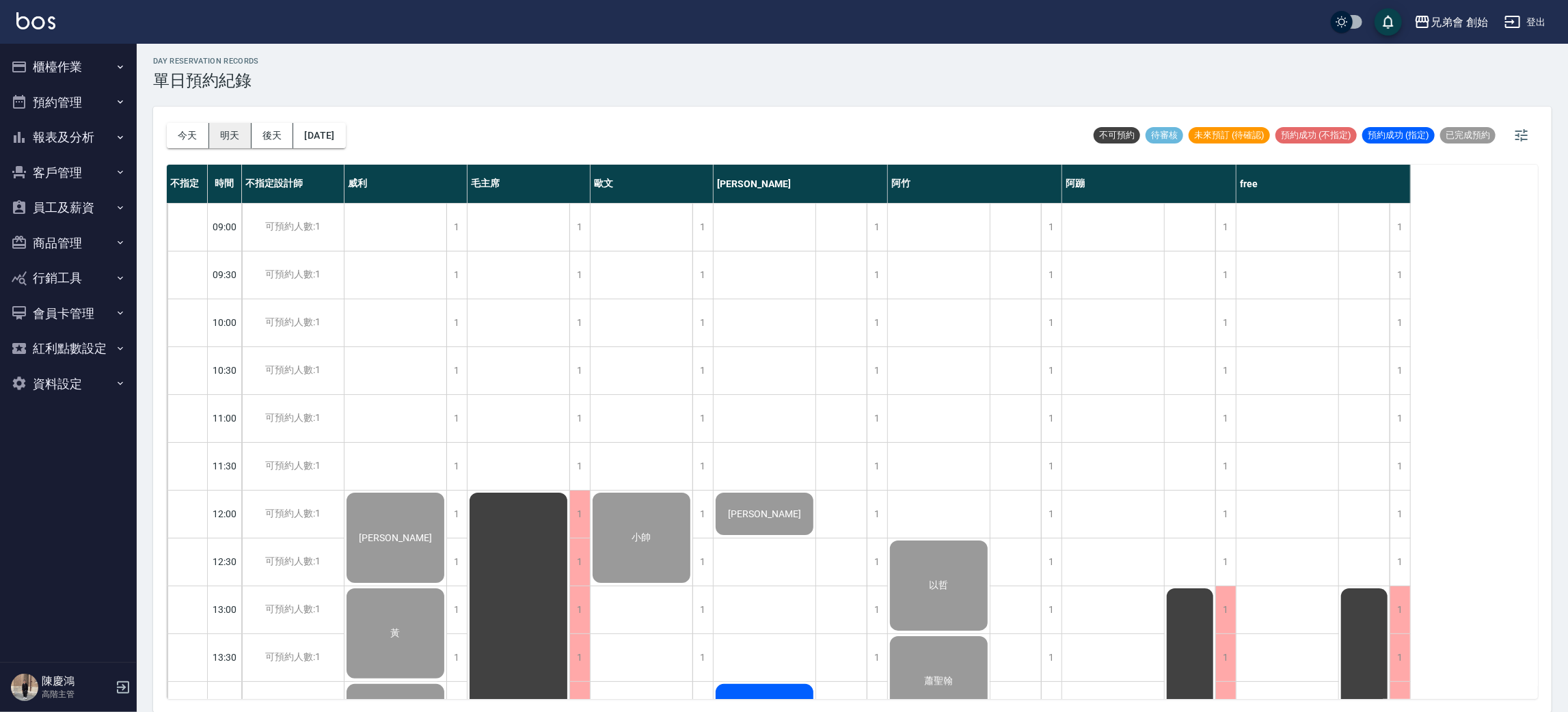
click at [244, 135] on button "明天" at bounding box center [230, 135] width 43 height 25
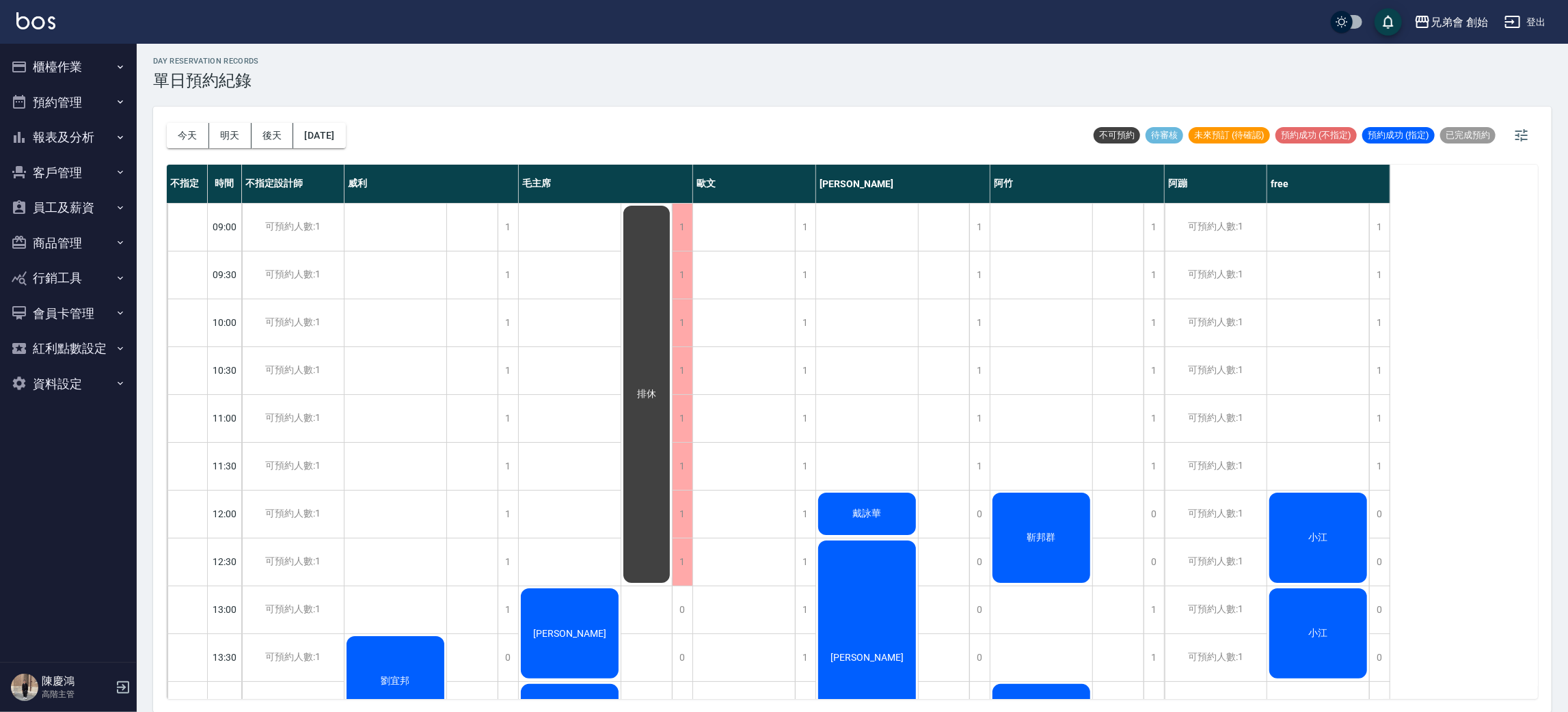
click at [89, 61] on button "櫃檯作業" at bounding box center [69, 66] width 126 height 35
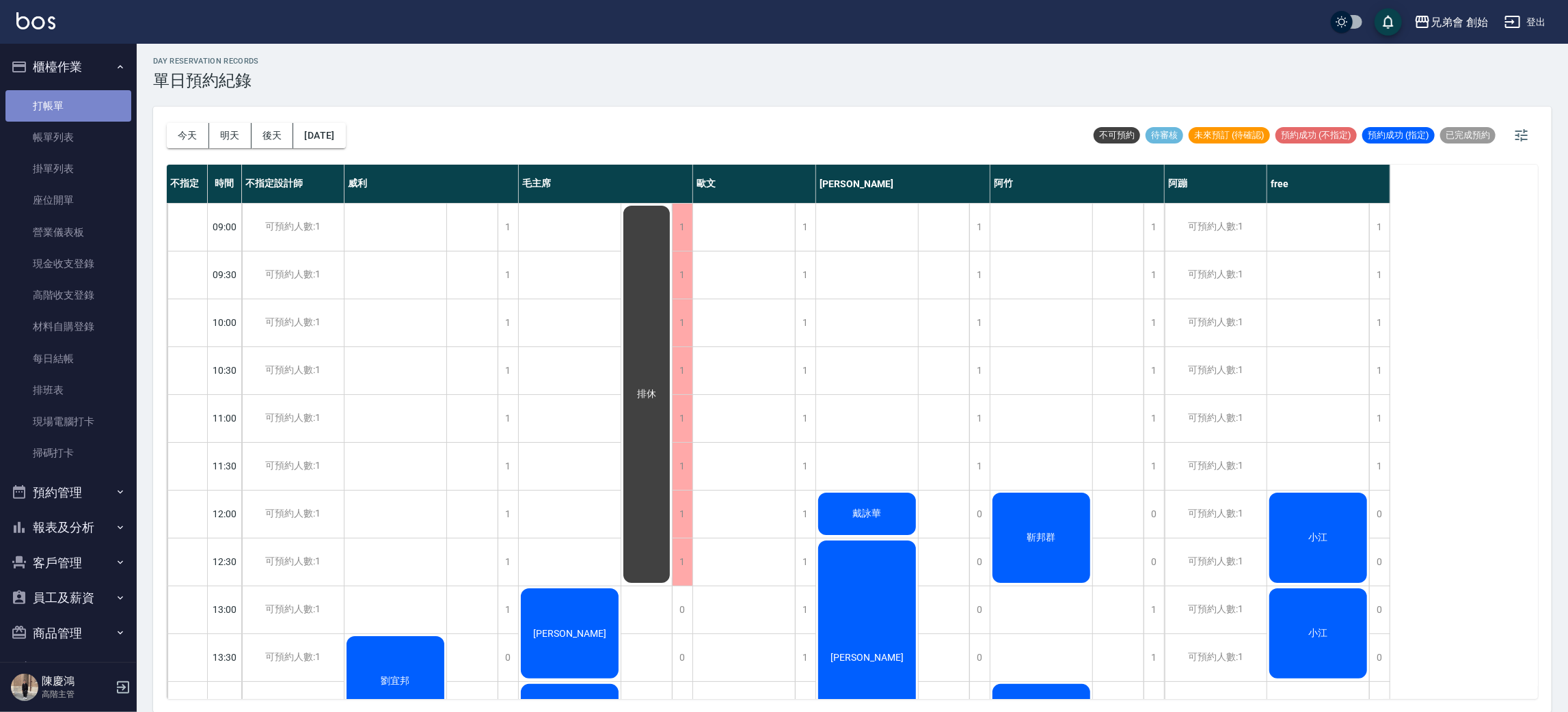
click at [89, 110] on link "打帳單" at bounding box center [69, 106] width 126 height 32
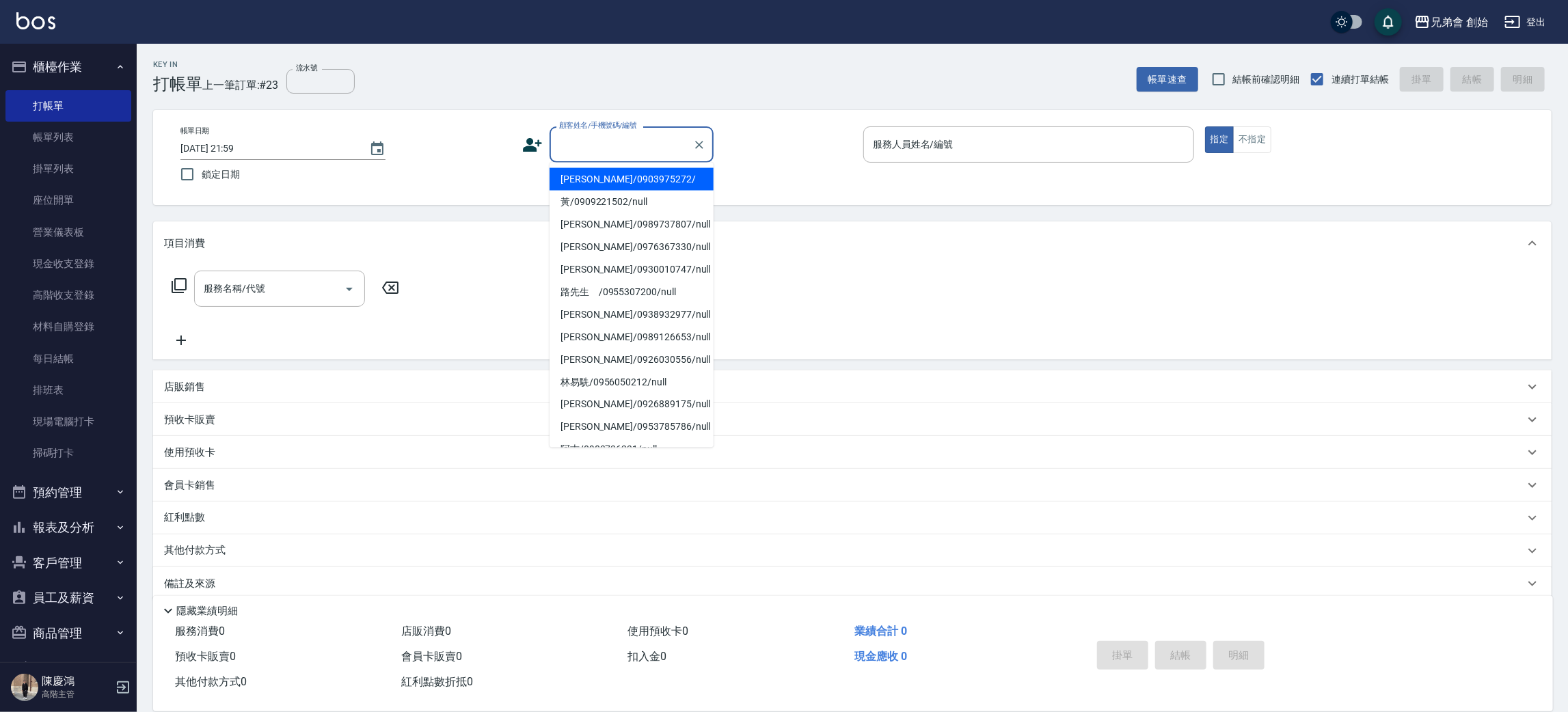
click at [599, 147] on input "顧客姓名/手機號碼/編號" at bounding box center [622, 144] width 131 height 24
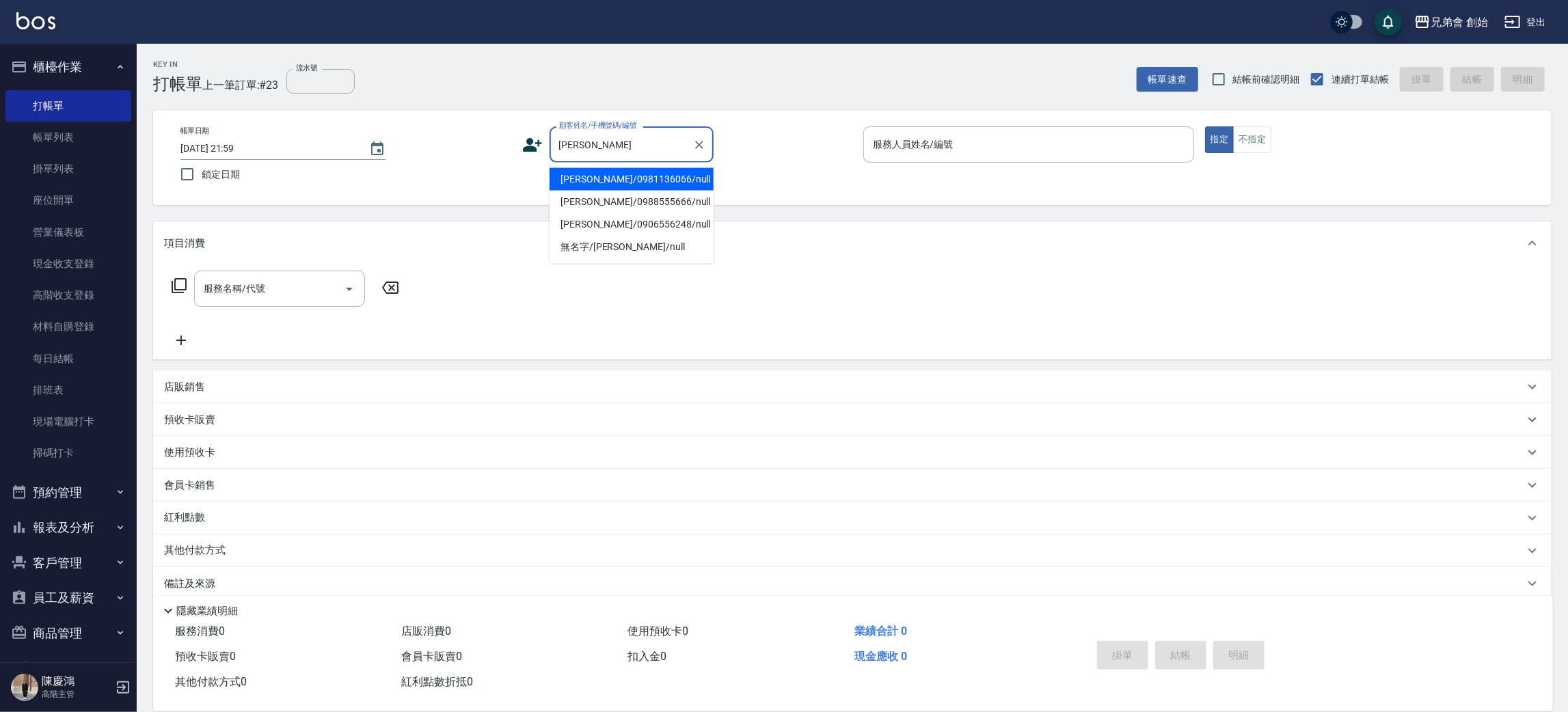
click at [611, 175] on li "[PERSON_NAME]/0981136066/null" at bounding box center [631, 179] width 164 height 22
type input "[PERSON_NAME]/0981136066/null"
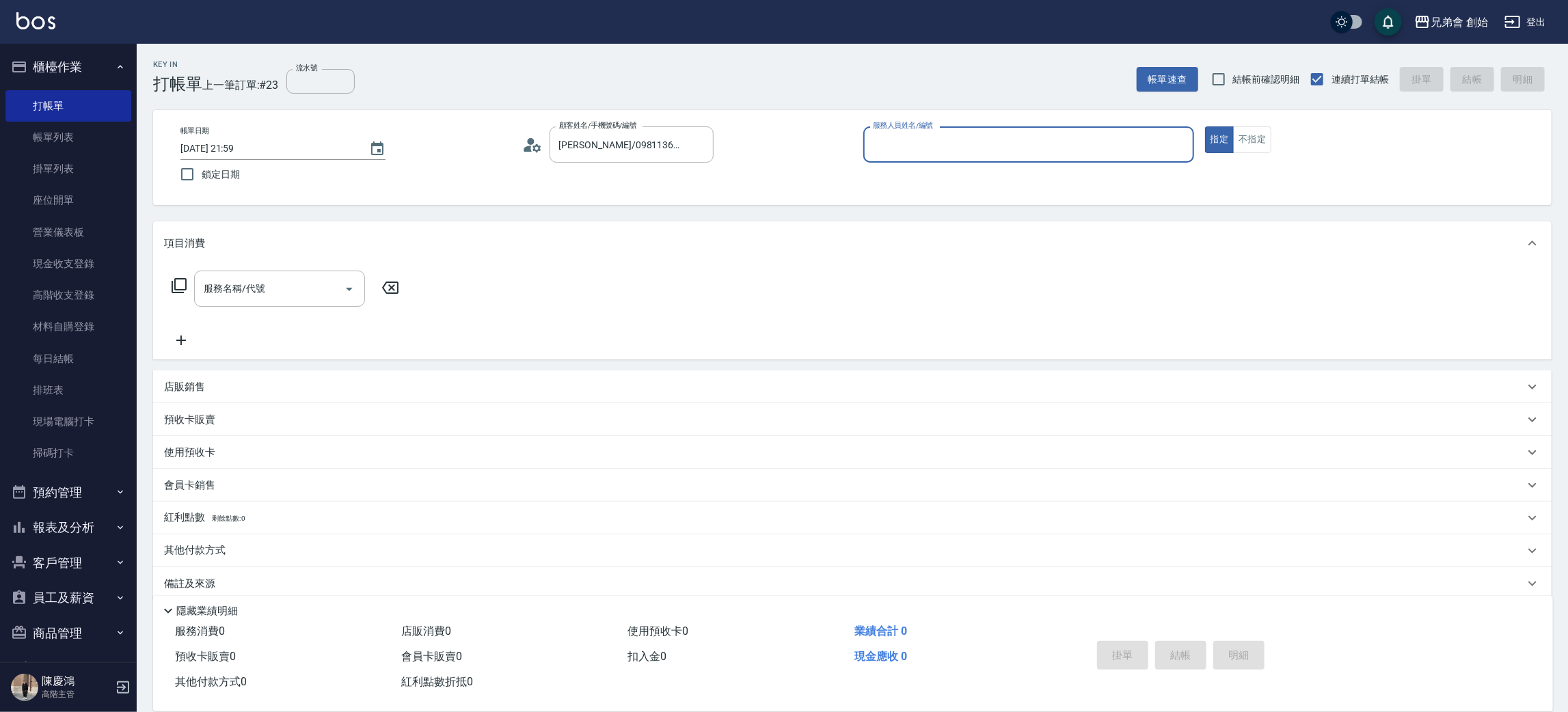
type input "[PERSON_NAME](無代號)"
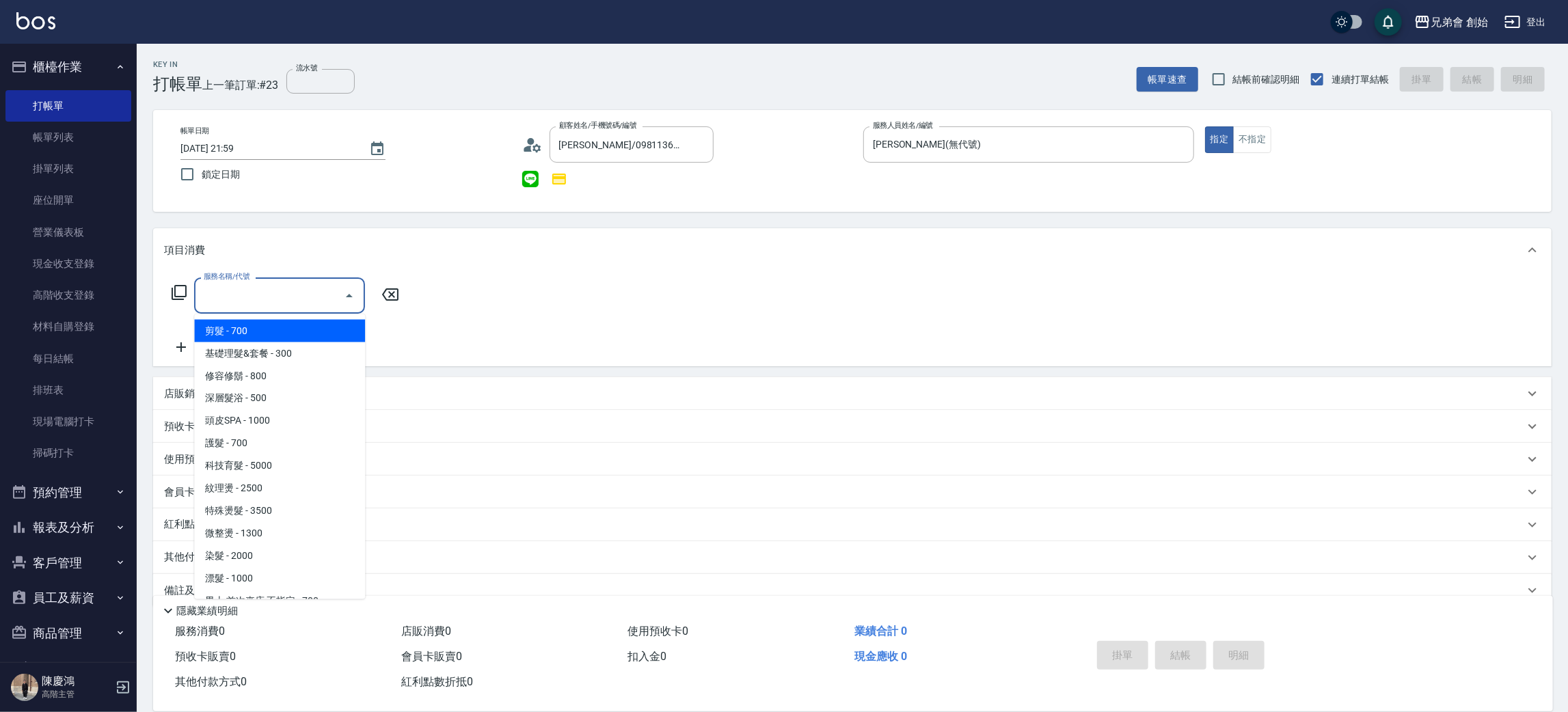
click at [252, 289] on div "服務名稱/代號 服務名稱/代號" at bounding box center [279, 295] width 171 height 36
click at [245, 328] on span "剪髮 - 700" at bounding box center [279, 331] width 171 height 22
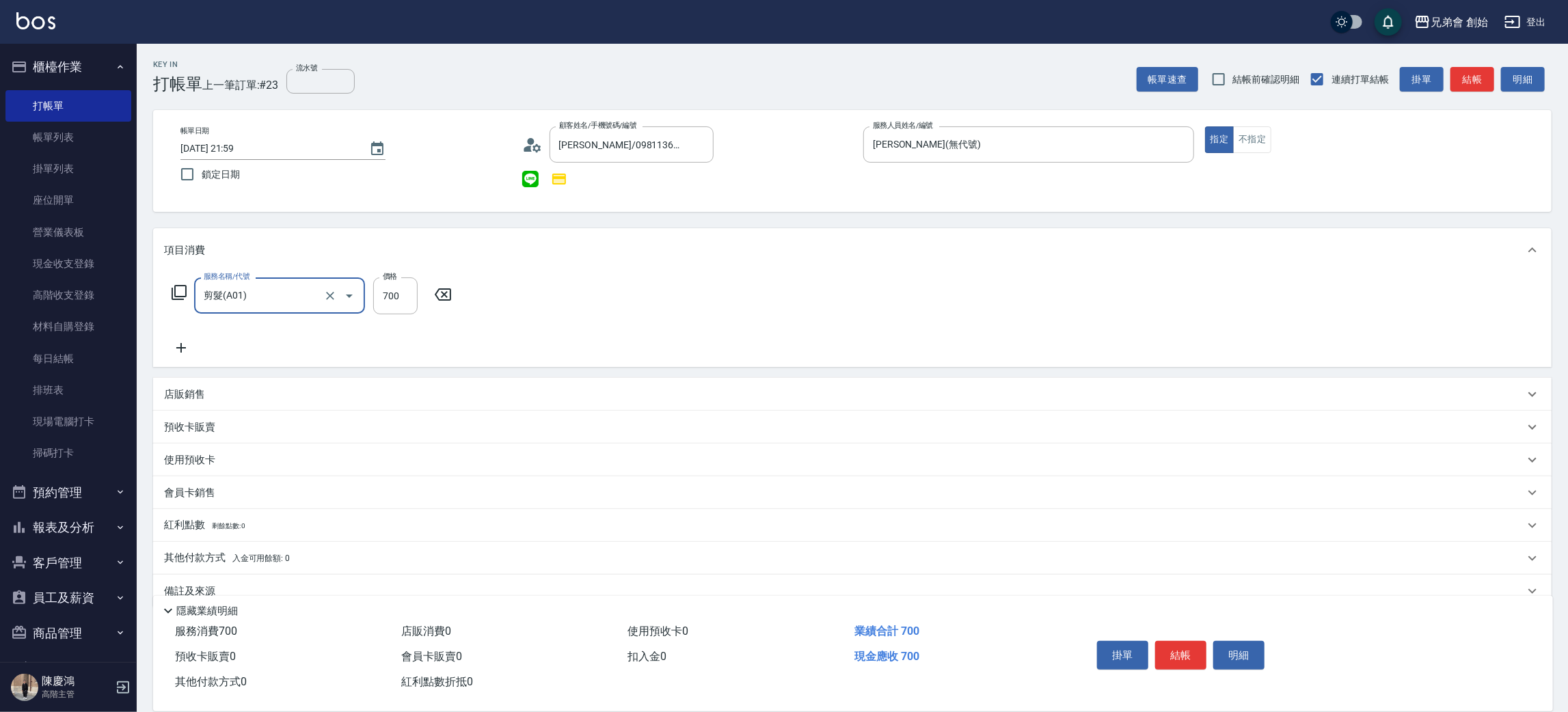
type input "剪髮(A01)"
click at [404, 303] on input "700" at bounding box center [396, 295] width 45 height 37
type input "500"
click at [370, 142] on icon "Choose date, selected date is 2025-09-26" at bounding box center [377, 149] width 17 height 17
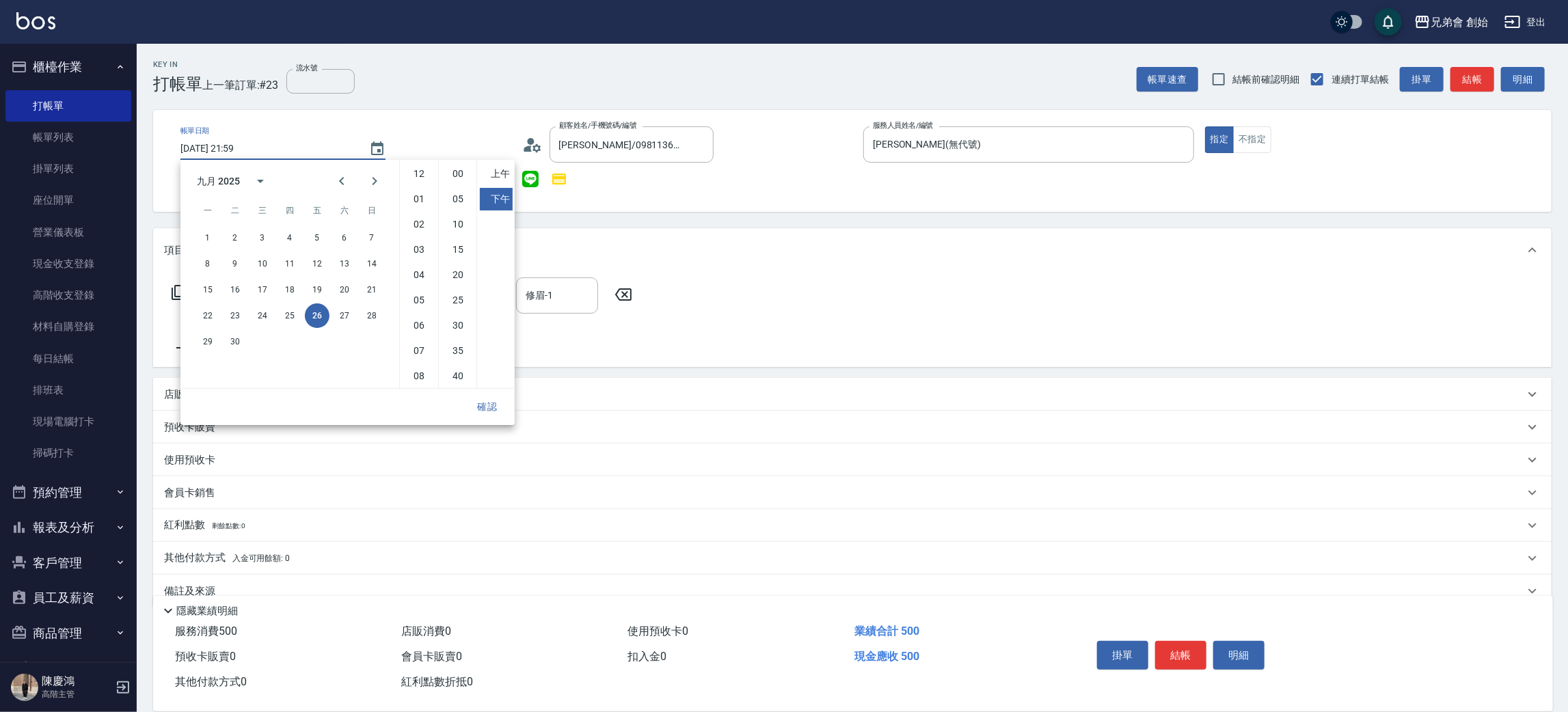
scroll to position [76, 0]
click at [347, 318] on button "27" at bounding box center [344, 316] width 25 height 25
click at [489, 408] on button "確認" at bounding box center [487, 407] width 44 height 25
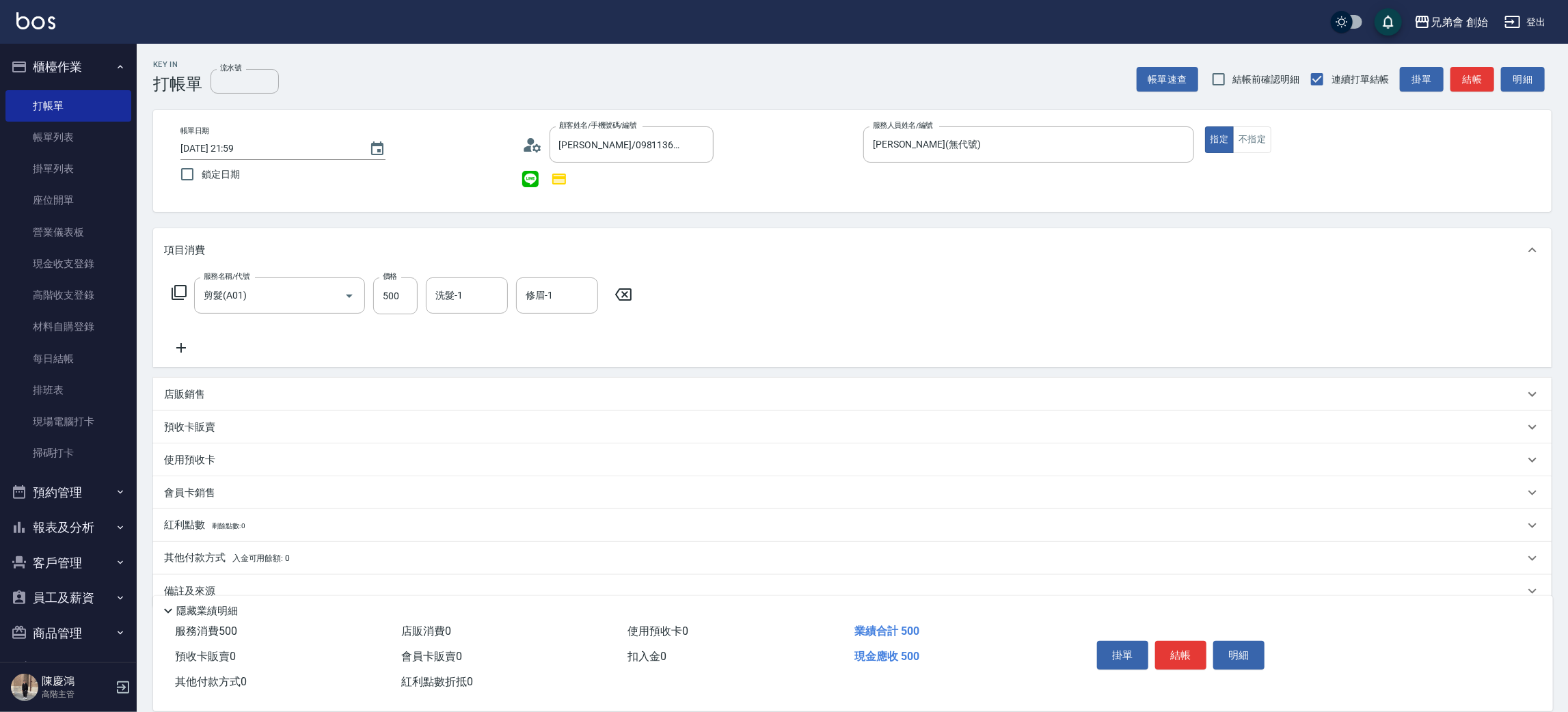
scroll to position [23, 0]
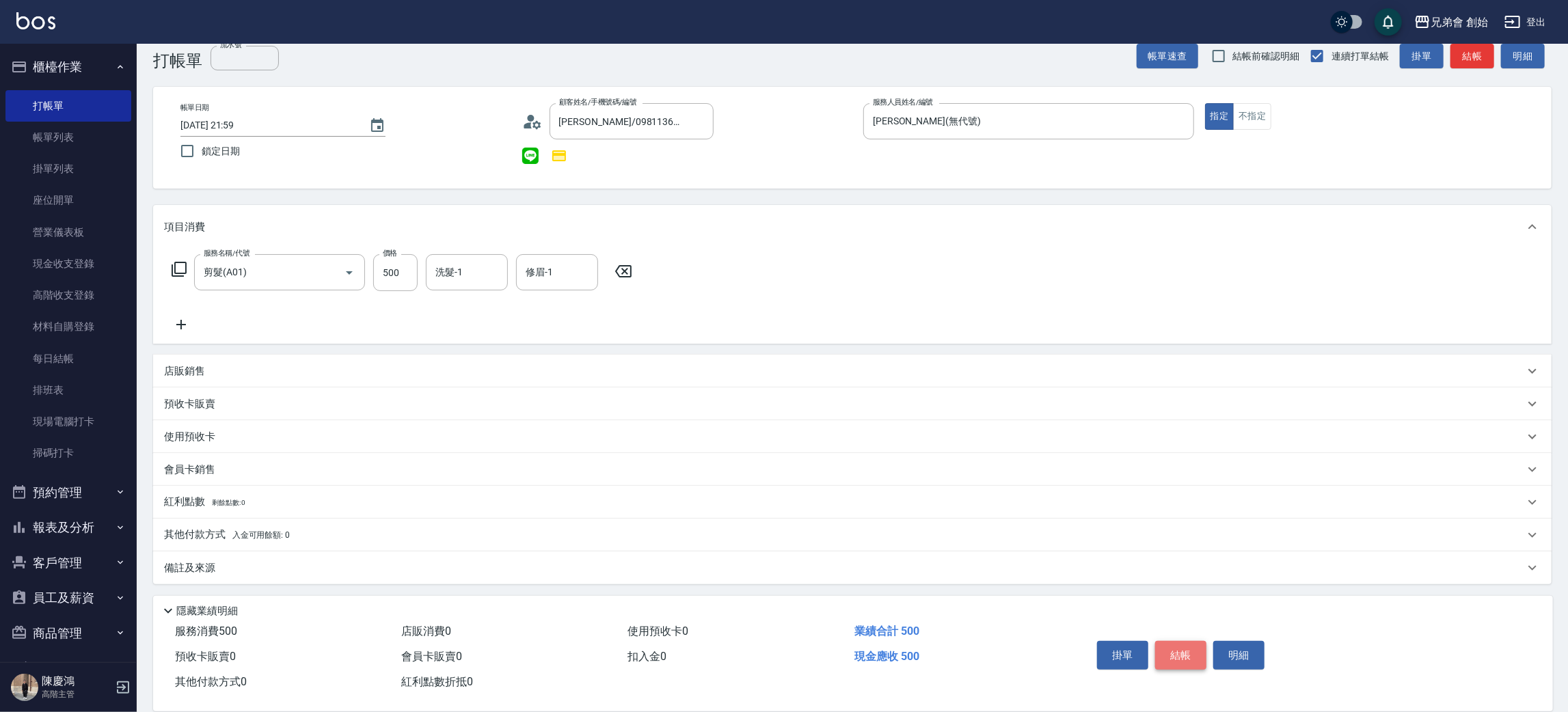
click at [1170, 646] on button "結帳" at bounding box center [1180, 656] width 51 height 29
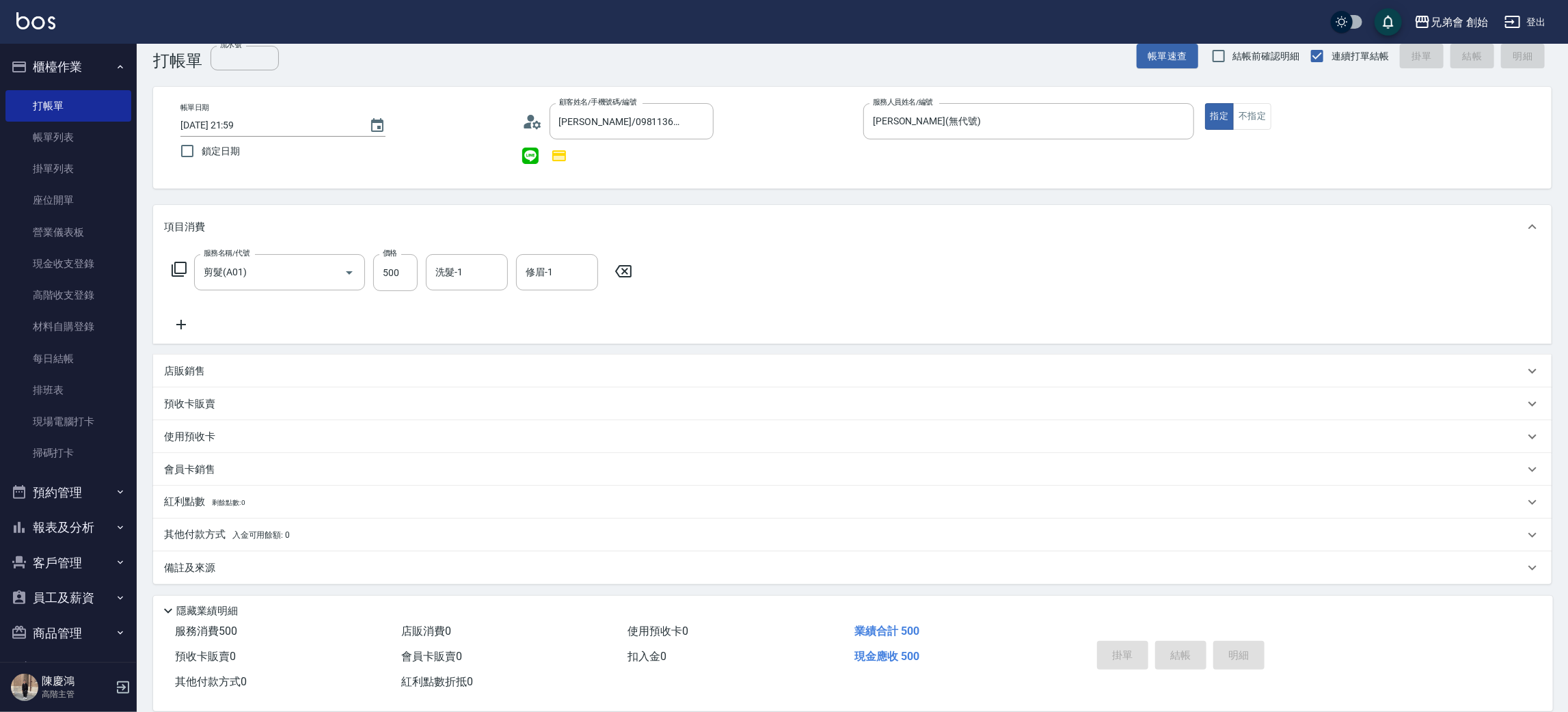
type input "[DATE] 22:00"
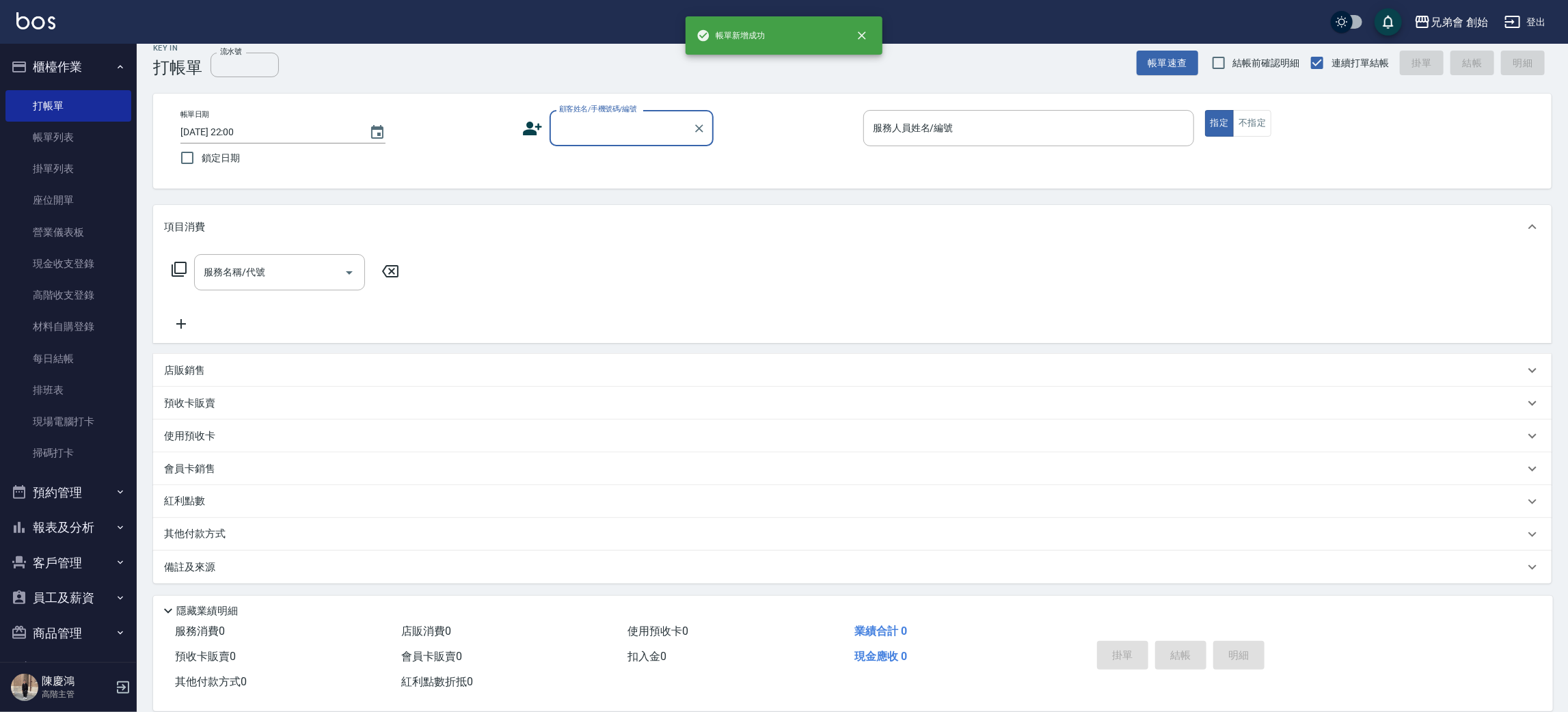
scroll to position [15, 0]
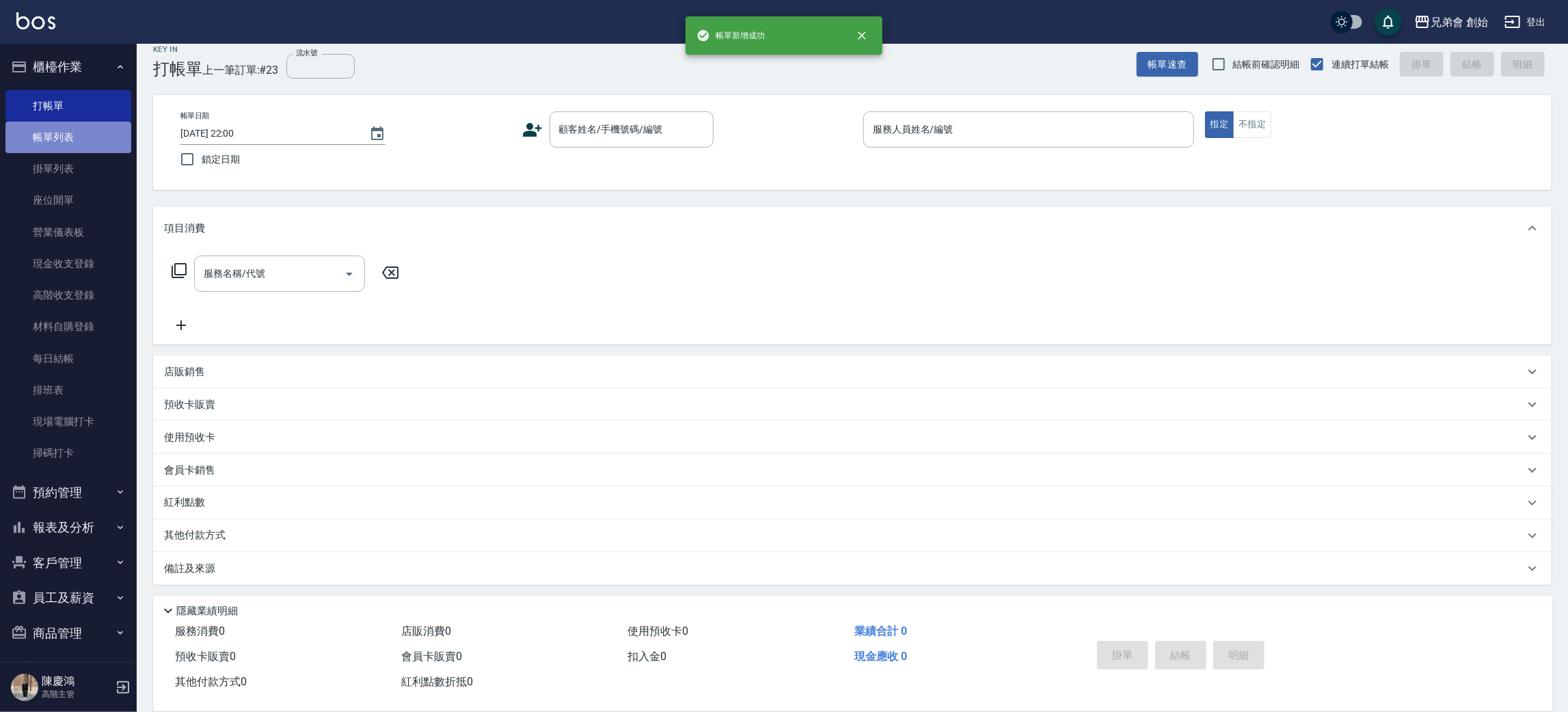
click at [83, 129] on link "帳單列表" at bounding box center [69, 138] width 126 height 32
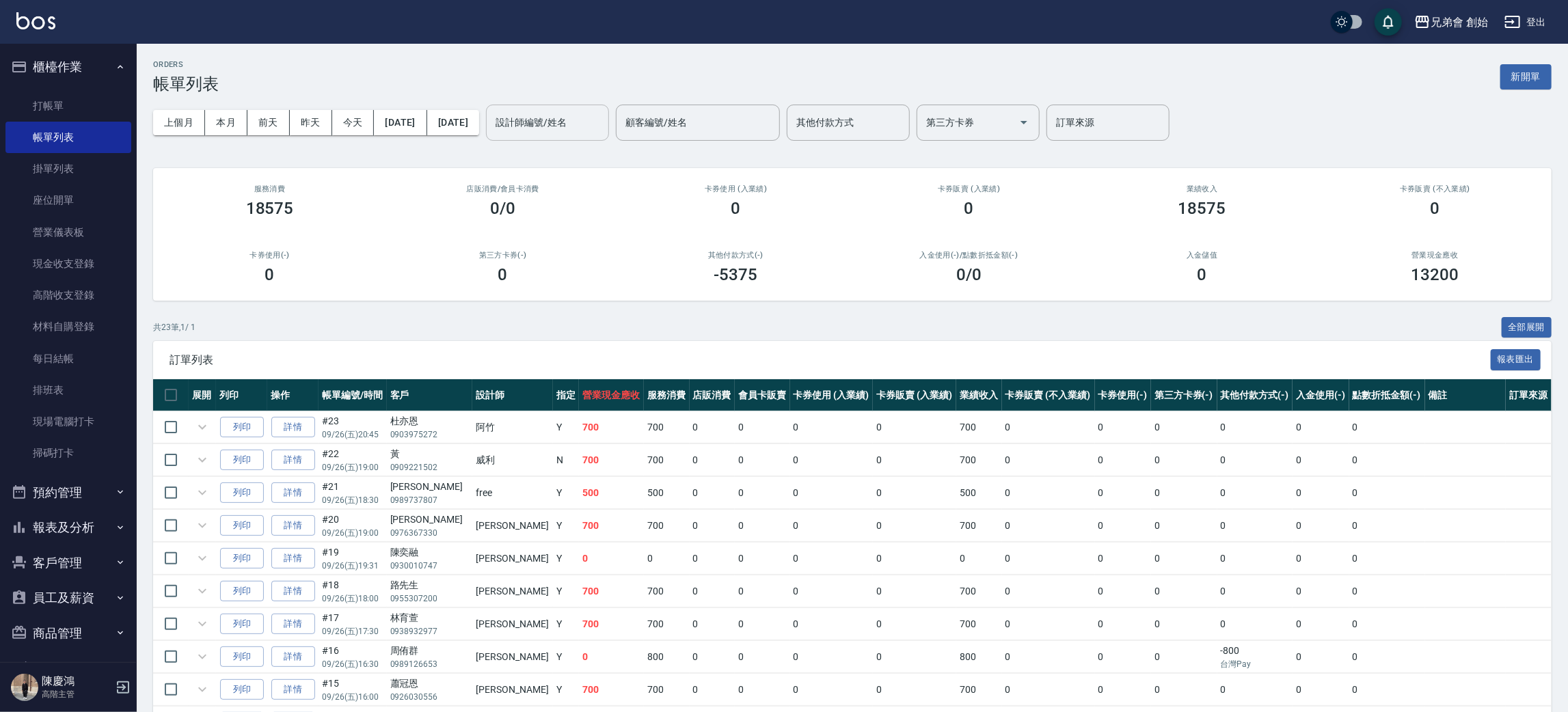
click at [567, 121] on div "設計師編號/姓名 設計師編號/姓名" at bounding box center [547, 123] width 123 height 36
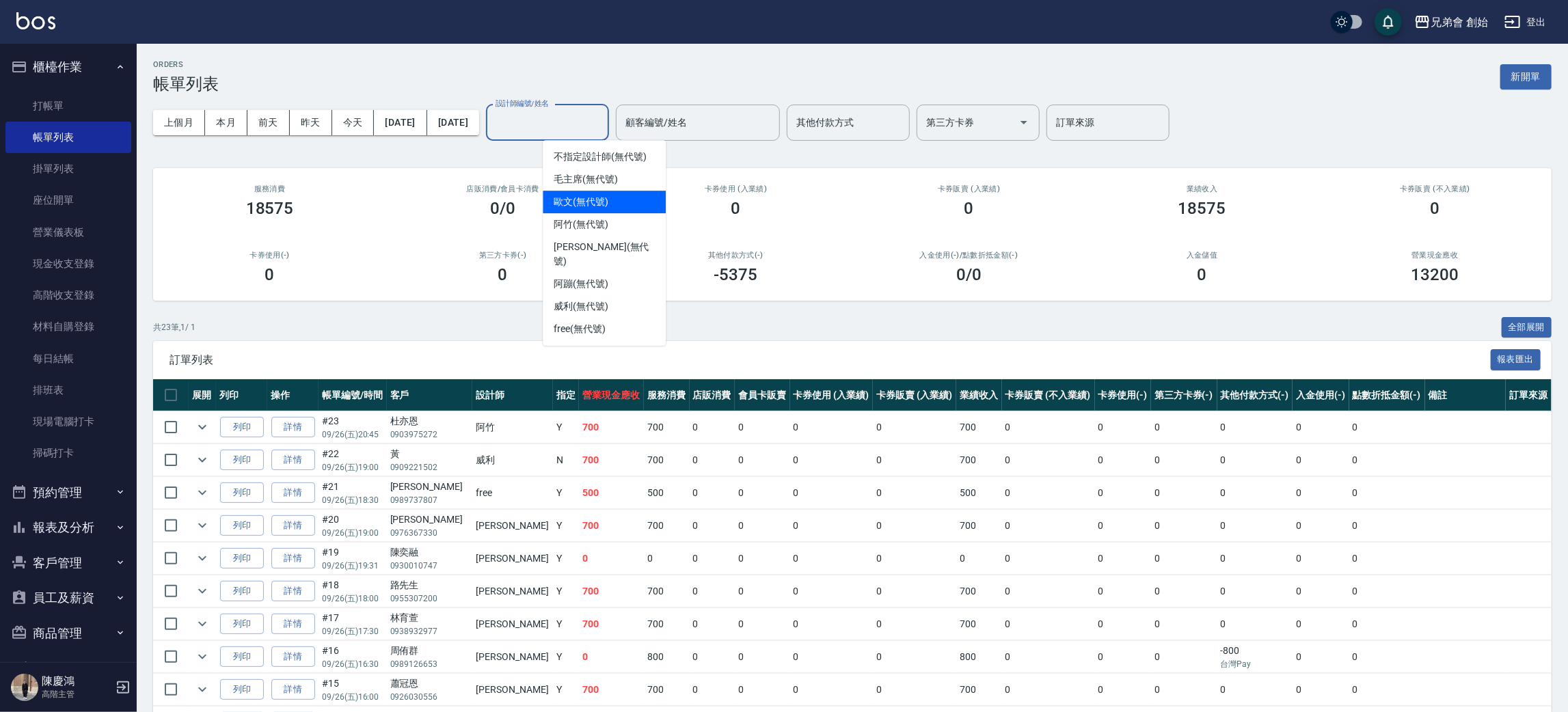
click at [587, 205] on span "[PERSON_NAME](無代號)" at bounding box center [581, 202] width 55 height 14
type input "[PERSON_NAME](無代號)"
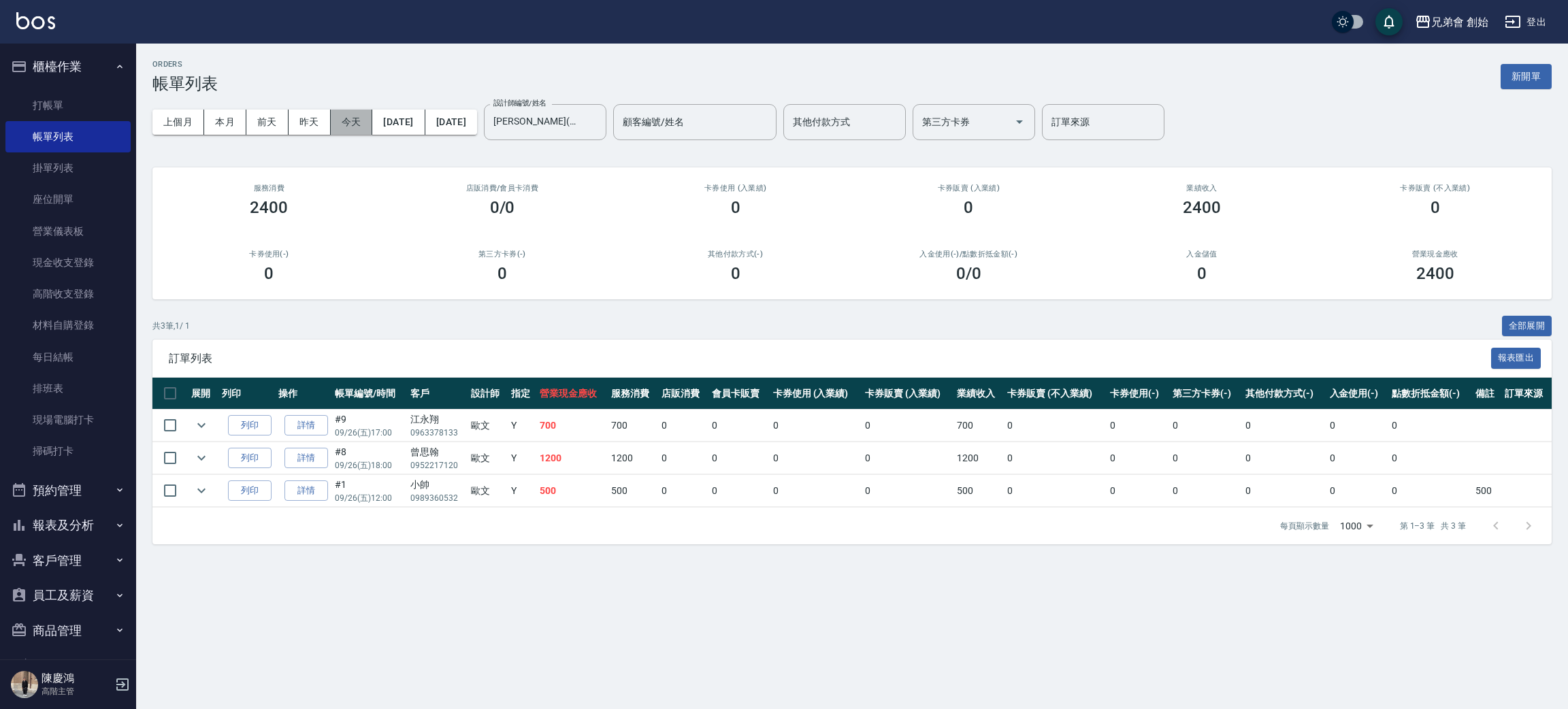
click at [356, 128] on button "今天" at bounding box center [352, 122] width 42 height 25
click at [425, 125] on button "[DATE]" at bounding box center [398, 122] width 52 height 25
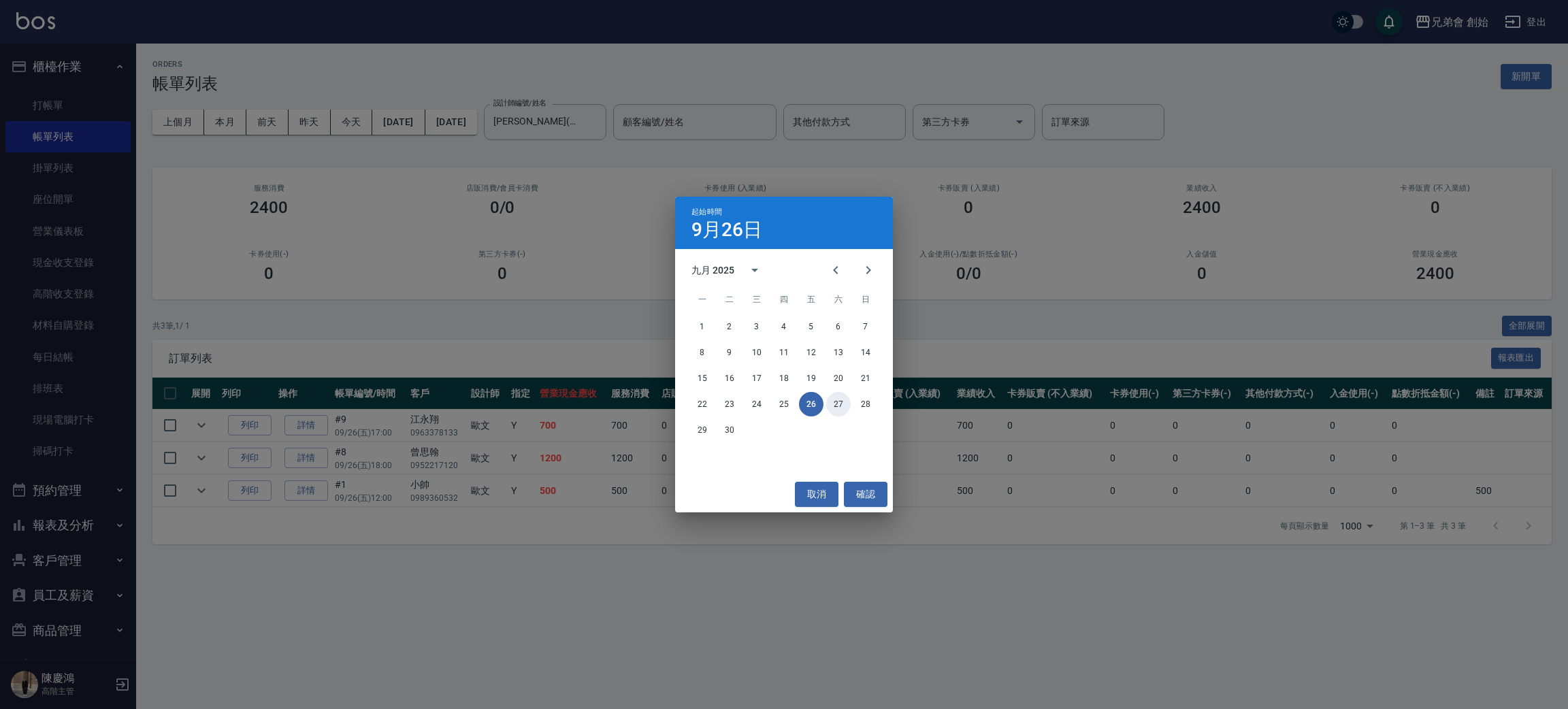
click at [834, 406] on button "27" at bounding box center [838, 404] width 24 height 24
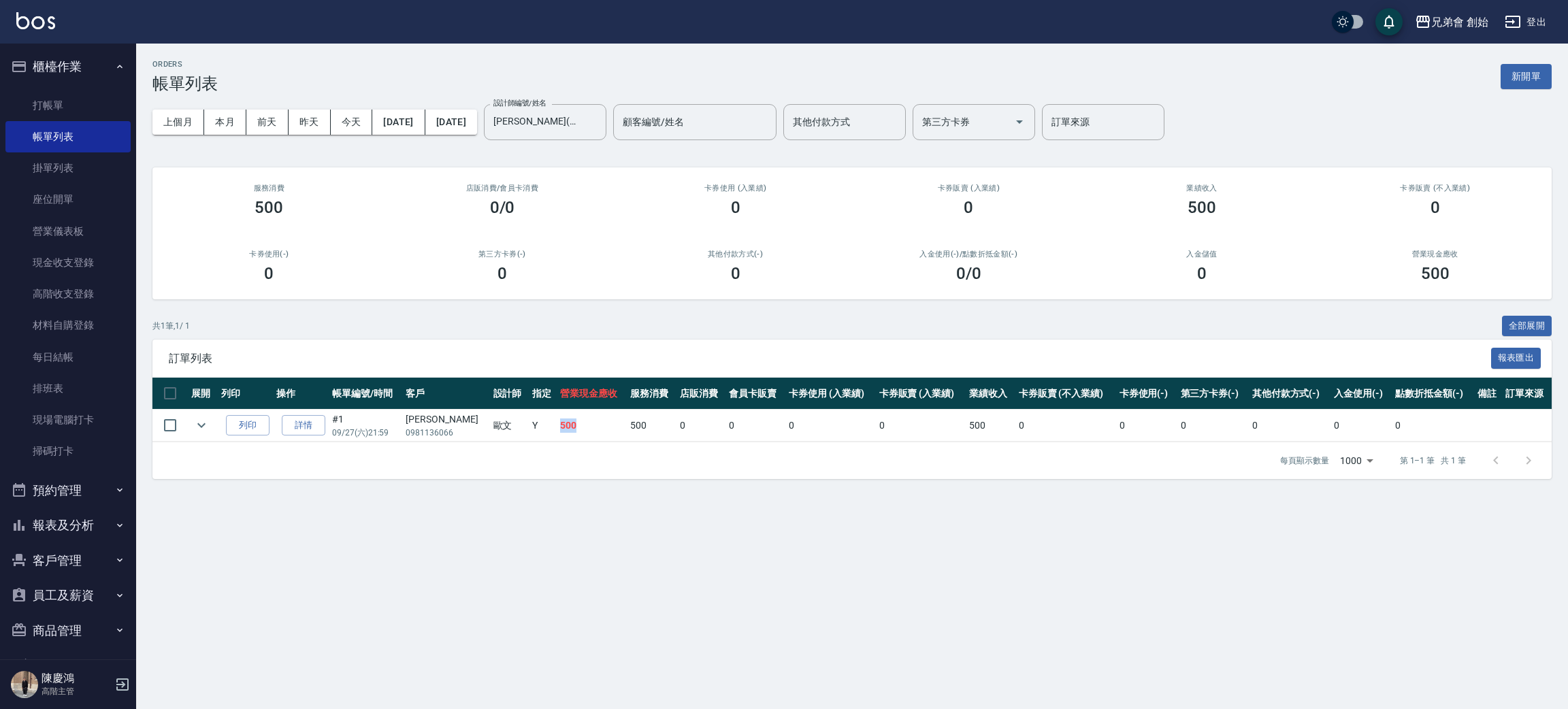
drag, startPoint x: 531, startPoint y: 431, endPoint x: 582, endPoint y: 433, distance: 51.0
click at [582, 433] on tr "列印 詳情 #1 09/27 (六) 21:59 [PERSON_NAME]0981136066 [PERSON_NAME]Y 500 500 0 0 0 0…" at bounding box center [852, 426] width 1399 height 32
click at [582, 433] on td "500" at bounding box center [592, 426] width 70 height 32
drag, startPoint x: 593, startPoint y: 431, endPoint x: 643, endPoint y: 431, distance: 50.0
click at [642, 431] on tr "列印 詳情 #1 09/27 (六) 21:59 [PERSON_NAME]0981136066 [PERSON_NAME]Y 500 500 0 0 0 0…" at bounding box center [852, 426] width 1399 height 32
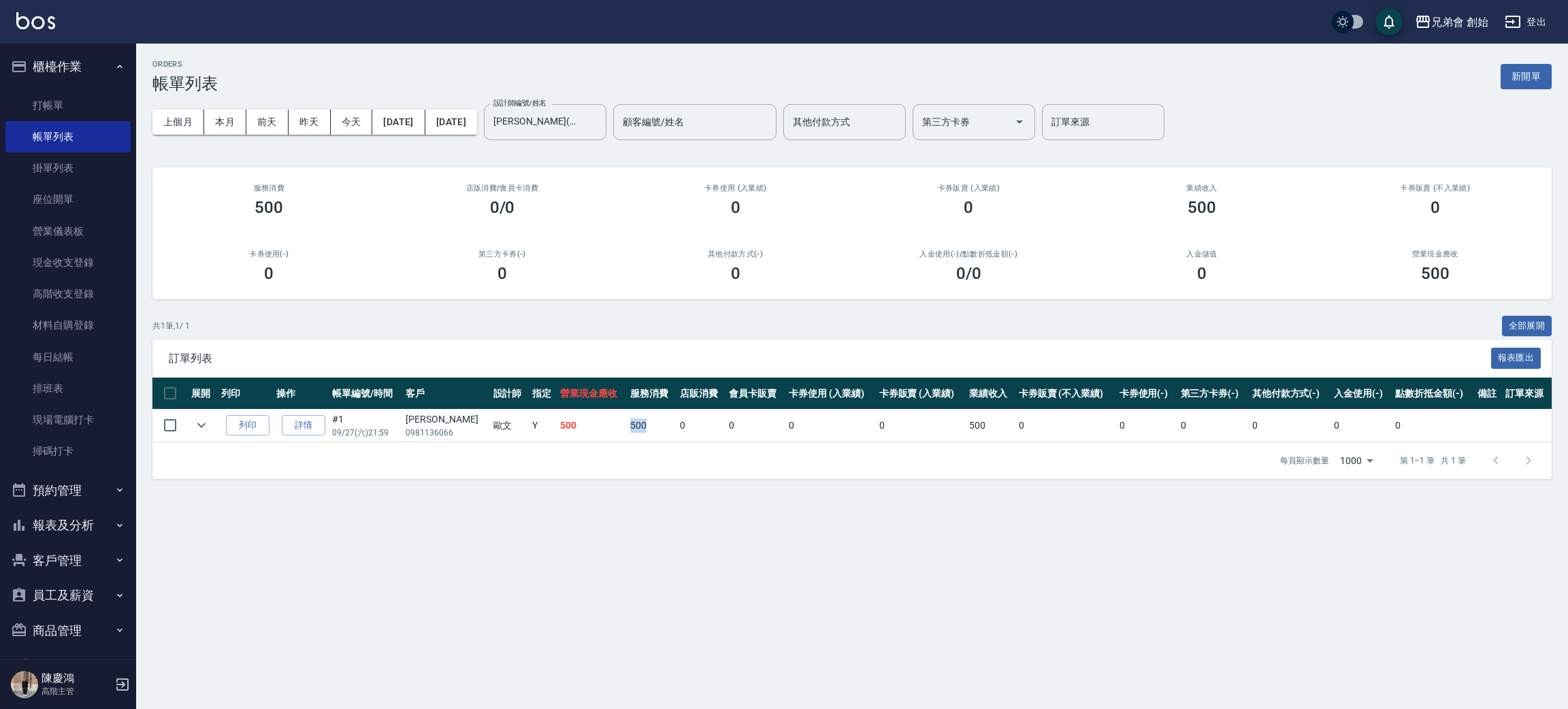
click at [643, 431] on td "500" at bounding box center [651, 426] width 49 height 32
click at [360, 109] on div "上個月 本月 [DATE] [DATE] [DATE] [DATE] [DATE] 設計師編號/姓名 [PERSON_NAME](無代號) 設計師編號/姓名 …" at bounding box center [852, 122] width 1399 height 58
click at [358, 122] on button "今天" at bounding box center [352, 122] width 42 height 25
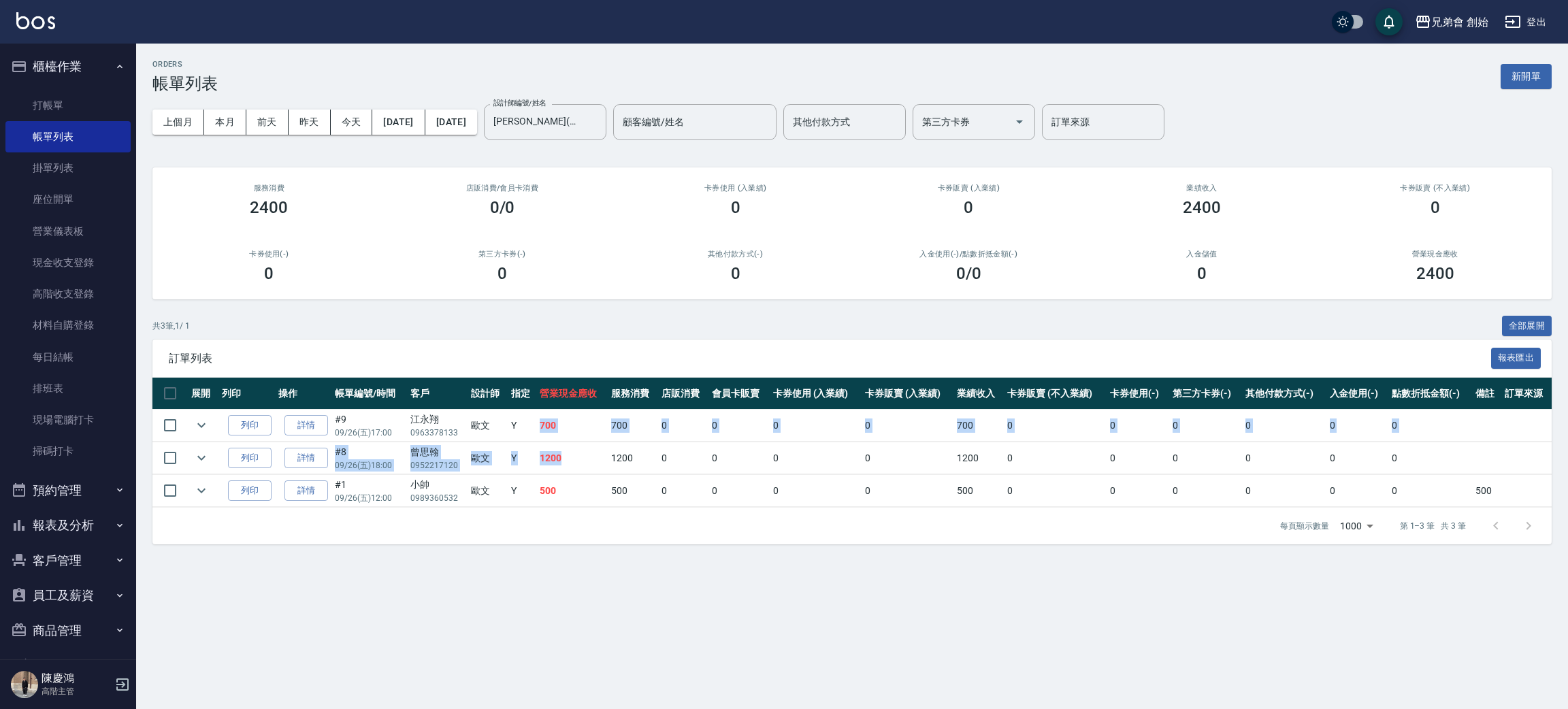
drag, startPoint x: 530, startPoint y: 425, endPoint x: 574, endPoint y: 452, distance: 51.6
click at [574, 452] on tbody "列印 詳情 #9 09/26 (五) 17:00 [PERSON_NAME]0963378133 [PERSON_NAME]Y 700 700 0 0 0 0…" at bounding box center [852, 459] width 1399 height 98
click at [574, 454] on td "1200" at bounding box center [572, 458] width 71 height 32
drag, startPoint x: 537, startPoint y: 428, endPoint x: 560, endPoint y: 463, distance: 41.9
click at [558, 463] on tbody "列印 詳情 #9 09/26 (五) 17:00 [PERSON_NAME]0963378133 [PERSON_NAME]Y 700 700 0 0 0 0…" at bounding box center [852, 459] width 1399 height 98
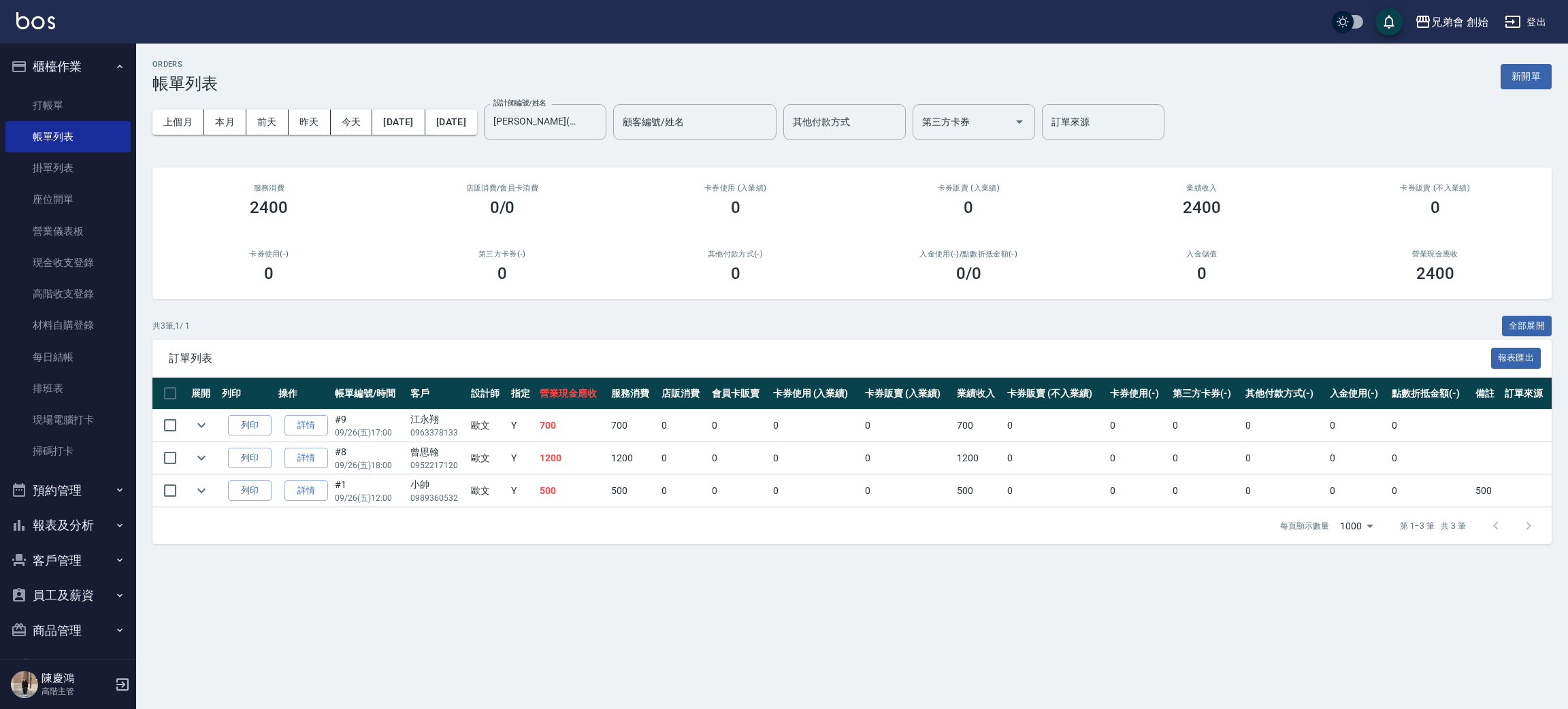
click at [577, 483] on td "500" at bounding box center [572, 491] width 71 height 32
click at [209, 116] on button "本月" at bounding box center [225, 122] width 42 height 25
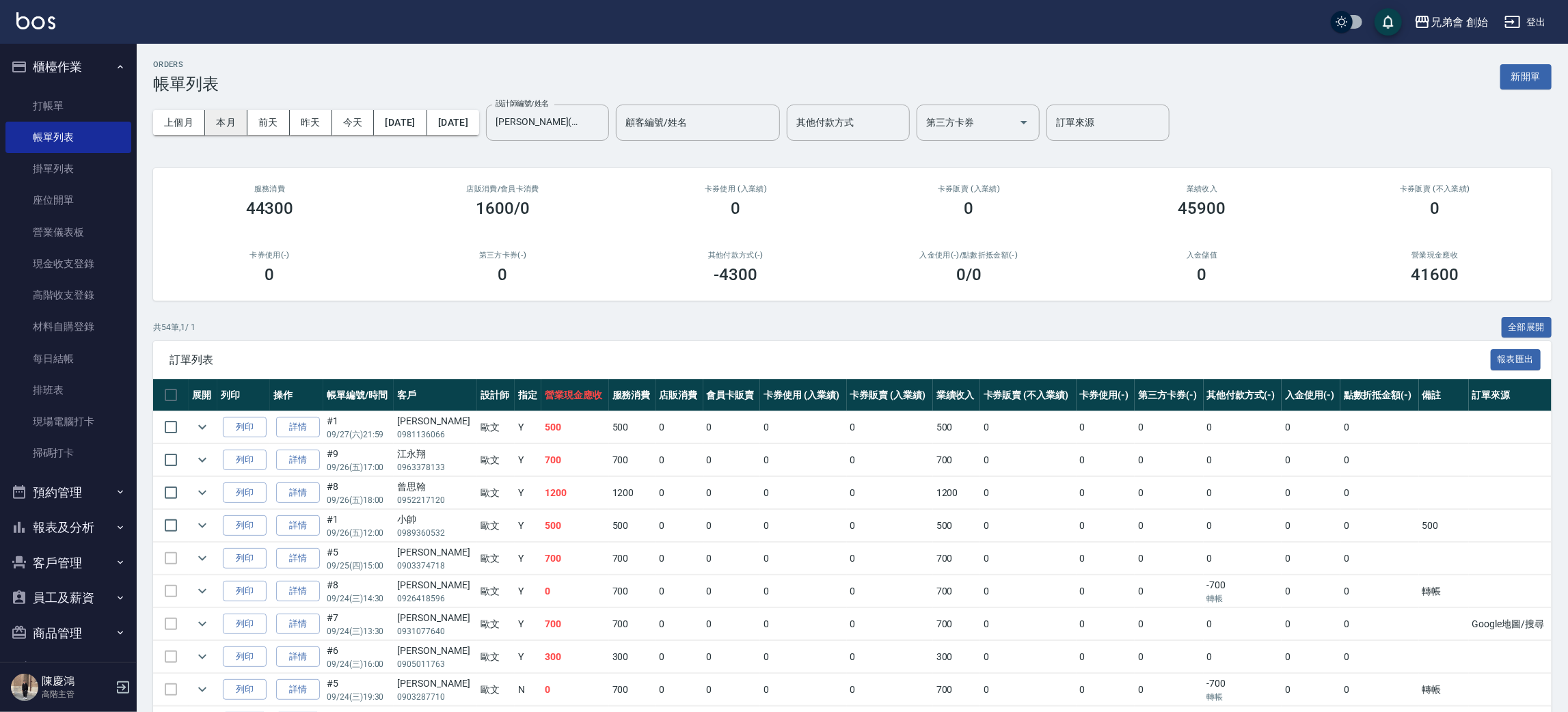
click at [219, 129] on button "本月" at bounding box center [226, 122] width 43 height 25
